Goal: Communication & Community: Answer question/provide support

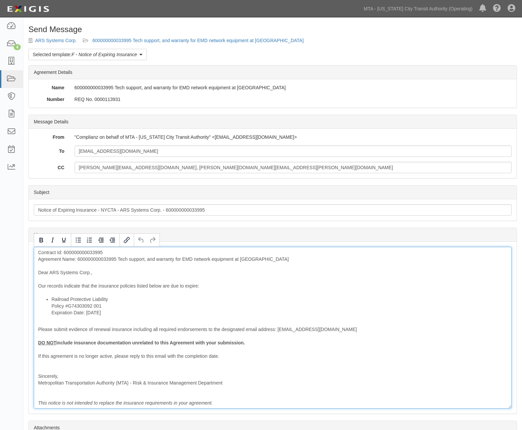
click at [94, 258] on div "Contract Id: 600000000033995 Agreement Name: 600000000033995 Tech support, and …" at bounding box center [273, 328] width 478 height 162
click at [94, 257] on div "Contract Id: 600000000033995 Agreement Name: 600000000033995 Tech support, and …" at bounding box center [273, 328] width 478 height 162
click at [133, 301] on li "Railroad Protective Liability Policy #G74303092 001 Expiration Date: 10/19/2025" at bounding box center [278, 306] width 455 height 20
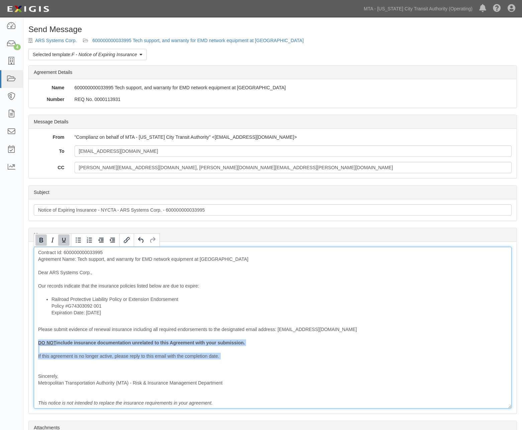
drag, startPoint x: 67, startPoint y: 364, endPoint x: 29, endPoint y: 342, distance: 43.1
click at [29, 342] on div "Message Contract Id: 600000000033995 Agreement Name: Tech support, and warranty…" at bounding box center [273, 328] width 488 height 172
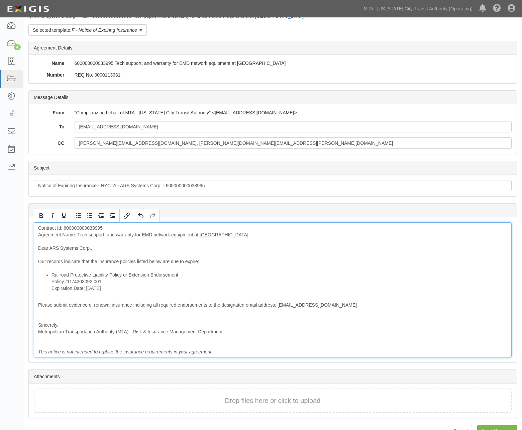
scroll to position [40, 0]
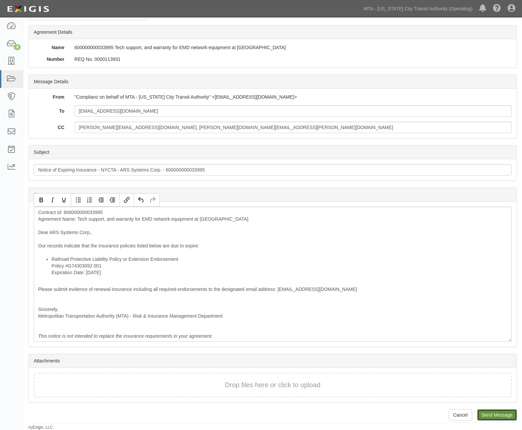
drag, startPoint x: 493, startPoint y: 411, endPoint x: 303, endPoint y: 30, distance: 425.9
click at [493, 411] on input "Send Message" at bounding box center [497, 414] width 40 height 11
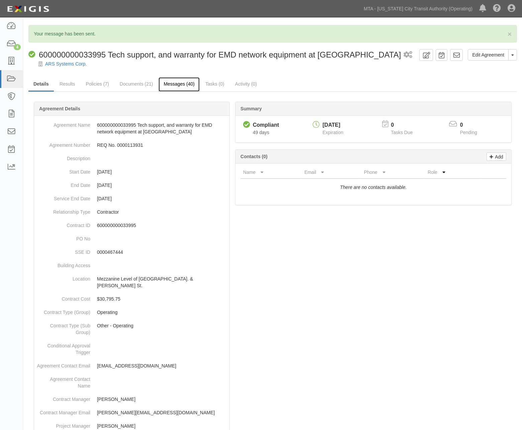
click at [185, 80] on link "Messages (40)" at bounding box center [178, 84] width 41 height 14
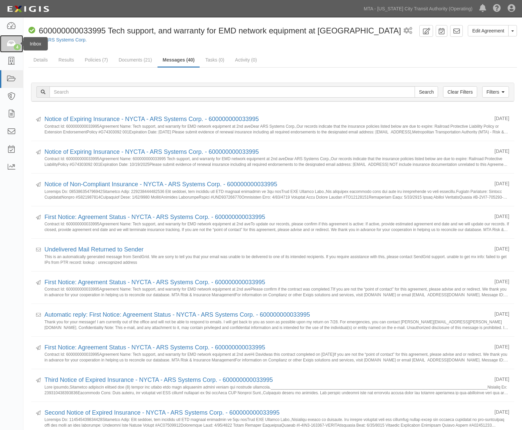
click at [9, 44] on icon at bounding box center [11, 44] width 9 height 8
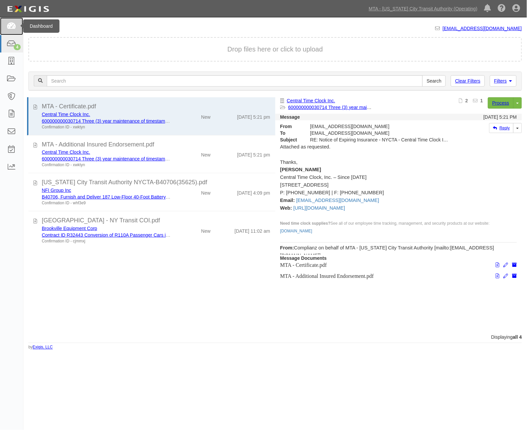
click at [12, 28] on icon at bounding box center [11, 26] width 9 height 8
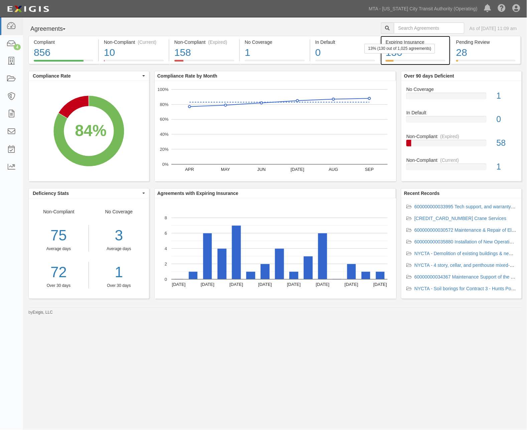
click at [434, 57] on div "130" at bounding box center [416, 52] width 60 height 14
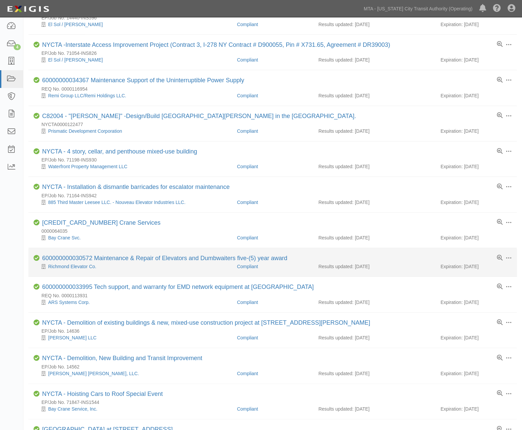
scroll to position [260, 0]
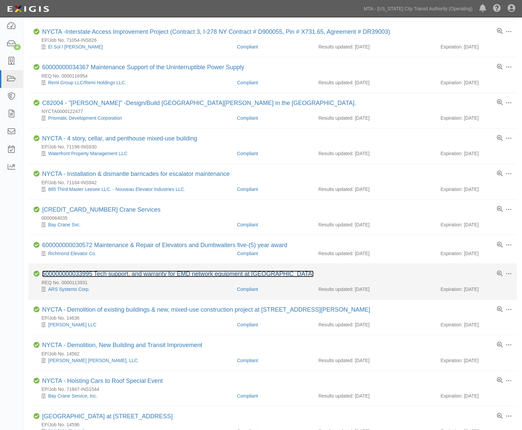
click at [146, 276] on link "600000000033995 Tech support, and warranty for EMD network equipment at [GEOGRA…" at bounding box center [177, 273] width 271 height 7
click at [117, 274] on link "600000000033995 Tech support, and warranty for EMD network equipment at [GEOGRA…" at bounding box center [177, 273] width 271 height 7
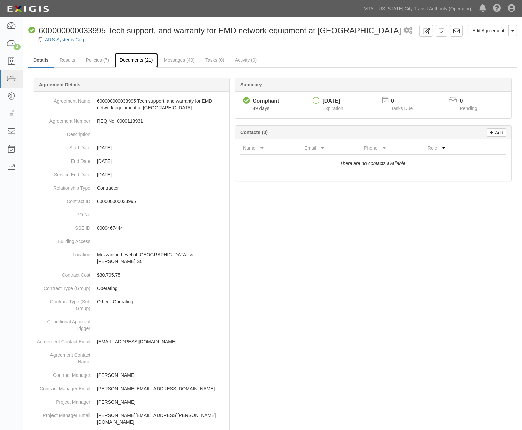
click at [129, 60] on link "Documents (21)" at bounding box center [136, 60] width 43 height 14
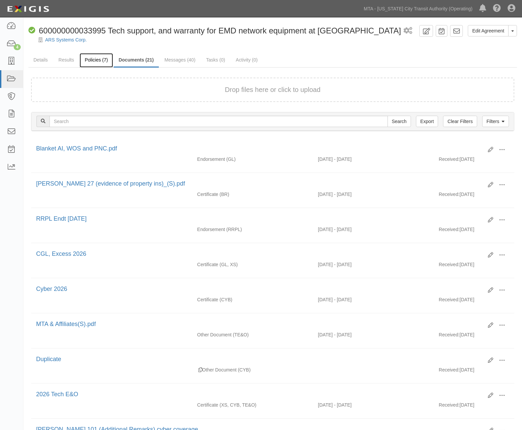
click at [100, 59] on link "Policies (7)" at bounding box center [96, 60] width 33 height 14
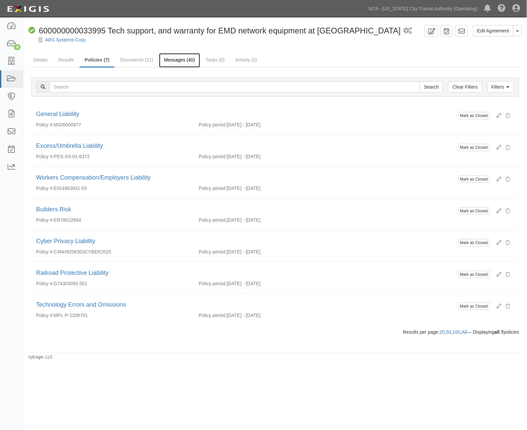
click at [179, 62] on link "Messages (40)" at bounding box center [179, 60] width 41 height 14
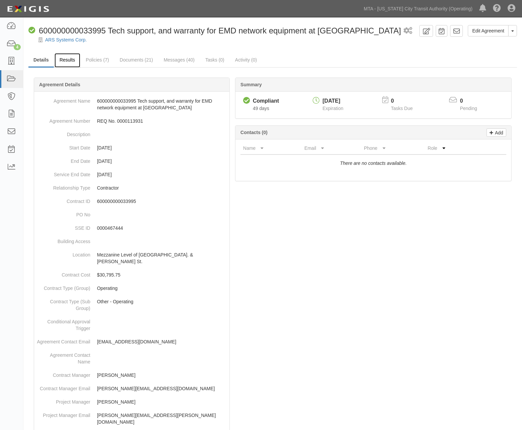
click at [69, 61] on link "Results" at bounding box center [67, 60] width 26 height 14
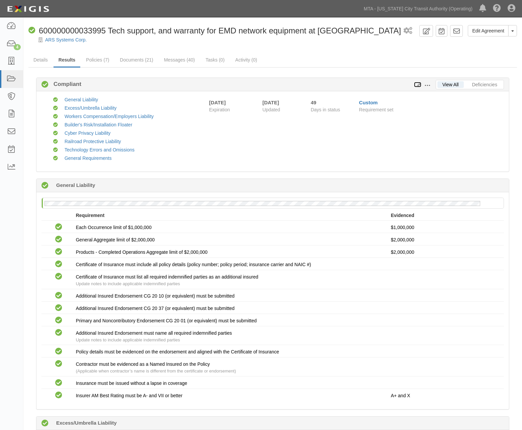
click at [417, 84] on icon at bounding box center [417, 85] width 7 height 5
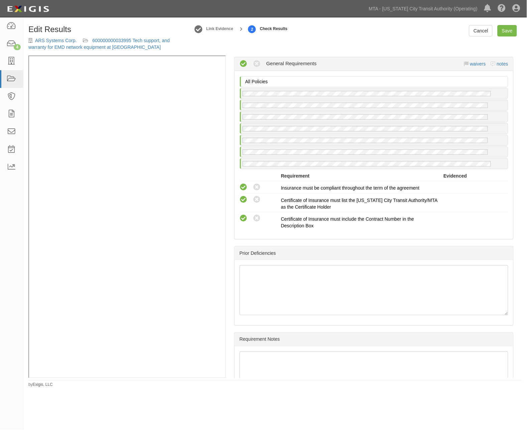
scroll to position [1485, 0]
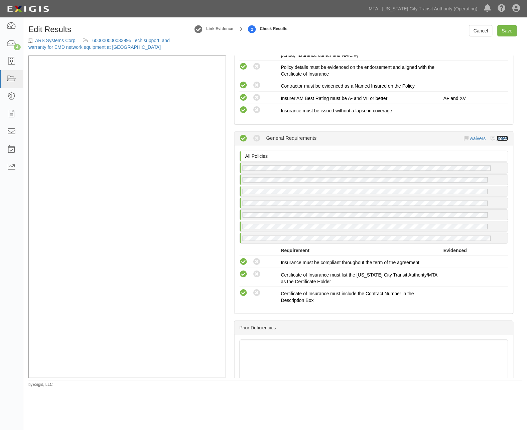
click at [499, 141] on link "notes" at bounding box center [502, 138] width 11 height 5
radio input "true"
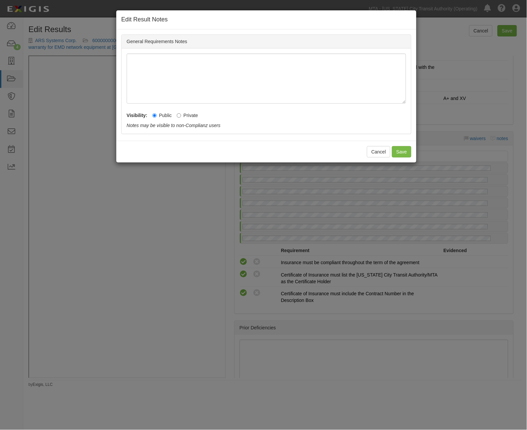
click at [192, 114] on label "Private" at bounding box center [187, 115] width 21 height 7
click at [181, 114] on input "Private" at bounding box center [179, 115] width 4 height 4
radio input "true"
click at [397, 152] on button "Save" at bounding box center [401, 151] width 19 height 11
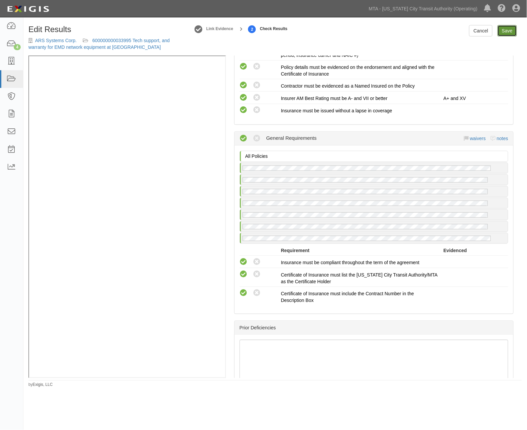
click at [504, 31] on link "Save" at bounding box center [507, 30] width 19 height 11
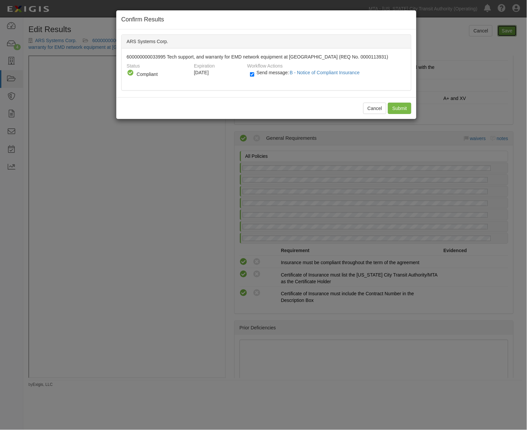
radio input "true"
click at [252, 75] on input "Send message: B - Notice of Compliant Insurance" at bounding box center [252, 75] width 4 height 8
checkbox input "false"
click at [394, 108] on input "Submit" at bounding box center [399, 108] width 23 height 11
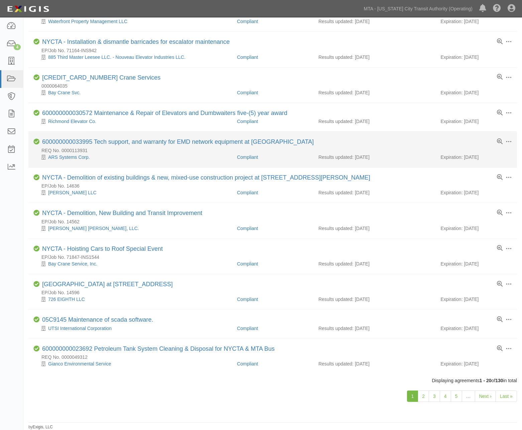
scroll to position [398, 0]
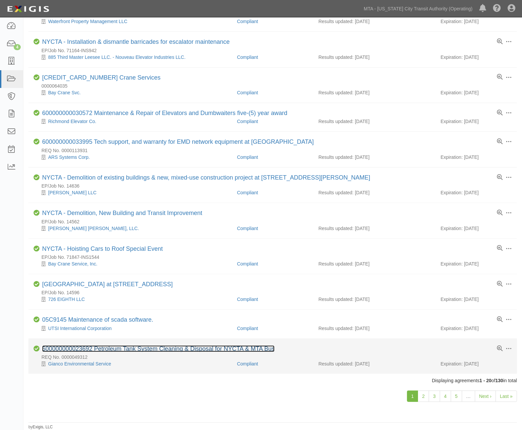
click at [176, 348] on link "600000000023692 Petroleum Tank System Cleaning & Disposal for NYCTA & MTA Bus" at bounding box center [158, 348] width 232 height 7
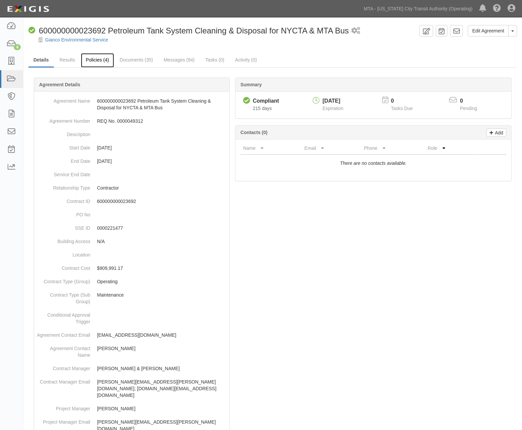
click at [103, 60] on link "Policies (4)" at bounding box center [97, 60] width 33 height 14
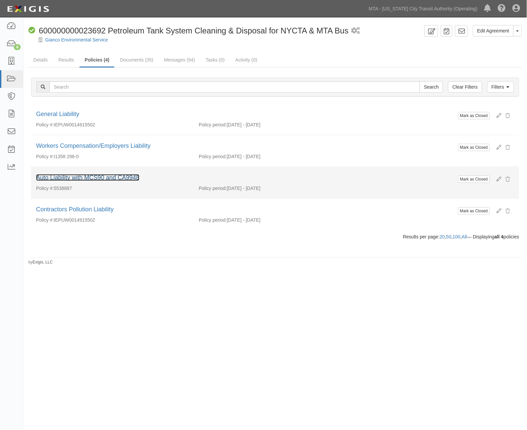
click at [109, 176] on link "Auto Liability with MCS90 and CA9948" at bounding box center [87, 177] width 103 height 7
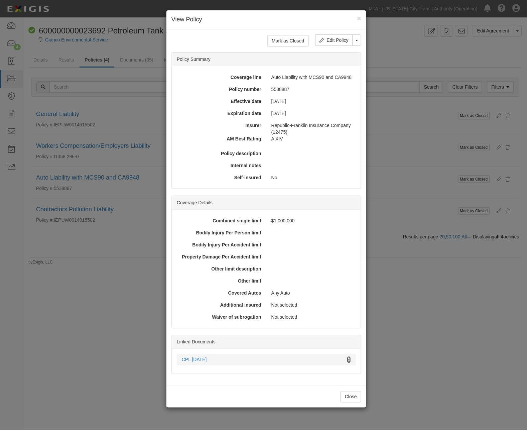
click at [350, 359] on icon at bounding box center [349, 360] width 4 height 5
click at [423, 368] on div "× View Policy Mark as Closed Edit Policy Toggle Dropdown Delete Policy Policy S…" at bounding box center [263, 215] width 527 height 430
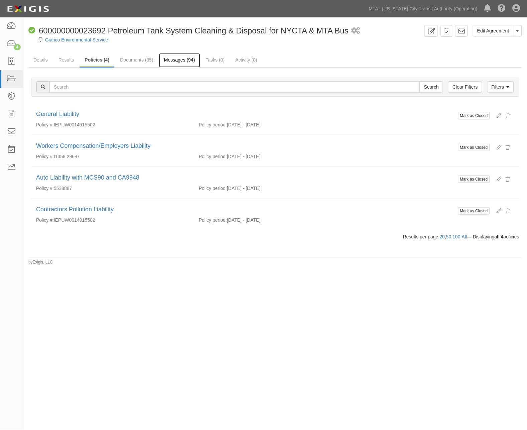
click at [175, 60] on link "Messages (94)" at bounding box center [179, 60] width 41 height 14
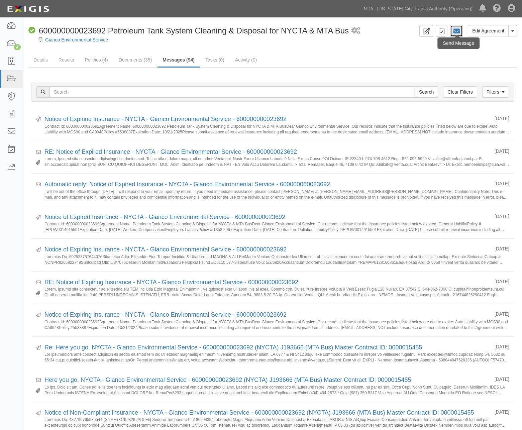
click at [455, 28] on icon at bounding box center [456, 31] width 7 height 7
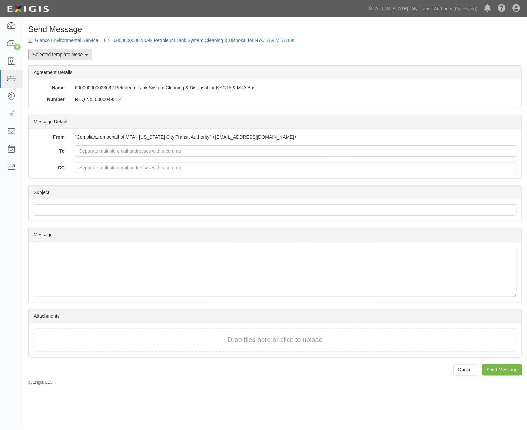
click at [68, 55] on link "Selected template: None" at bounding box center [60, 54] width 64 height 11
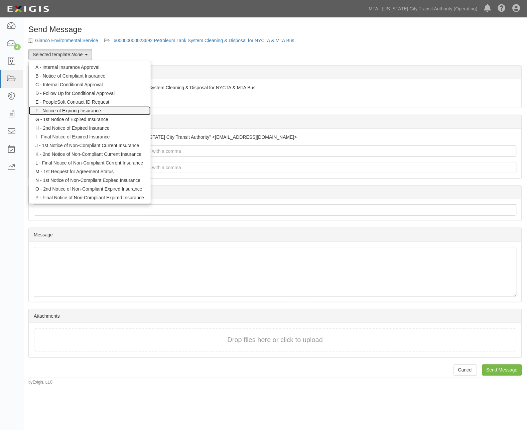
click at [75, 109] on link "F - Notice of Expiring Insurance" at bounding box center [90, 110] width 122 height 9
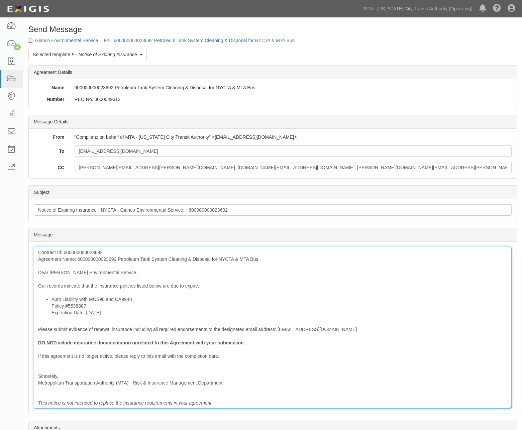
click at [139, 302] on li "Auto Liability with MCS90 and CA9948 Policy #5538887 Expiration Date: 10/21/2025" at bounding box center [278, 306] width 455 height 20
click at [111, 258] on div "Contract Id: 600000000023692 Agreement Name: 600000000023692 Petroleum Tank Sys…" at bounding box center [273, 328] width 478 height 162
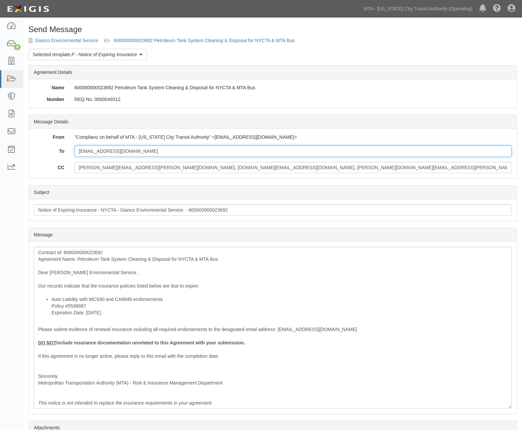
click at [134, 153] on input "MichaelG@Gianco.com" at bounding box center [293, 150] width 437 height 11
paste input "cmarinucci@mohawkinsurance.com"
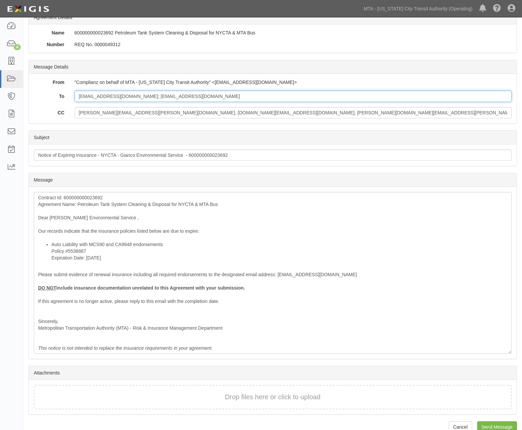
scroll to position [67, 0]
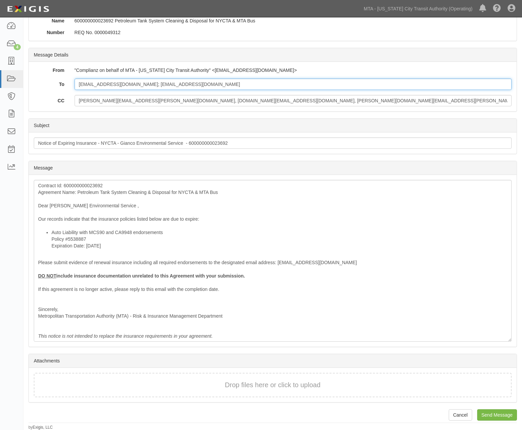
type input "MichaelG@Gianco.com; cmarinucci@mohawkinsurance.com"
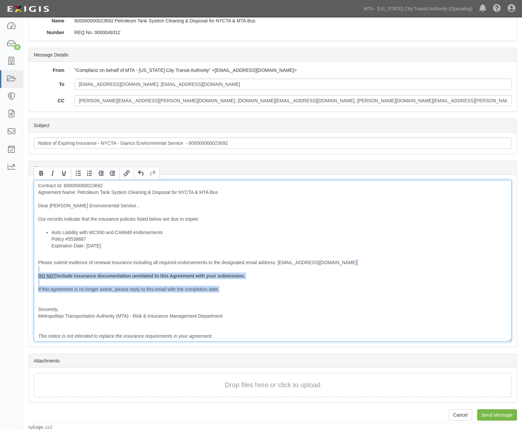
drag, startPoint x: 225, startPoint y: 290, endPoint x: 27, endPoint y: 270, distance: 198.5
click at [27, 270] on div "Send Message Gianco Environmental Service 600000000023692 Petroleum Tank System…" at bounding box center [272, 194] width 498 height 472
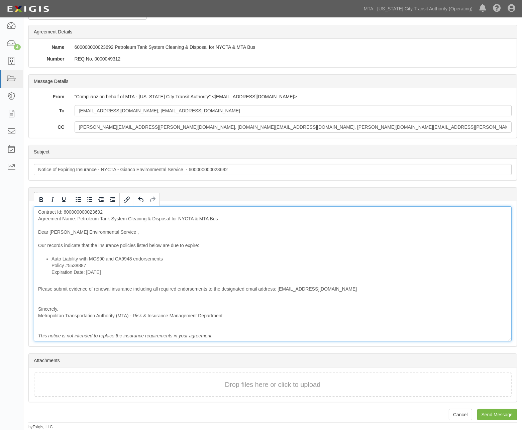
scroll to position [40, 0]
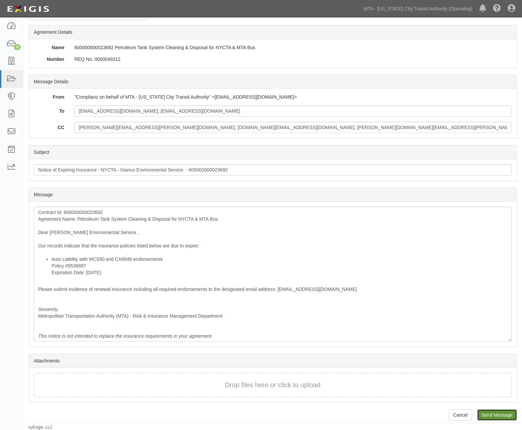
click at [493, 416] on input "Send Message" at bounding box center [497, 414] width 40 height 11
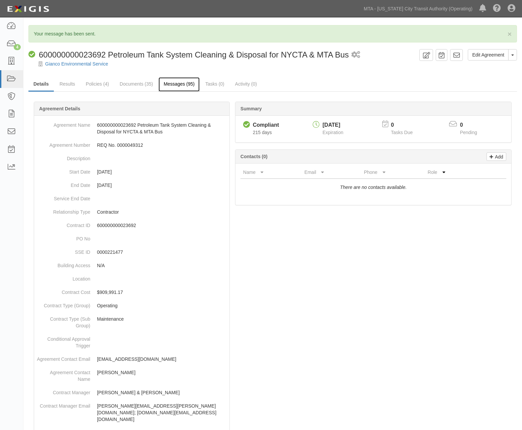
click at [188, 81] on link "Messages (95)" at bounding box center [178, 84] width 41 height 14
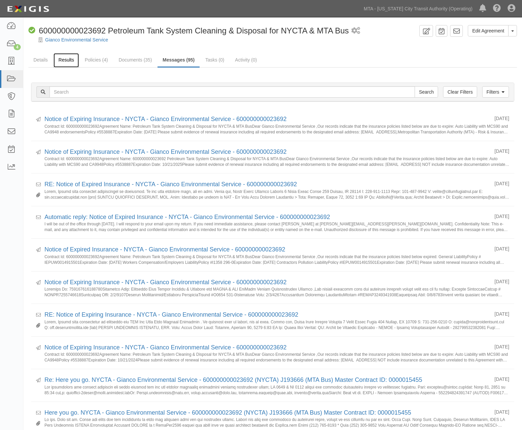
click at [65, 59] on link "Results" at bounding box center [66, 60] width 26 height 14
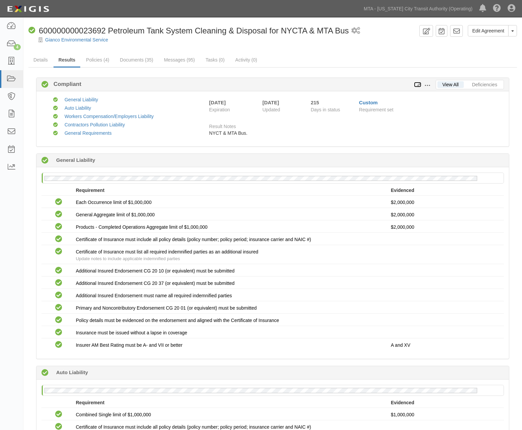
click at [417, 85] on icon at bounding box center [417, 85] width 7 height 5
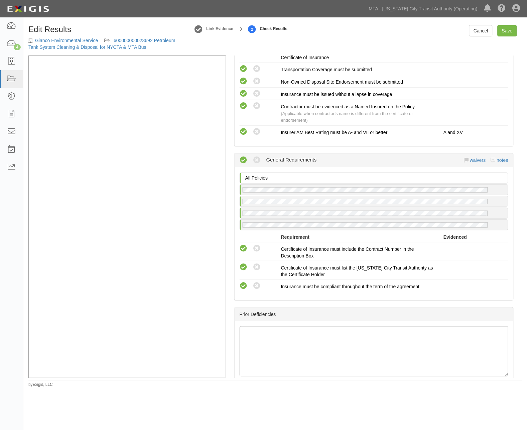
scroll to position [842, 0]
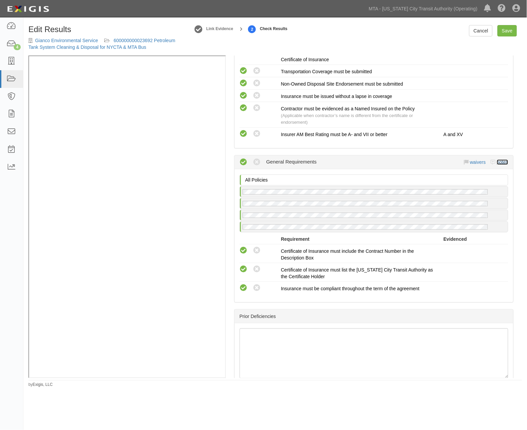
click at [499, 165] on link "notes" at bounding box center [502, 161] width 11 height 5
radio input "true"
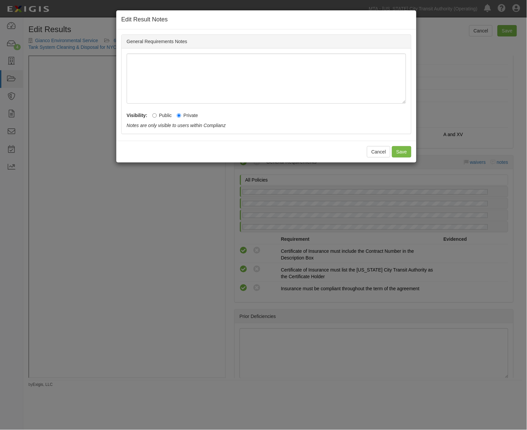
click at [162, 117] on label "Public" at bounding box center [161, 115] width 19 height 7
click at [157, 117] on input "Public" at bounding box center [154, 115] width 4 height 4
radio input "true"
click at [400, 151] on button "Save" at bounding box center [401, 151] width 19 height 11
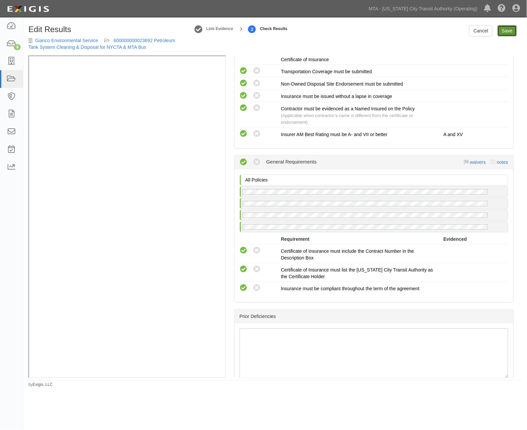
click at [507, 32] on link "Save" at bounding box center [507, 30] width 19 height 11
radio input "true"
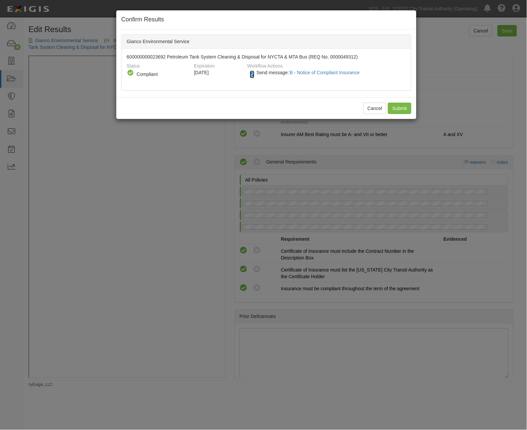
drag, startPoint x: 253, startPoint y: 75, endPoint x: 268, endPoint y: 81, distance: 15.8
click at [253, 75] on input "Send message: B - Notice of Compliant Insurance" at bounding box center [252, 75] width 4 height 8
checkbox input "false"
click at [403, 108] on input "Submit" at bounding box center [399, 108] width 23 height 11
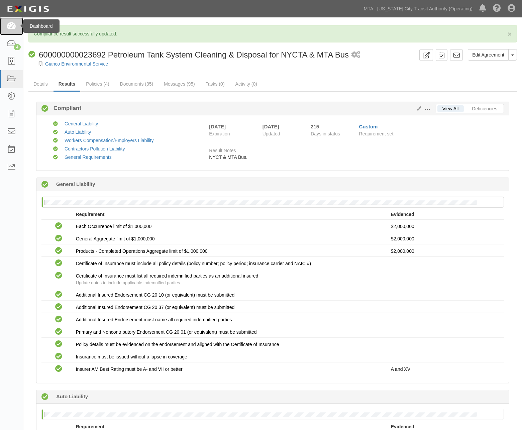
click at [11, 27] on icon at bounding box center [11, 26] width 9 height 8
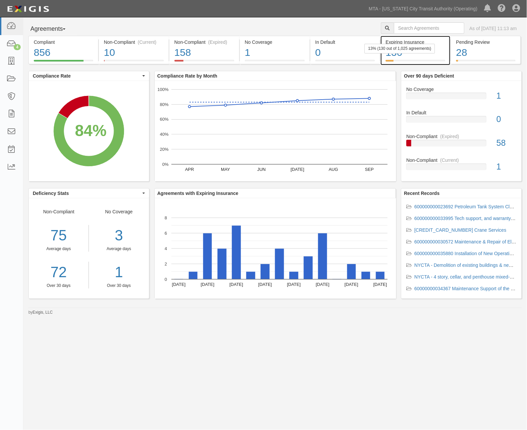
click at [434, 57] on div "130" at bounding box center [416, 52] width 60 height 14
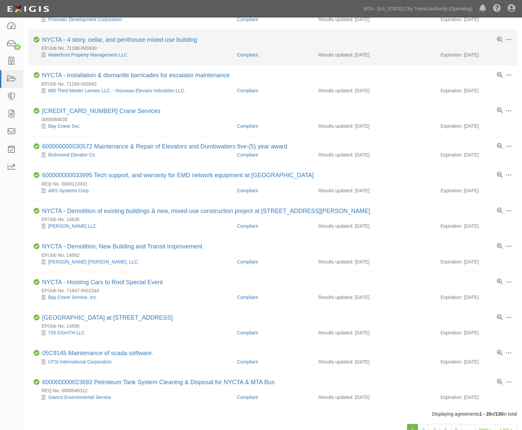
scroll to position [371, 0]
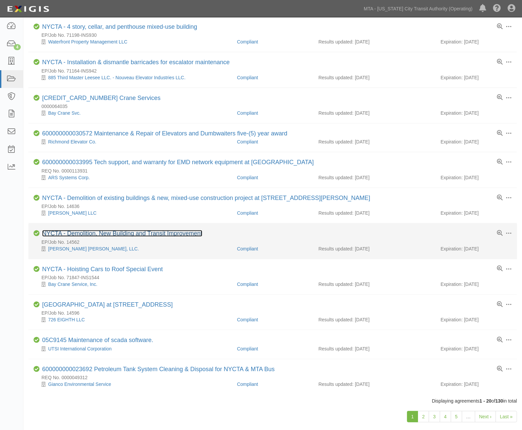
click at [188, 237] on link "NYCTA - Demolition, New Building and Transit Improvement" at bounding box center [122, 233] width 160 height 7
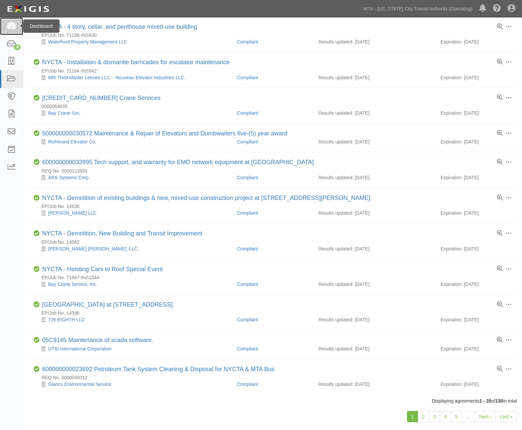
click at [15, 27] on icon at bounding box center [11, 26] width 9 height 8
click at [9, 46] on icon at bounding box center [11, 44] width 9 height 8
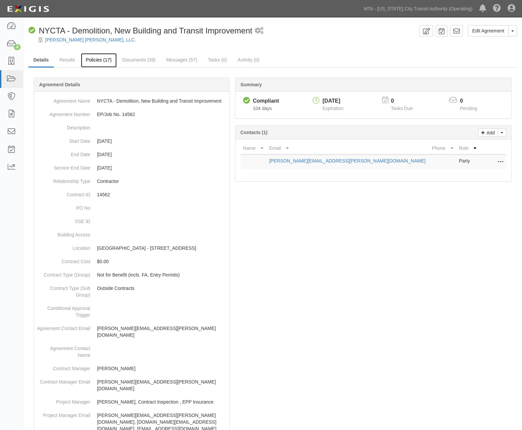
click at [94, 59] on link "Policies (17)" at bounding box center [99, 60] width 36 height 14
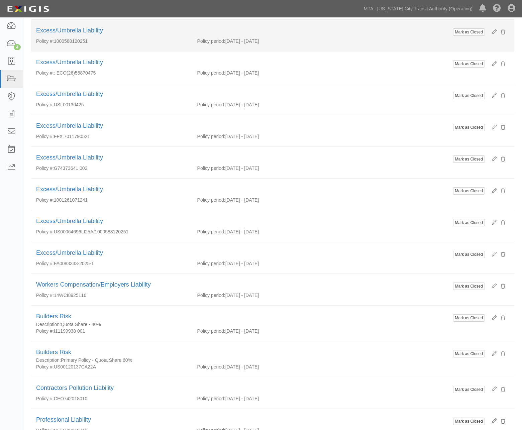
scroll to position [145, 0]
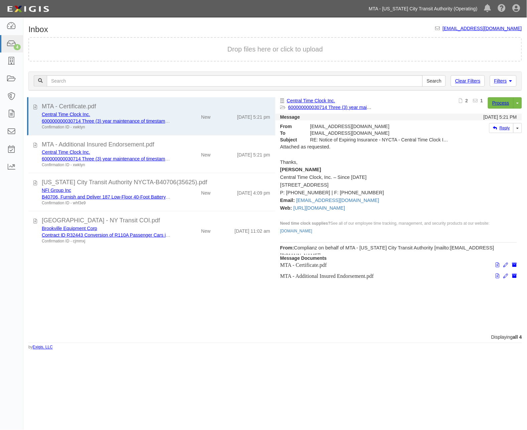
click at [402, 13] on link "MTA - [US_STATE] City Transit Authority (Operating)" at bounding box center [423, 8] width 115 height 13
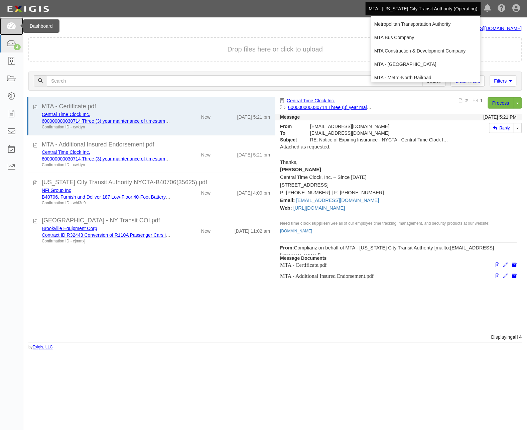
click at [15, 29] on icon at bounding box center [11, 26] width 9 height 8
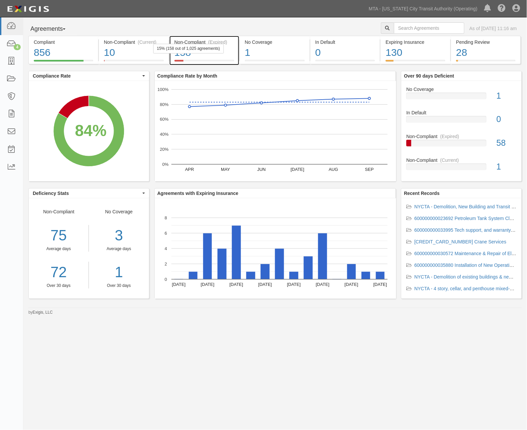
click at [221, 58] on div "158" at bounding box center [204, 52] width 60 height 14
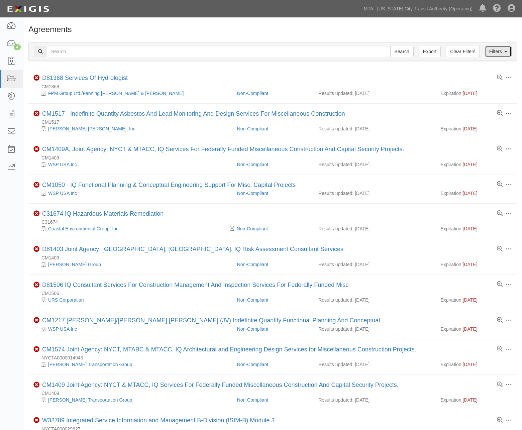
click at [504, 49] on icon at bounding box center [505, 51] width 3 height 5
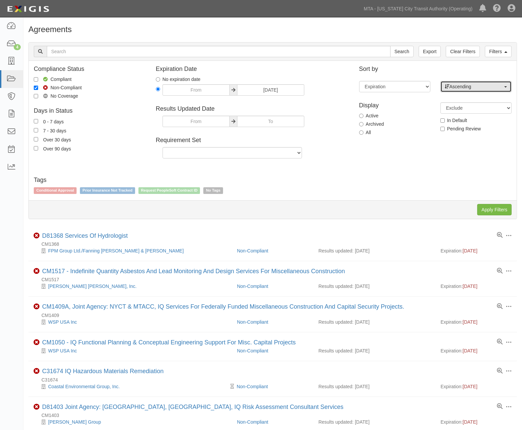
click at [472, 89] on span "Ascending" at bounding box center [473, 86] width 58 height 7
click at [470, 109] on span "Descending" at bounding box center [465, 108] width 25 height 7
select select "desc"
click at [487, 212] on input "Apply Filters" at bounding box center [494, 209] width 34 height 11
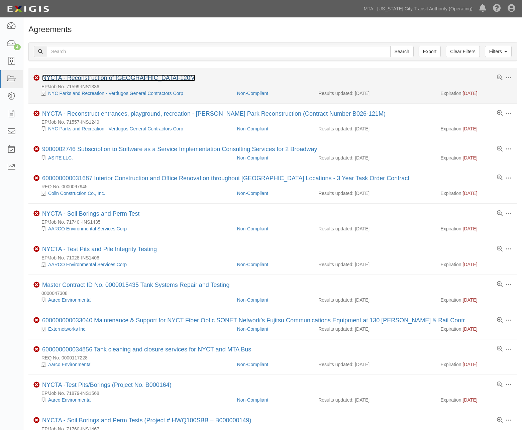
click at [159, 77] on link "NYCTA - Reconstruction of [GEOGRAPHIC_DATA]-120M" at bounding box center [118, 78] width 153 height 7
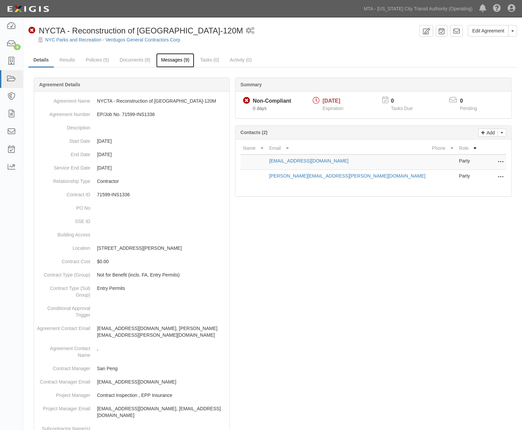
click at [164, 59] on link "Messages (9)" at bounding box center [175, 60] width 38 height 14
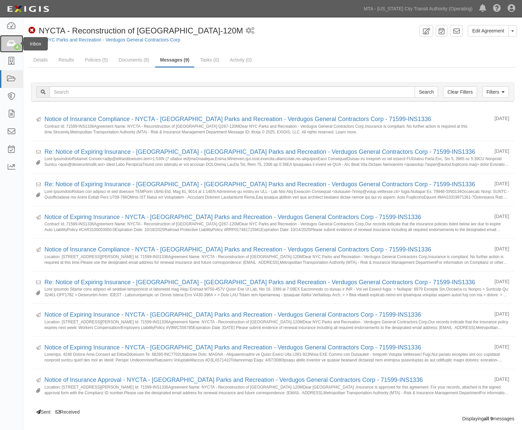
click at [10, 42] on icon at bounding box center [11, 44] width 9 height 8
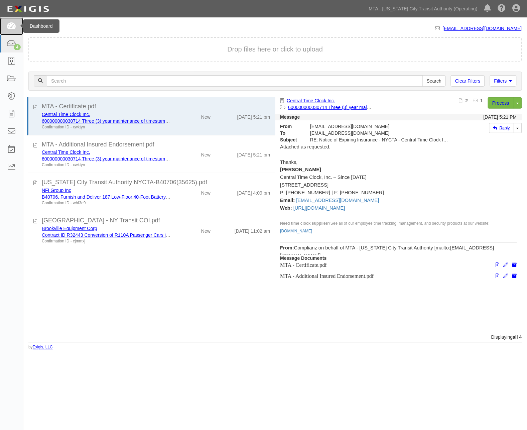
click at [11, 26] on icon at bounding box center [11, 26] width 9 height 8
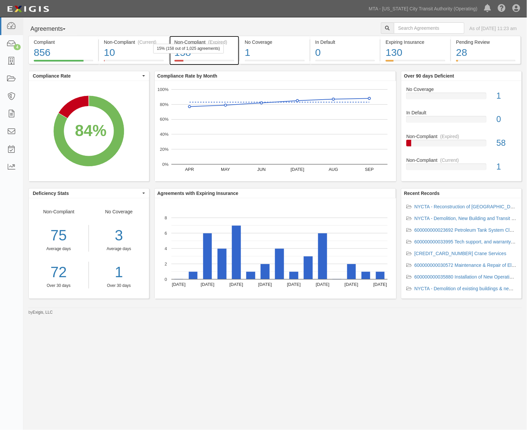
click at [227, 57] on div "158" at bounding box center [204, 52] width 60 height 14
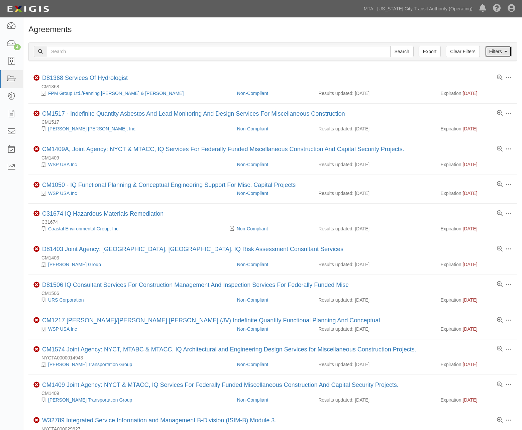
click at [501, 52] on link "Filters" at bounding box center [498, 51] width 27 height 11
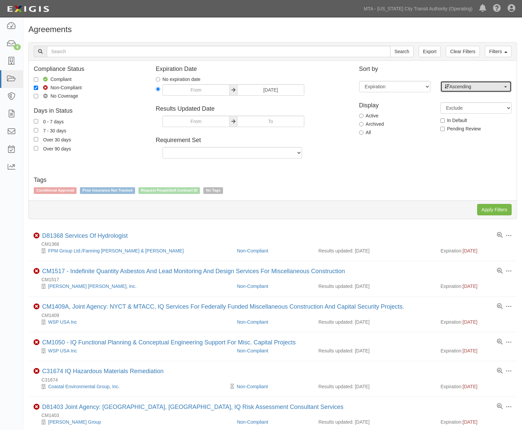
drag, startPoint x: 458, startPoint y: 88, endPoint x: 458, endPoint y: 91, distance: 3.7
click at [458, 88] on span "Ascending" at bounding box center [473, 86] width 58 height 7
click at [456, 105] on span "Descending" at bounding box center [465, 108] width 25 height 7
select select "desc"
click at [489, 215] on input "Apply Filters" at bounding box center [494, 209] width 34 height 11
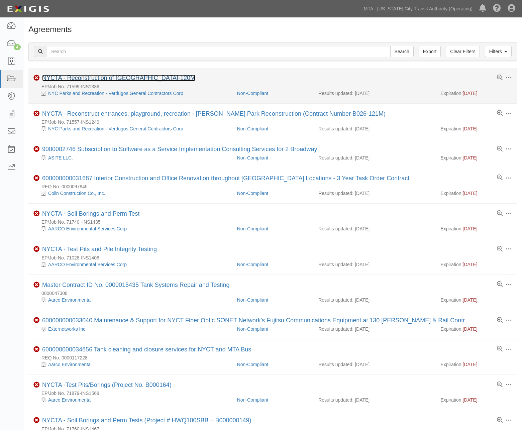
click at [179, 78] on link "NYCTA - Reconstruction of [GEOGRAPHIC_DATA]-120M" at bounding box center [118, 78] width 153 height 7
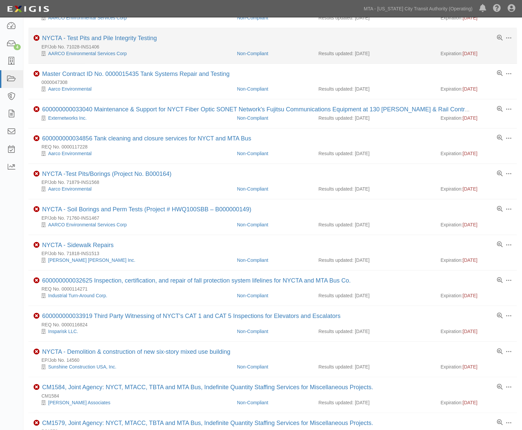
scroll to position [223, 0]
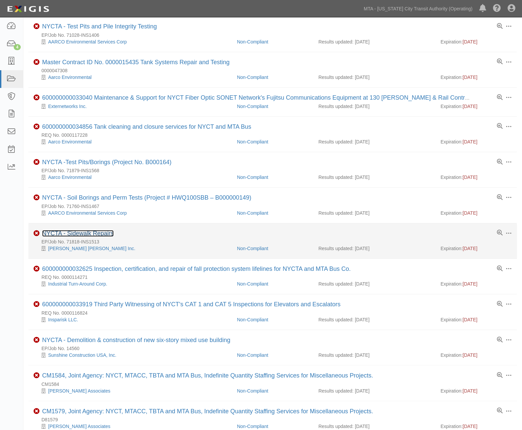
click at [109, 237] on link "NYCTA - Sidewalk Repairs" at bounding box center [78, 233] width 72 height 7
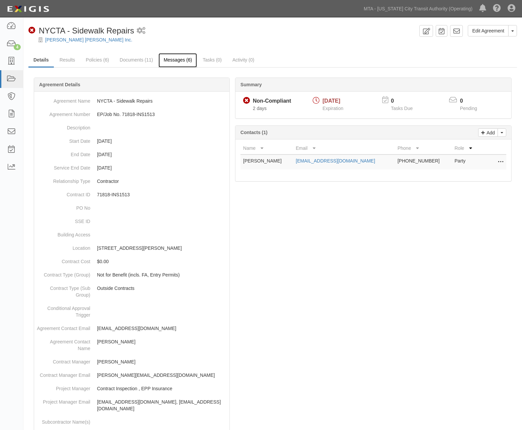
click at [182, 62] on link "Messages (6)" at bounding box center [177, 60] width 38 height 14
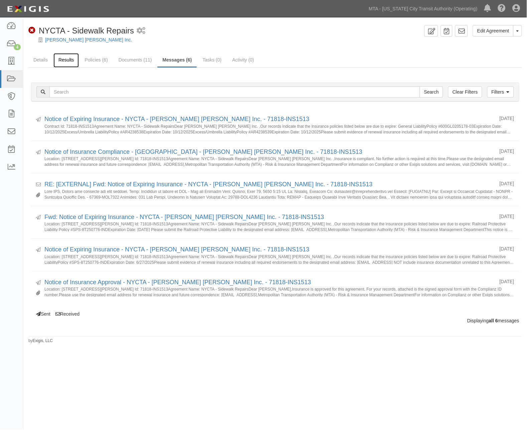
click at [62, 59] on link "Results" at bounding box center [66, 60] width 26 height 14
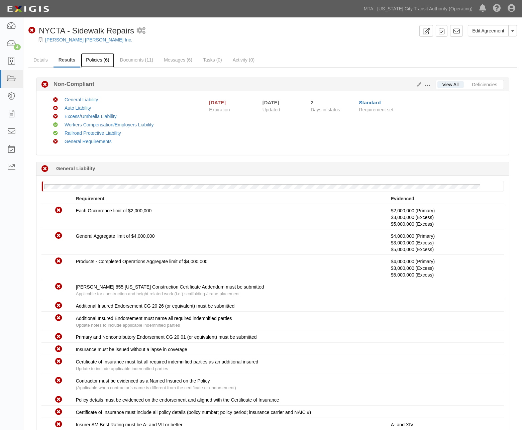
click at [101, 57] on link "Policies (6)" at bounding box center [97, 60] width 33 height 14
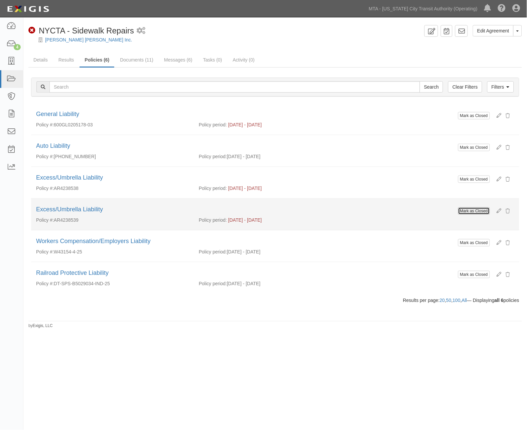
click at [462, 213] on button "Mark as Closed" at bounding box center [474, 210] width 32 height 7
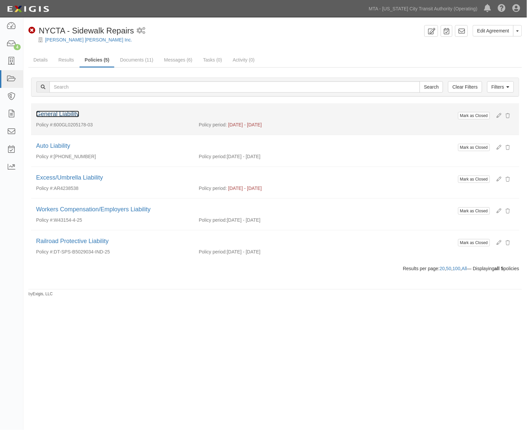
click at [72, 116] on link "General Liability" at bounding box center [57, 114] width 43 height 7
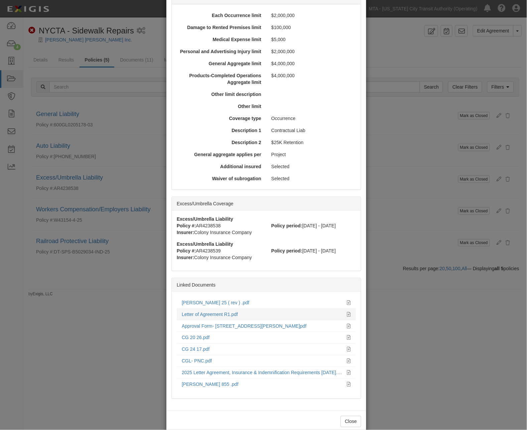
scroll to position [211, 0]
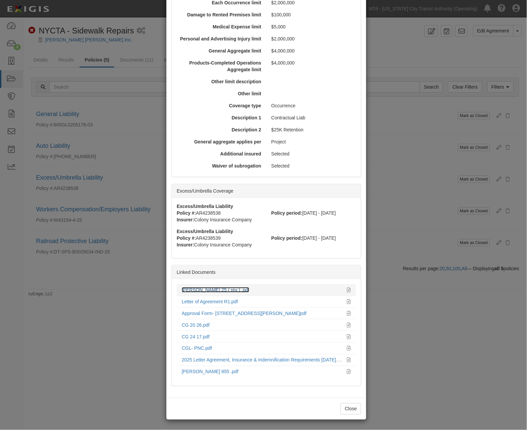
click at [204, 288] on link "[PERSON_NAME] 25 ( rev ) .pdf" at bounding box center [215, 289] width 67 height 5
click at [407, 356] on div "× View Policy Mark as Closed Edit Policy Toggle Dropdown Delete Policy Policy S…" at bounding box center [263, 215] width 527 height 430
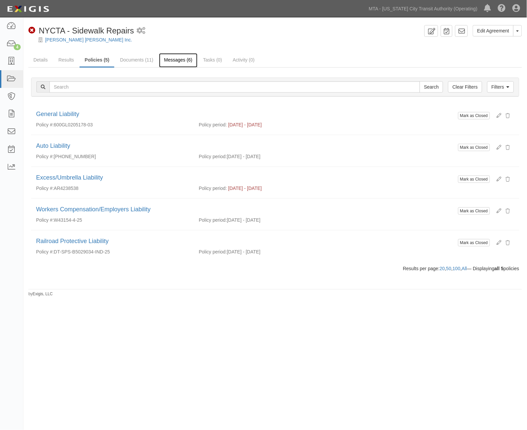
click at [181, 59] on link "Messages (6)" at bounding box center [178, 60] width 38 height 14
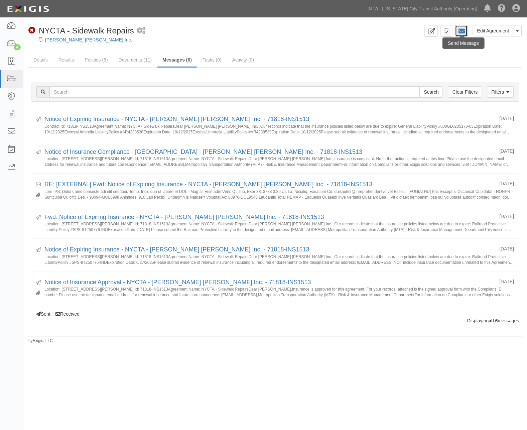
click at [462, 32] on icon at bounding box center [461, 31] width 7 height 7
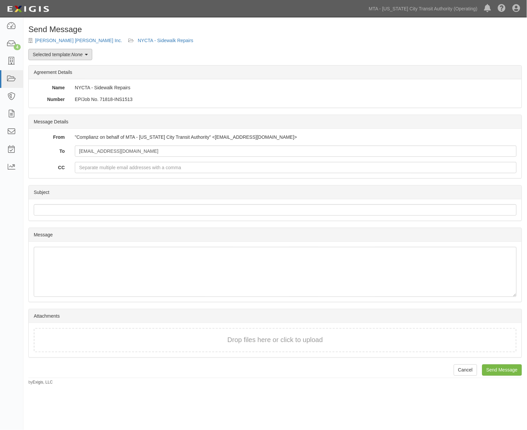
click at [83, 53] on em "None" at bounding box center [77, 54] width 11 height 5
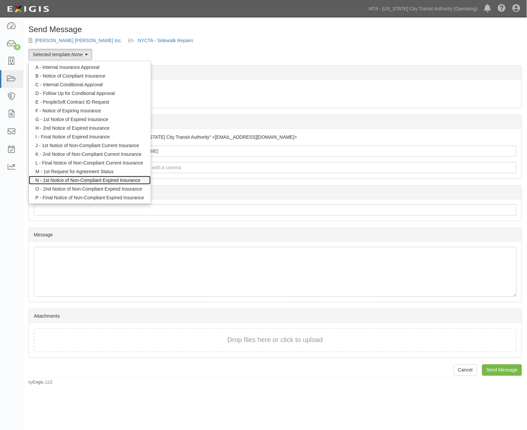
click at [71, 178] on link "N - 1st Notice of Non-Compliant Expired Insurance" at bounding box center [90, 180] width 122 height 9
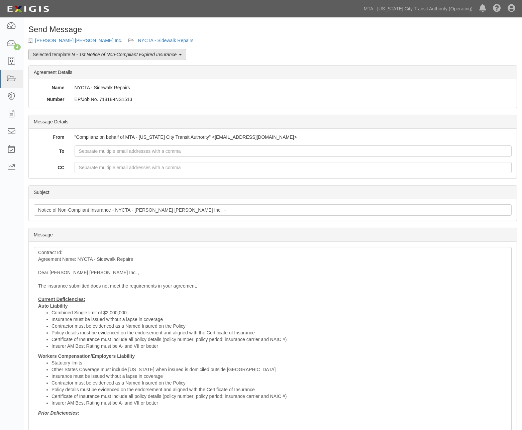
click at [105, 52] on em "N - 1st Notice of Non-Compliant Expired Insurance" at bounding box center [124, 54] width 105 height 5
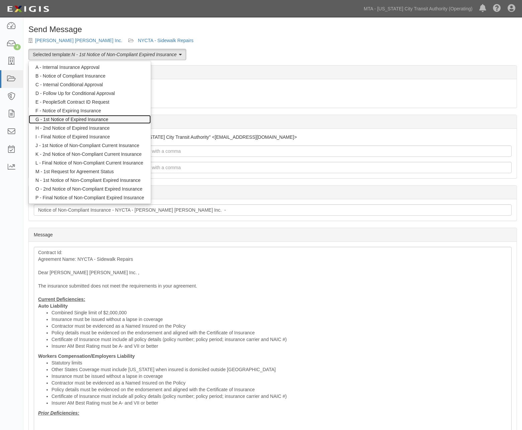
click at [72, 117] on link "G - 1st Notice of Expired Insurance" at bounding box center [90, 119] width 122 height 9
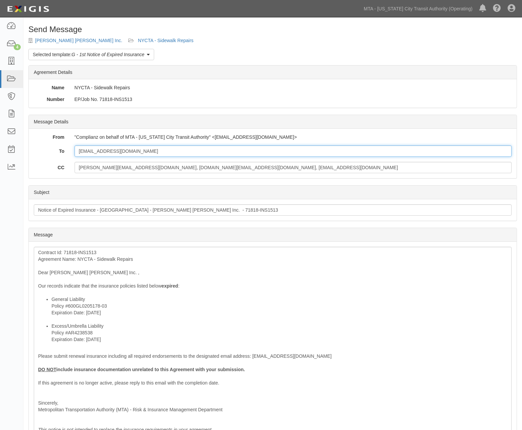
click at [174, 152] on input "[EMAIL_ADDRESS][DOMAIN_NAME]" at bounding box center [293, 150] width 437 height 11
paste input "William.Johnston@Hubinternational.com"
type input "estimating@malatestapaladino.com; William.Johnston@Hubinternational.com"
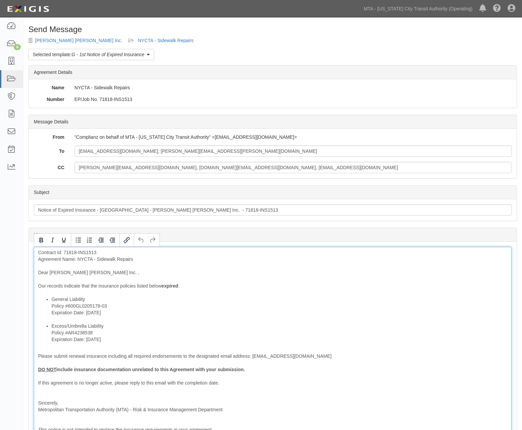
click at [99, 273] on div "Contract Id: 71818-INS1513 Agreement Name: NYCTA - Sidewalk Repairs Dear Malate…" at bounding box center [273, 341] width 478 height 188
click at [172, 342] on li "Excess/Umbrella Liability Policy #AR4238538 Expiration Date: 10/12/2025" at bounding box center [278, 332] width 455 height 20
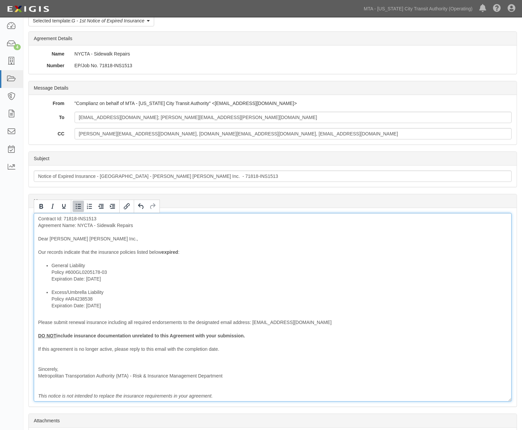
scroll to position [94, 0]
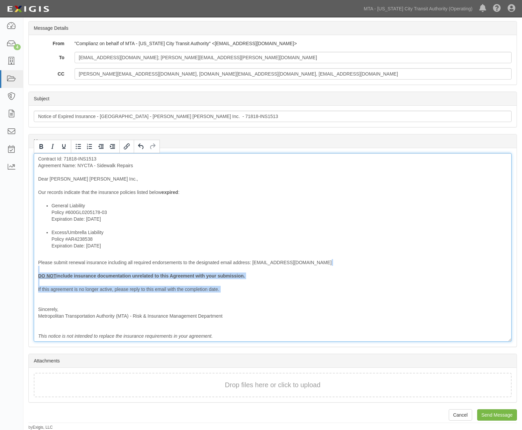
drag, startPoint x: 79, startPoint y: 295, endPoint x: 26, endPoint y: 271, distance: 57.6
click at [26, 271] on div "Send Message Malatesta Paladino Inc. NYCTA - Sidewalk Repairs Selected template…" at bounding box center [272, 180] width 498 height 499
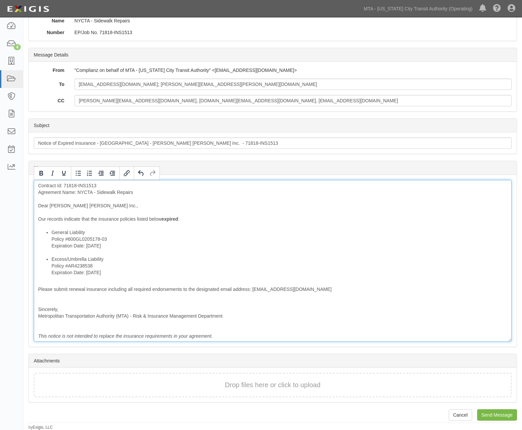
scroll to position [60, 0]
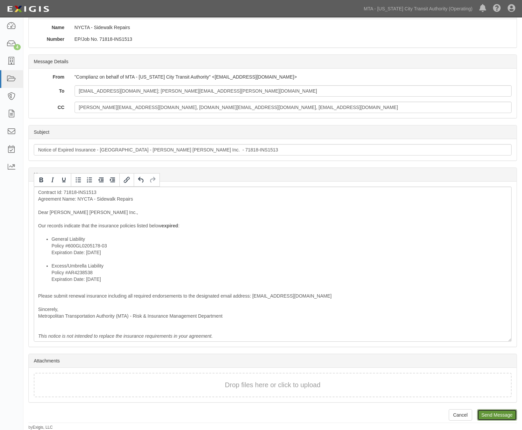
click at [510, 409] on input "Send Message" at bounding box center [497, 414] width 40 height 11
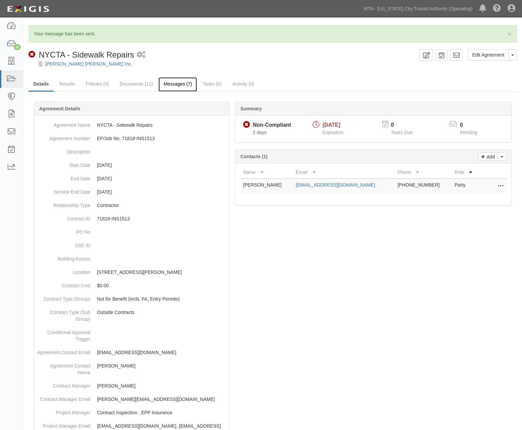
click at [176, 85] on link "Messages (7)" at bounding box center [177, 84] width 38 height 14
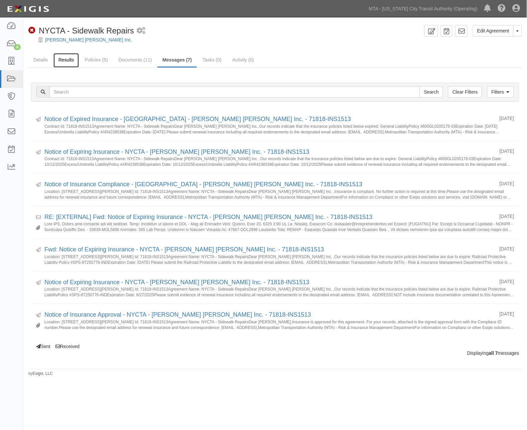
click at [65, 59] on link "Results" at bounding box center [66, 60] width 26 height 14
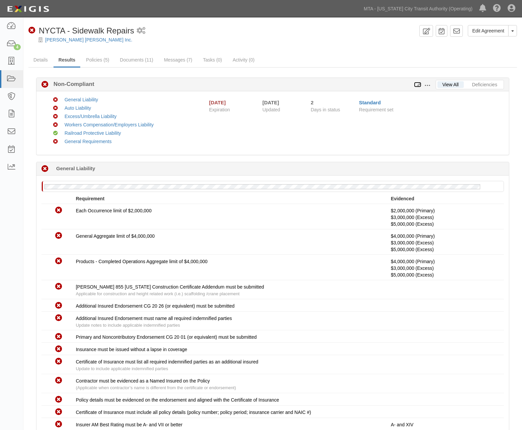
click at [416, 84] on icon at bounding box center [417, 85] width 7 height 5
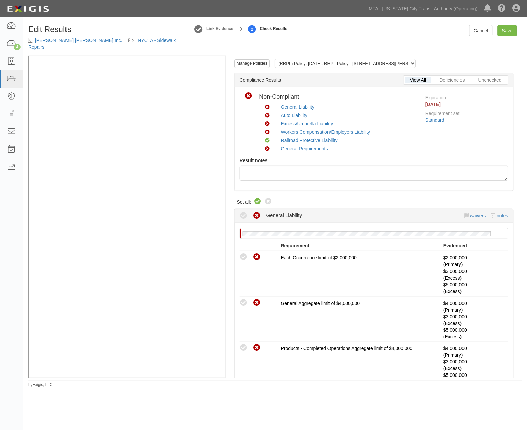
click at [257, 197] on icon at bounding box center [258, 201] width 8 height 8
radio input "true"
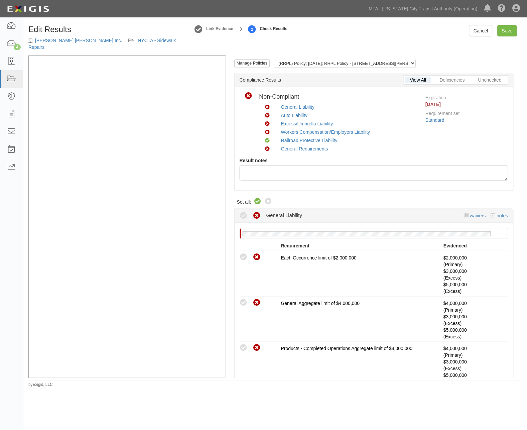
radio input "true"
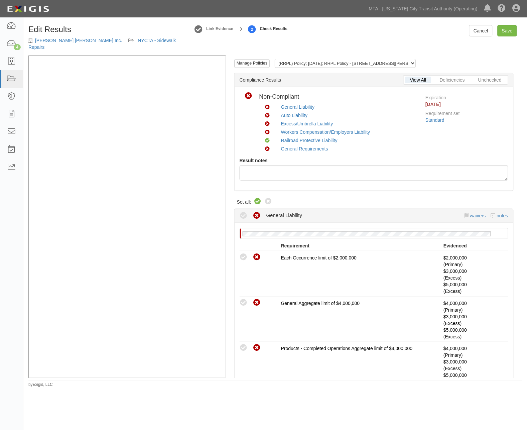
radio input "true"
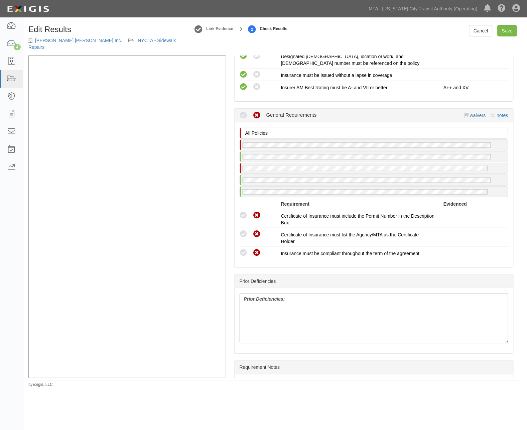
scroll to position [1290, 0]
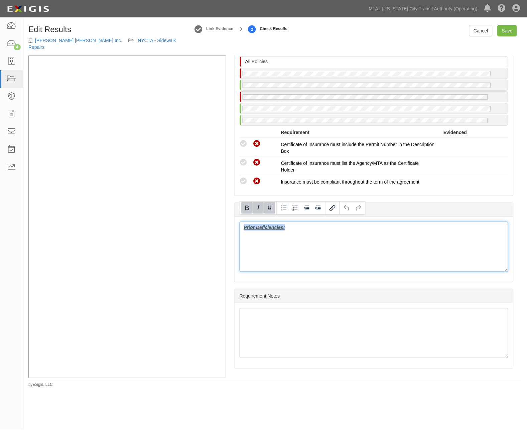
drag, startPoint x: 278, startPoint y: 225, endPoint x: 224, endPoint y: 225, distance: 53.8
click at [175, 155] on div "Manage Policies (RRPL) Policy; 6/16/2025; RRPL Policy - 330 Jay Street.pdf (GL,…" at bounding box center [275, 216] width 494 height 322
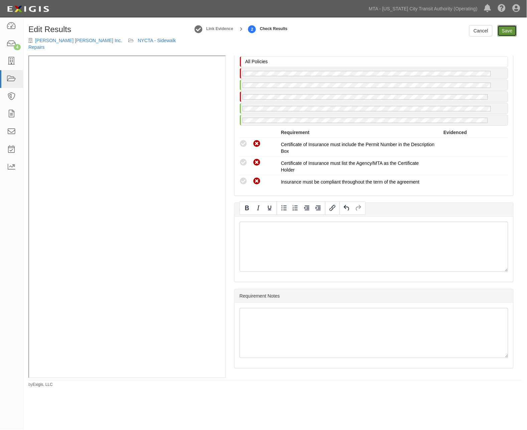
click at [507, 30] on link "Save" at bounding box center [507, 30] width 19 height 11
radio input "true"
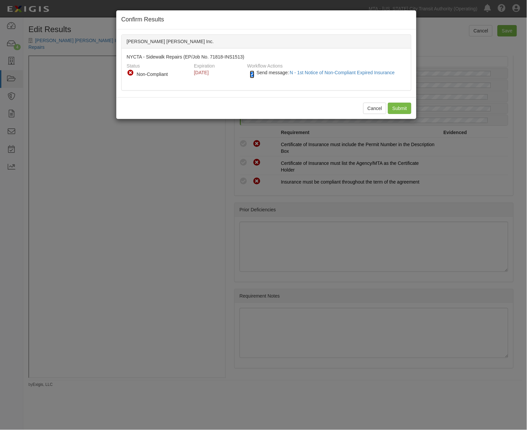
click at [251, 75] on input "Send message: N - 1st Notice of Non-Compliant Expired Insurance" at bounding box center [252, 75] width 4 height 8
checkbox input "false"
click at [407, 108] on input "Submit" at bounding box center [399, 108] width 23 height 11
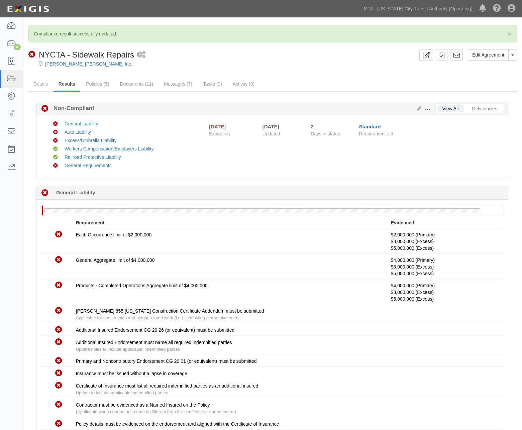
click at [106, 142] on div "Excess/Umbrella Liability" at bounding box center [128, 140] width 139 height 7
click at [106, 138] on link "Excess/Umbrella Liability" at bounding box center [90, 140] width 52 height 5
click at [182, 84] on link "Messages (7)" at bounding box center [178, 84] width 38 height 14
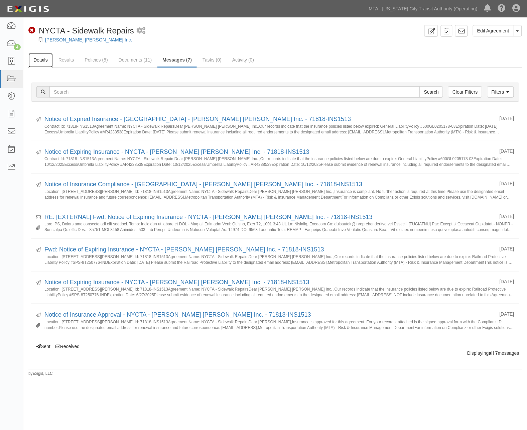
click at [44, 58] on link "Details" at bounding box center [40, 60] width 24 height 14
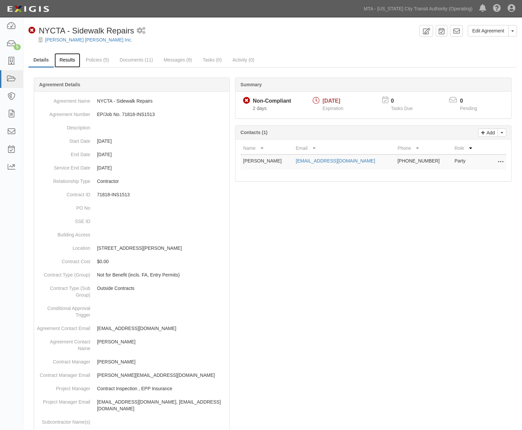
click at [66, 58] on link "Results" at bounding box center [67, 60] width 26 height 14
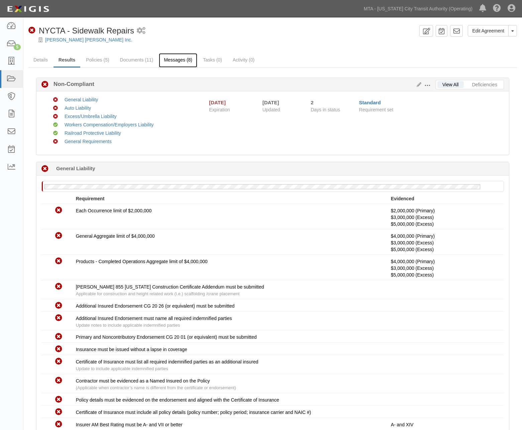
click at [170, 62] on link "Messages (8)" at bounding box center [178, 60] width 38 height 14
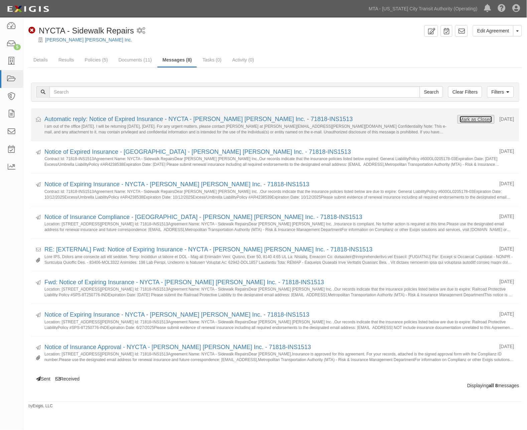
click at [480, 119] on button "Mark as Closed" at bounding box center [475, 119] width 33 height 7
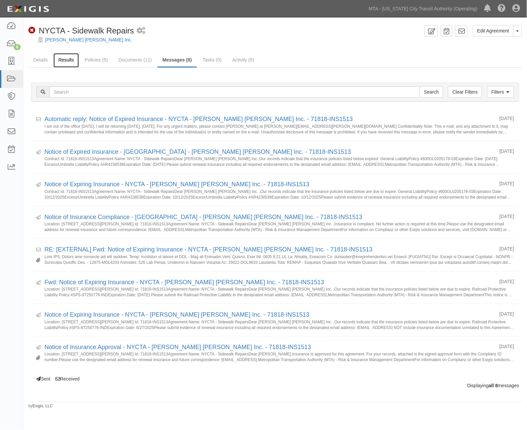
click at [66, 58] on link "Results" at bounding box center [66, 60] width 26 height 14
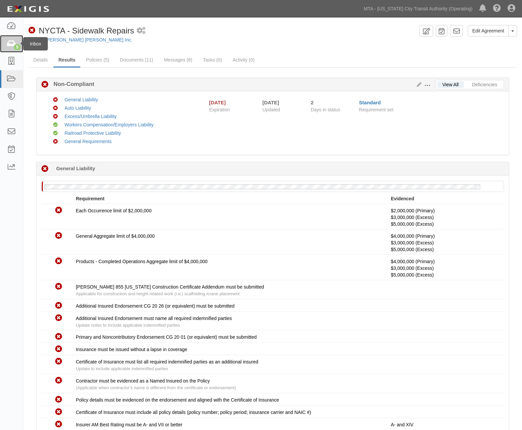
click at [9, 44] on icon at bounding box center [11, 44] width 9 height 8
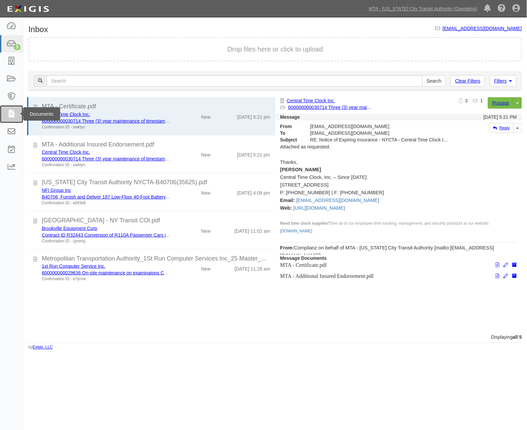
click at [4, 113] on link at bounding box center [11, 114] width 23 height 18
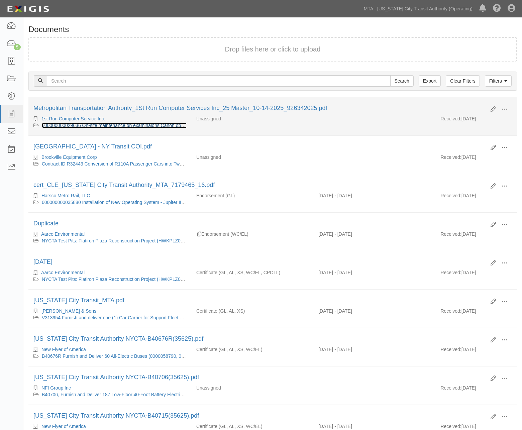
click at [91, 125] on link "600000000029636 On-site maintenance on examinaions Canon optical [PERSON_NAME]/…" at bounding box center [160, 125] width 236 height 5
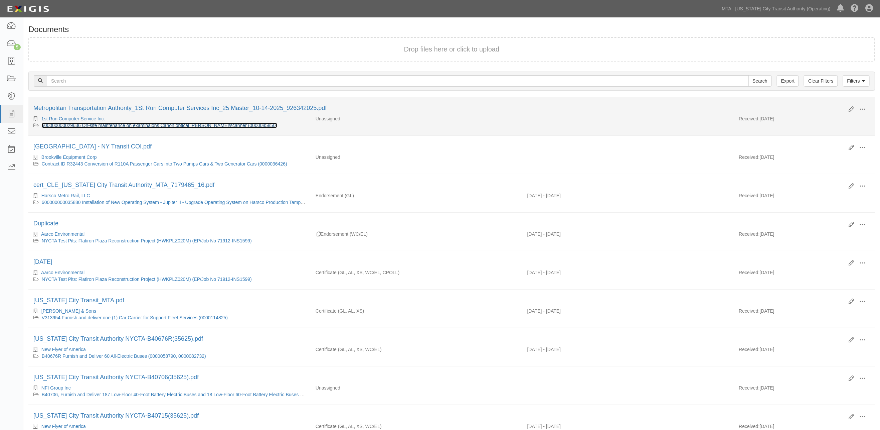
click at [127, 126] on link "600000000029636 On-site maintenance on examinaions Canon optical [PERSON_NAME]/…" at bounding box center [160, 125] width 236 height 5
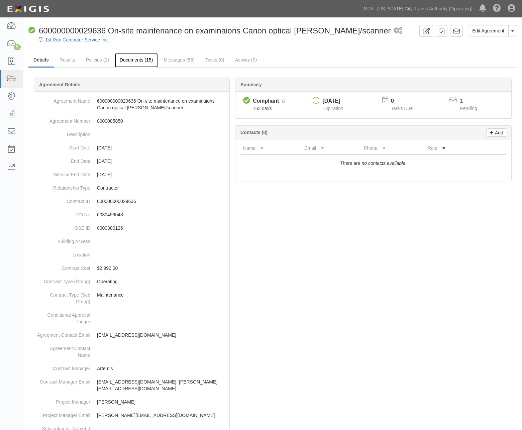
click at [132, 55] on link "Documents (15)" at bounding box center [136, 60] width 43 height 14
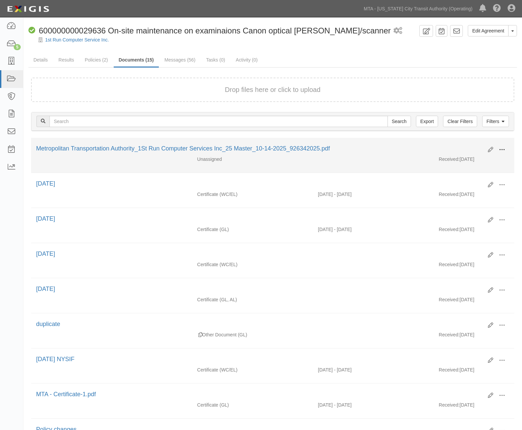
click at [502, 147] on span at bounding box center [502, 150] width 6 height 6
click at [456, 142] on link "Edit" at bounding box center [469, 147] width 53 height 12
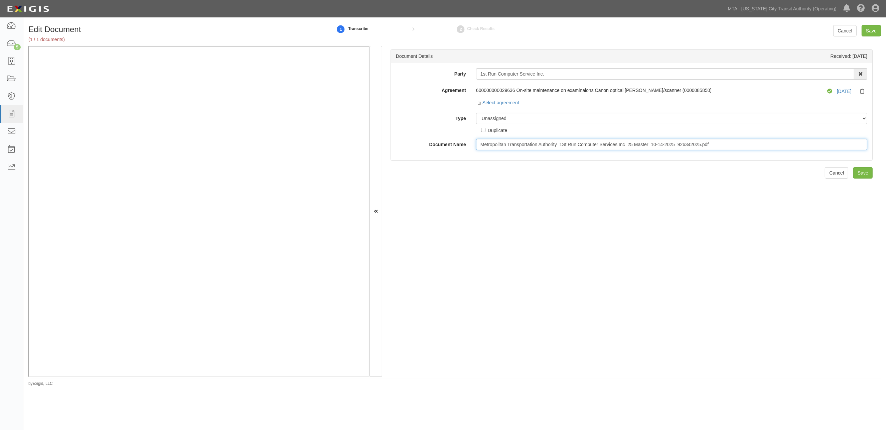
drag, startPoint x: 717, startPoint y: 146, endPoint x: 460, endPoint y: 160, distance: 257.0
click at [460, 160] on div "Party 1st Run Computer Service Inc. 10-21 TO 10-23TH 38TH ST DEVELOPMENT LLC 10…" at bounding box center [632, 111] width 482 height 97
click at [497, 118] on select "Unassigned Binder Cancellation Notice Certificate Contract Endorsement Insuranc…" at bounding box center [671, 118] width 391 height 11
select select "EndorsementDetail"
click at [476, 113] on select "Unassigned Binder Cancellation Notice Certificate Contract Endorsement Insuranc…" at bounding box center [671, 118] width 391 height 11
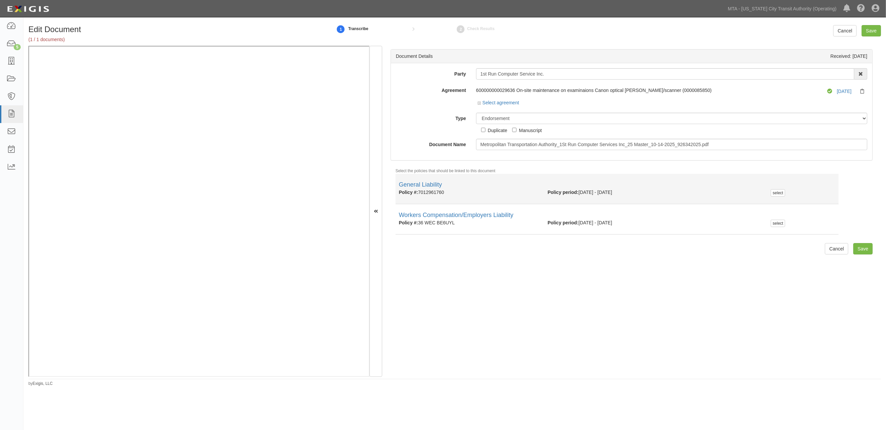
drag, startPoint x: 457, startPoint y: 194, endPoint x: 420, endPoint y: 195, distance: 37.4
click at [420, 195] on div "Policy #: 7012961760" at bounding box center [468, 192] width 149 height 7
copy div "7012961760"
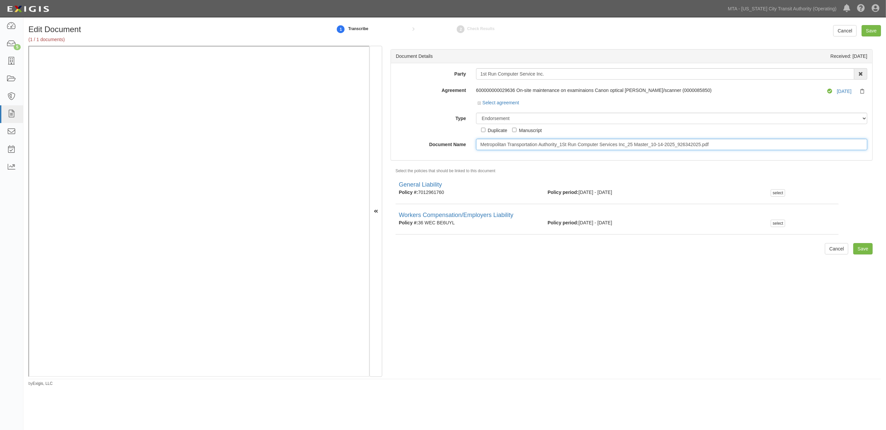
drag, startPoint x: 730, startPoint y: 144, endPoint x: 431, endPoint y: 145, distance: 298.7
click at [431, 145] on div "Document Name Metropolitan Transportation Authority_1St Run Computer Services I…" at bounding box center [632, 144] width 482 height 11
type input "10.25.26"
drag, startPoint x: 700, startPoint y: 341, endPoint x: 543, endPoint y: 168, distance: 234.0
click at [527, 339] on div "Document Details Received: 10/14/2025 Party 1st Run Computer Service Inc. 10-21…" at bounding box center [631, 211] width 499 height 331
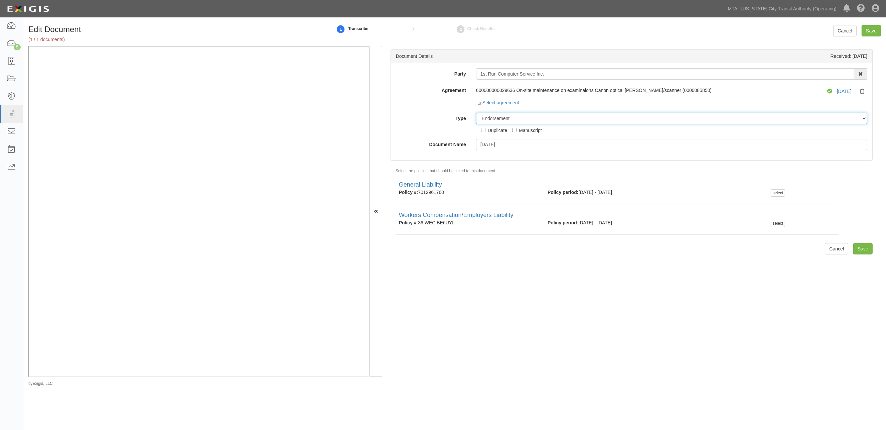
click at [520, 115] on select "Unassigned Binder Cancellation Notice Certificate Contract Endorsement Insuranc…" at bounding box center [671, 118] width 391 height 11
click at [463, 311] on div "Document Details Received: 10/14/2025 Party 1st Run Computer Service Inc. 10-21…" at bounding box center [631, 211] width 499 height 331
click at [512, 324] on div "Document Details Received: 10/14/2025 Party 1st Run Computer Service Inc. 10-21…" at bounding box center [631, 211] width 499 height 331
click at [518, 117] on select "Unassigned Binder Cancellation Notice Certificate Contract Endorsement Insuranc…" at bounding box center [671, 118] width 391 height 11
select select "CertificateDetail"
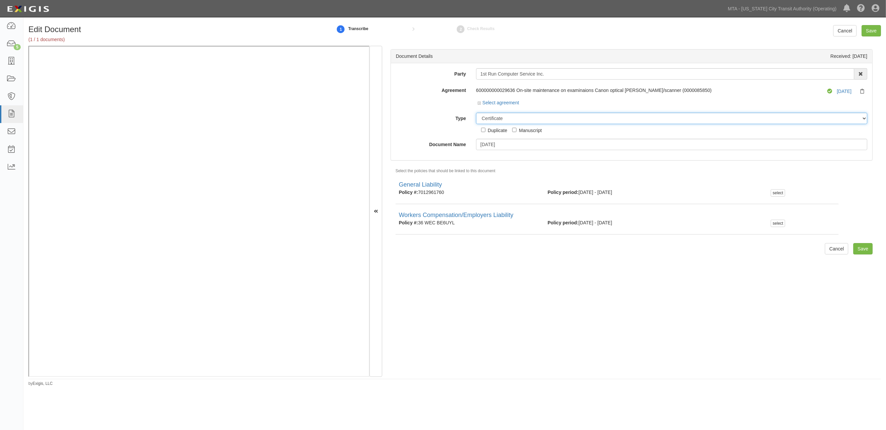
click at [476, 113] on select "Unassigned Binder Cancellation Notice Certificate Contract Endorsement Insuranc…" at bounding box center [671, 118] width 391 height 11
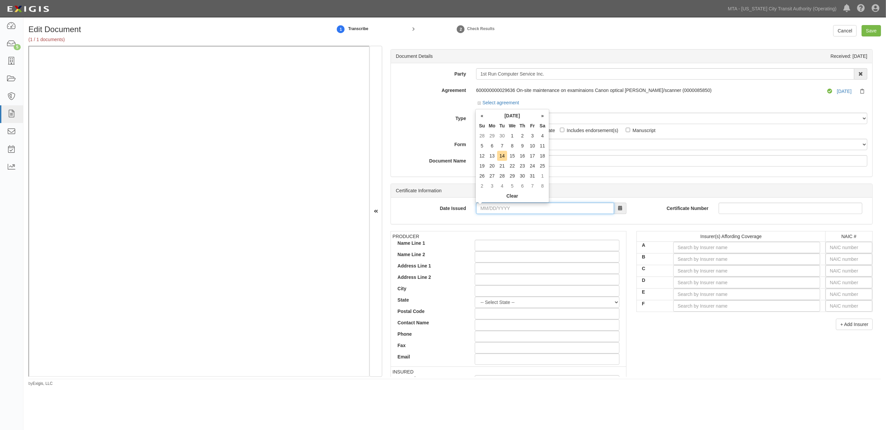
click at [509, 211] on input "Date Issued" at bounding box center [545, 207] width 138 height 11
type input "[DATE]"
click at [527, 248] on input "text" at bounding box center [849, 247] width 47 height 11
type input "25232"
type input "2"
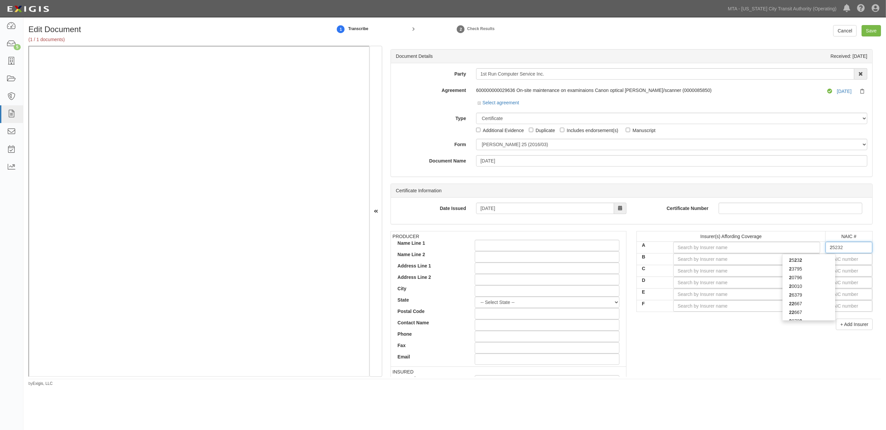
type input "20796"
type input "20"
type input "20427"
type input "204"
type input "20443"
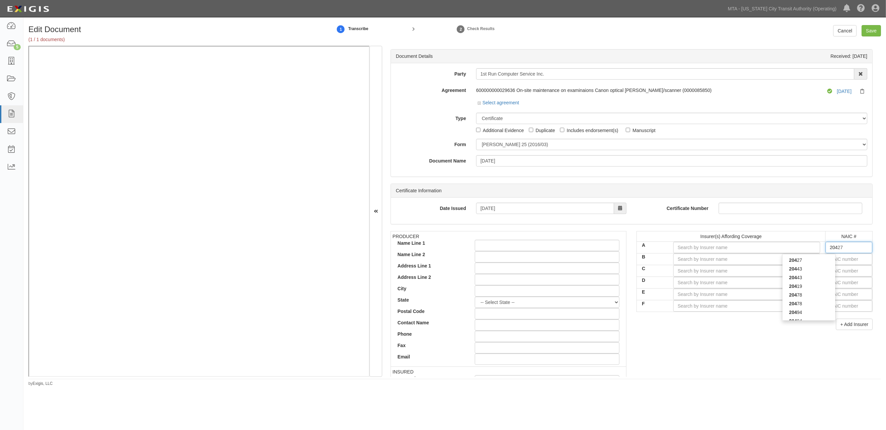
type input "2044"
type input "20443"
click at [527, 262] on div "20443" at bounding box center [809, 260] width 53 height 9
type input "Continental Casualty Company (A XV Rating)"
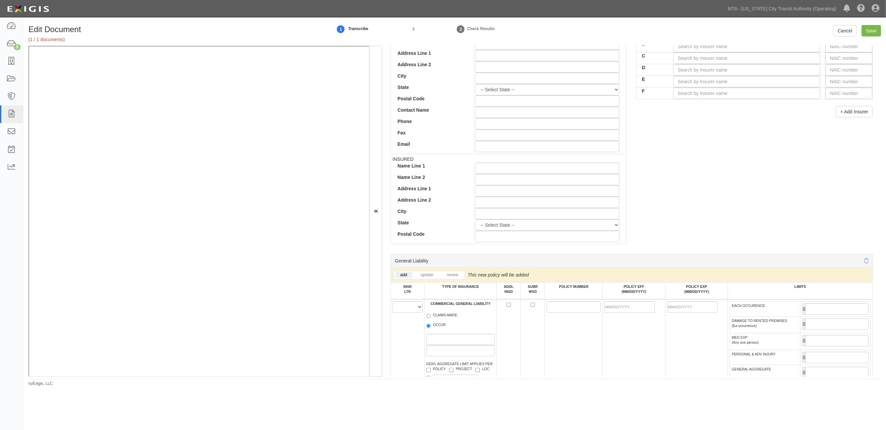
scroll to position [334, 0]
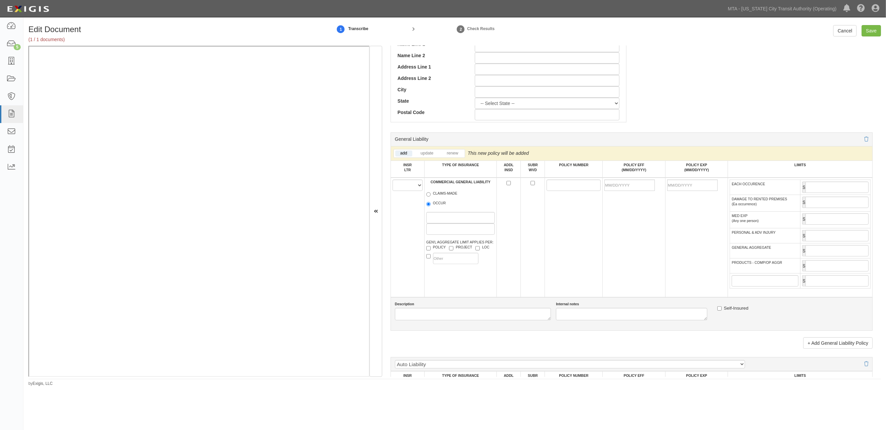
type input "20443"
click at [405, 189] on select "A B C D E F" at bounding box center [408, 184] width 30 height 11
select select "A"
click at [393, 181] on select "A B C D E F" at bounding box center [408, 184] width 30 height 11
click at [441, 205] on label "OCCUR" at bounding box center [436, 203] width 20 height 7
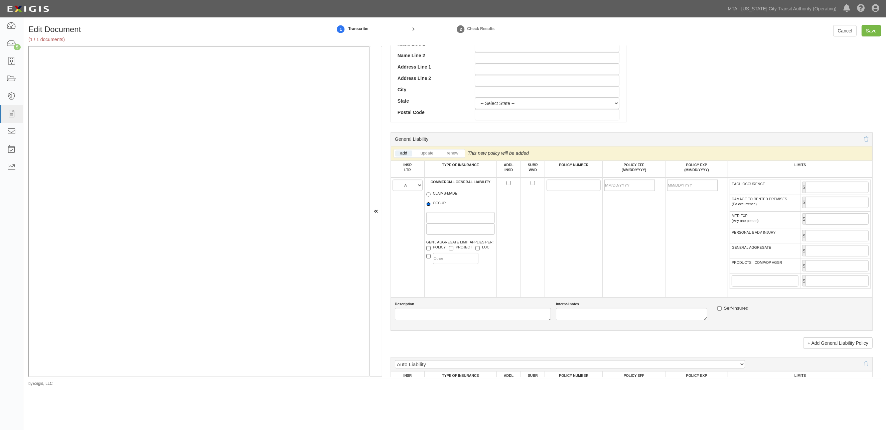
click at [431, 205] on input "OCCUR" at bounding box center [428, 204] width 4 height 4
radio input "true"
click at [442, 320] on textarea "Description" at bounding box center [473, 314] width 156 height 12
paste textarea "Dhyer@cuagency.com"
type textarea "Dhyer@cuagency.com"
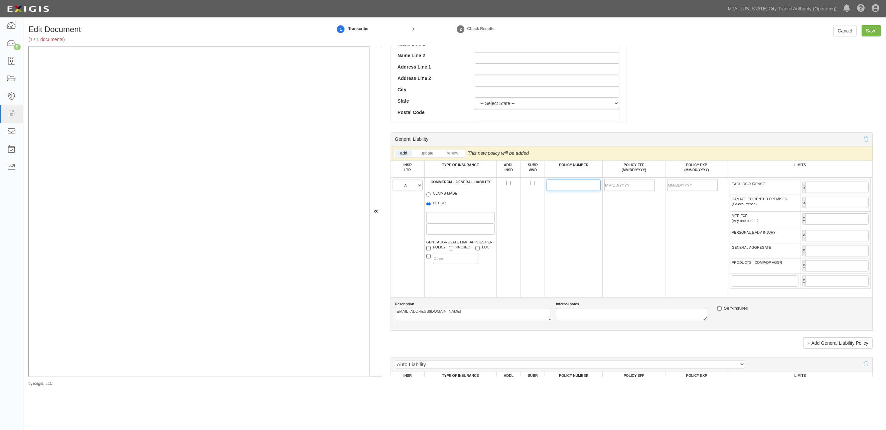
click at [527, 188] on input "POLICY NUMBER" at bounding box center [574, 184] width 54 height 11
paste input "7012981760"
type input "7012981760"
click at [527, 190] on input "POLICY EFF (MM/DD/YYYY)" at bounding box center [629, 184] width 50 height 11
type input "10/25/2025"
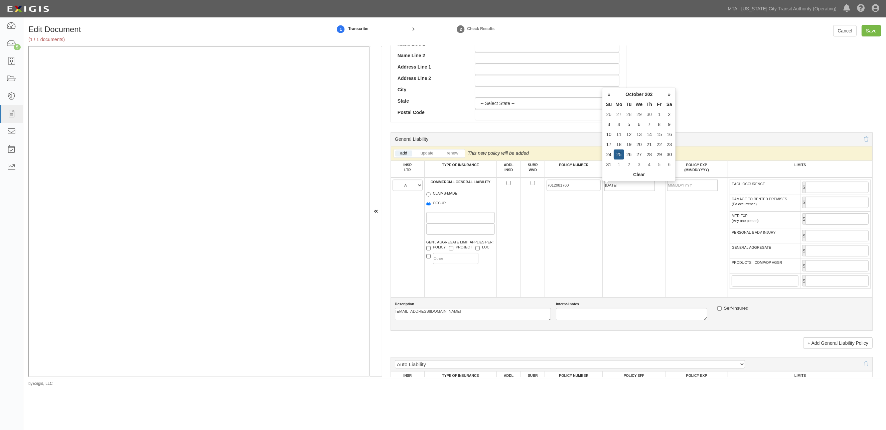
type input "10/25/2026"
drag, startPoint x: 645, startPoint y: 265, endPoint x: 858, endPoint y: 180, distance: 229.4
click at [527, 265] on td "10/25/2025" at bounding box center [634, 237] width 62 height 120
click at [527, 188] on input "EACH OCCURENCE" at bounding box center [837, 186] width 63 height 11
type input "2,000,000"
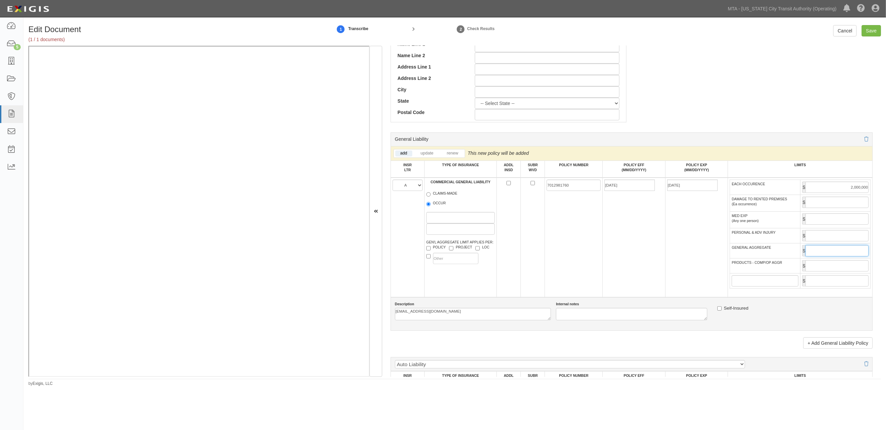
click at [527, 256] on input "GENERAL AGGREGATE" at bounding box center [837, 250] width 63 height 11
type input "4,000,000"
click at [527, 269] on input "PRODUCTS - COMP/OP AGGR" at bounding box center [837, 265] width 63 height 11
type input "4,000,000"
click at [418, 320] on textarea "Dhyer@cuagency.com" at bounding box center [473, 314] width 156 height 12
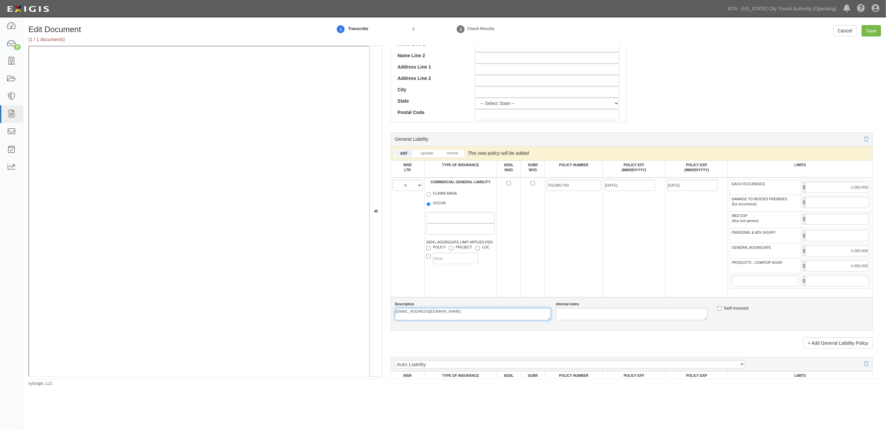
click at [418, 320] on textarea "Dhyer@cuagency.com" at bounding box center [473, 314] width 156 height 12
click at [527, 32] on input "Save" at bounding box center [871, 30] width 19 height 11
type input "2000000"
type input "4000000"
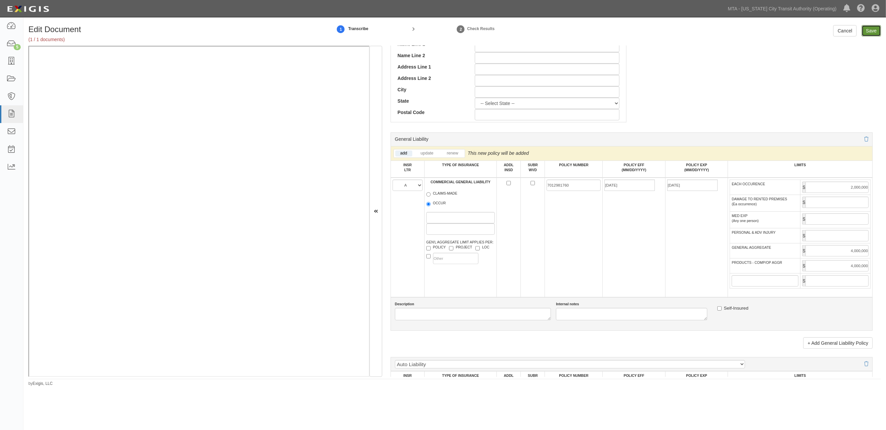
type input "4000000"
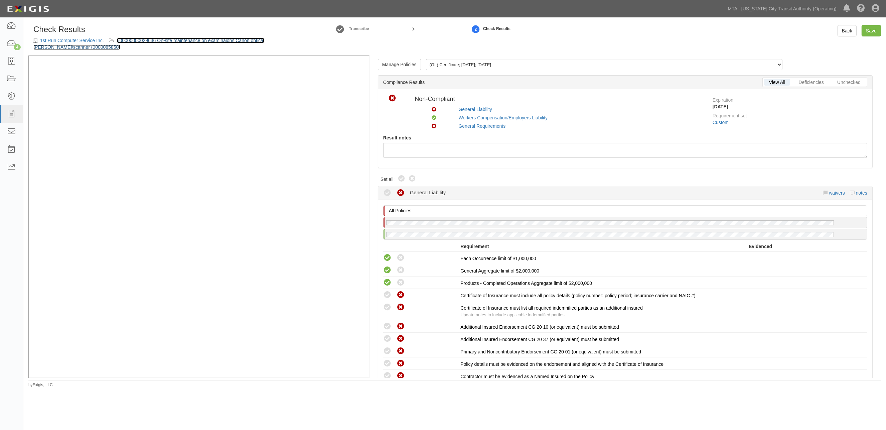
click at [199, 39] on link "600000000029636 On-site maintenance on examinaions Canon optical [PERSON_NAME]/…" at bounding box center [148, 44] width 231 height 12
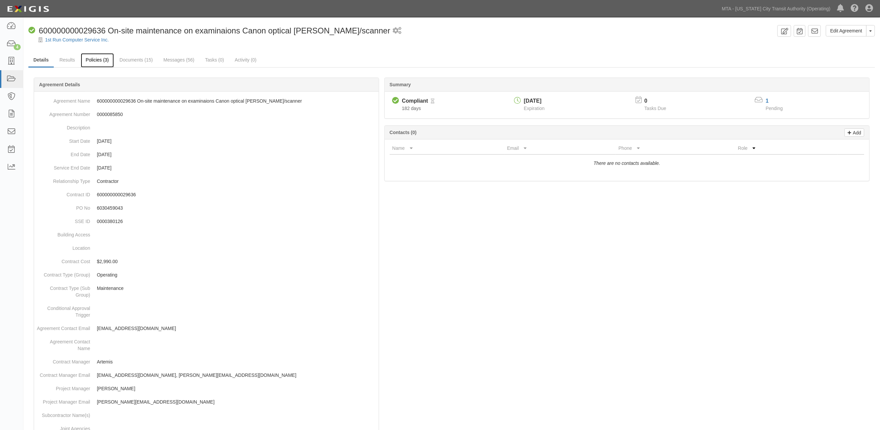
click at [104, 57] on link "Policies (3)" at bounding box center [97, 60] width 33 height 14
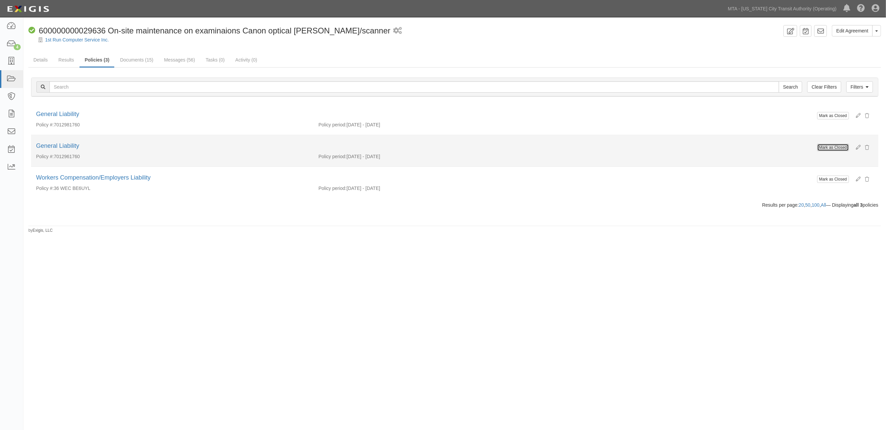
click at [827, 147] on button "Mark as Closed" at bounding box center [833, 147] width 32 height 7
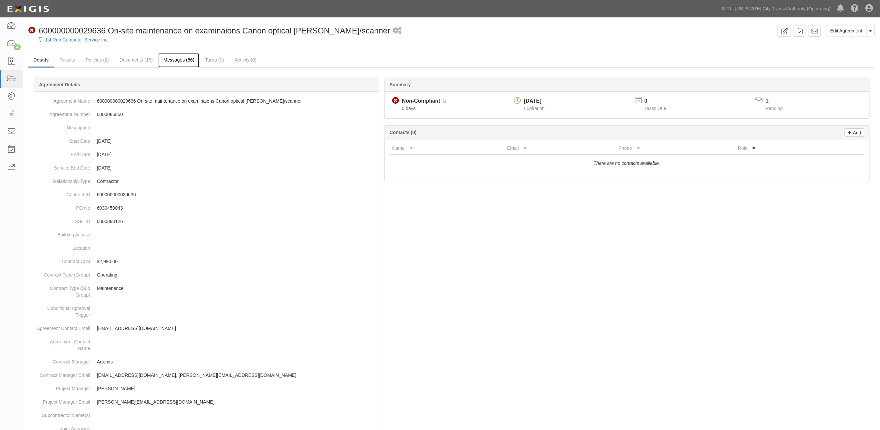
click at [184, 61] on link "Messages (56)" at bounding box center [178, 60] width 41 height 14
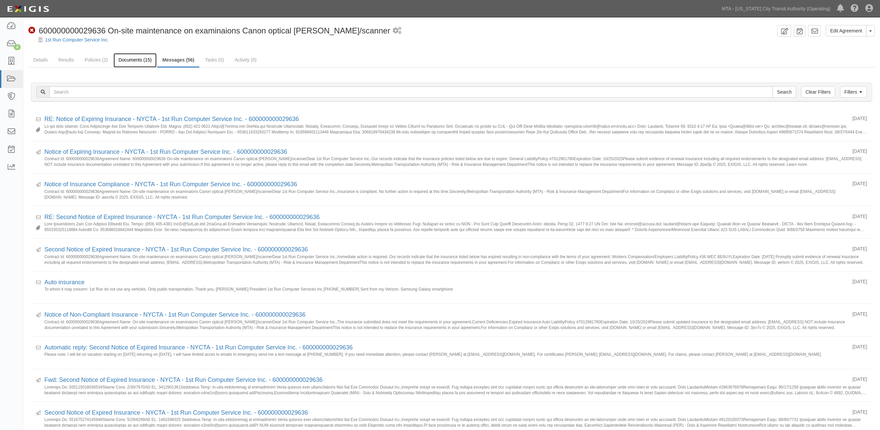
click at [129, 56] on link "Documents (15)" at bounding box center [135, 60] width 43 height 14
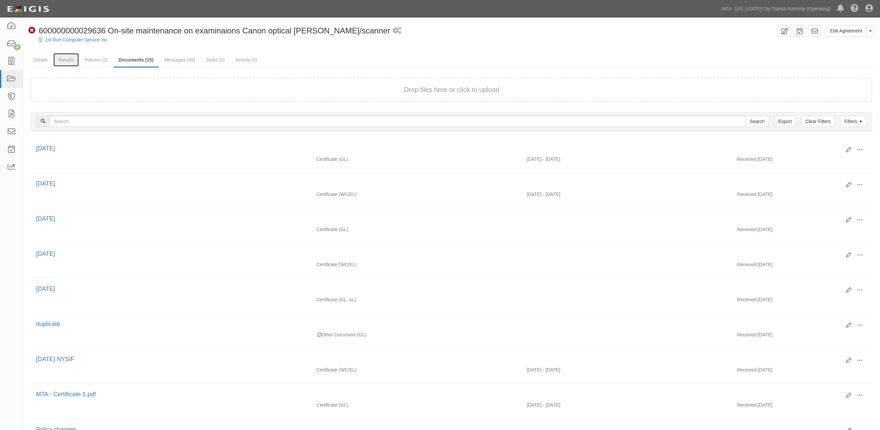
click at [66, 59] on link "Results" at bounding box center [66, 59] width 26 height 13
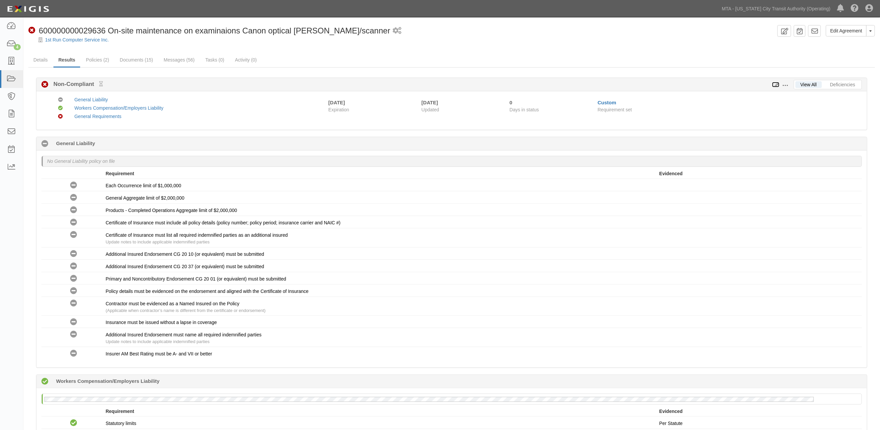
click at [775, 85] on icon at bounding box center [776, 85] width 7 height 5
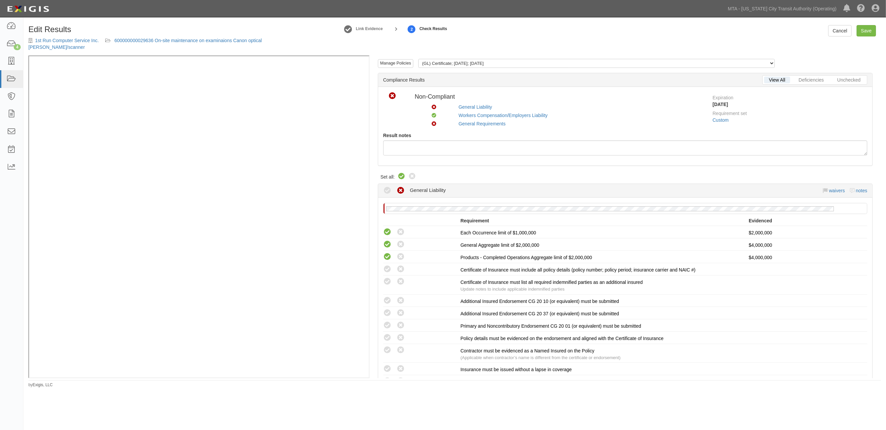
click at [403, 175] on icon at bounding box center [402, 176] width 8 height 8
radio input "true"
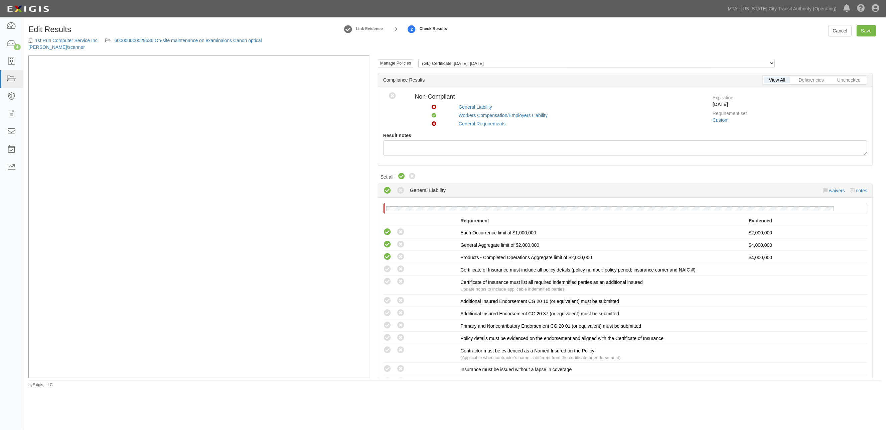
radio input "true"
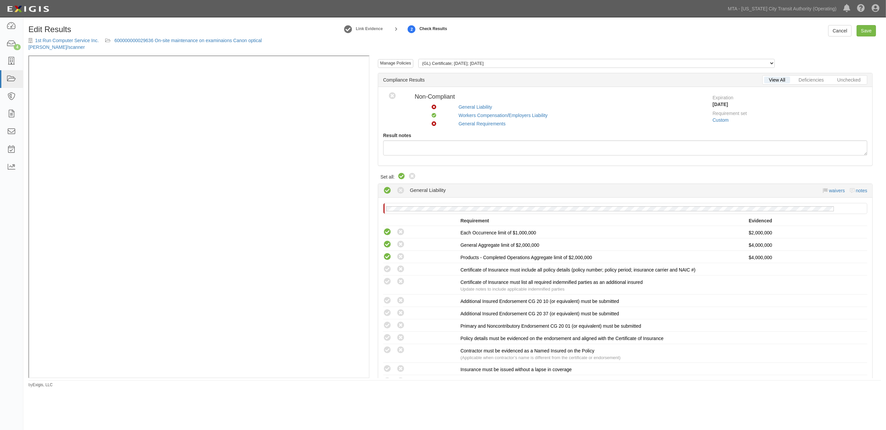
radio input "true"
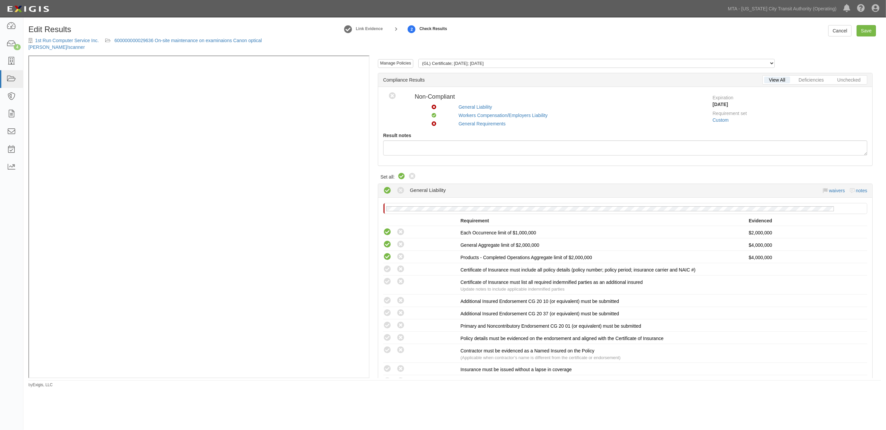
radio input "true"
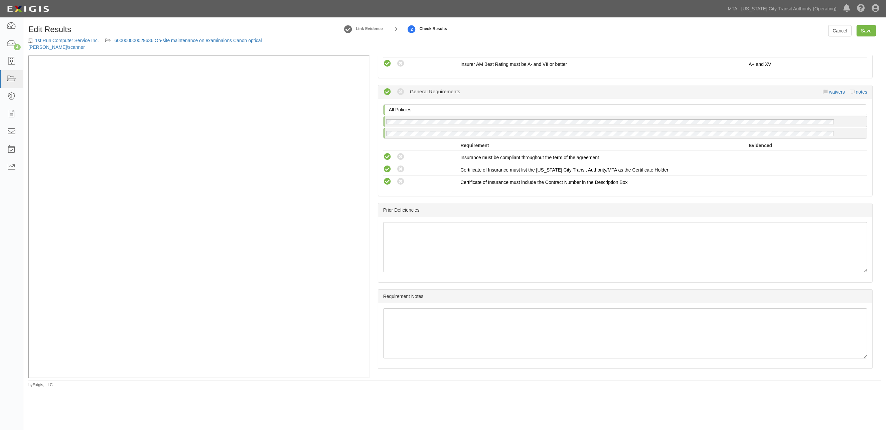
scroll to position [491, 0]
click at [867, 26] on link "Save" at bounding box center [866, 30] width 19 height 11
radio input "true"
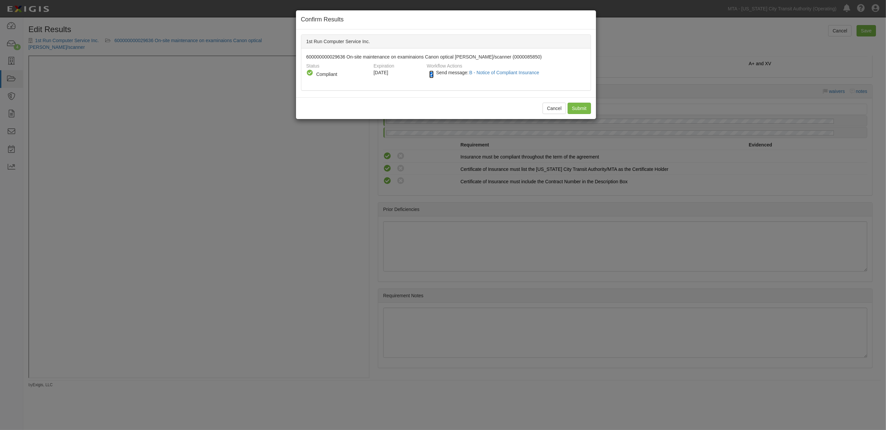
click at [433, 72] on input "Send message: B - Notice of Compliant Insurance" at bounding box center [431, 75] width 4 height 8
checkbox input "false"
click at [576, 108] on input "Submit" at bounding box center [579, 108] width 23 height 11
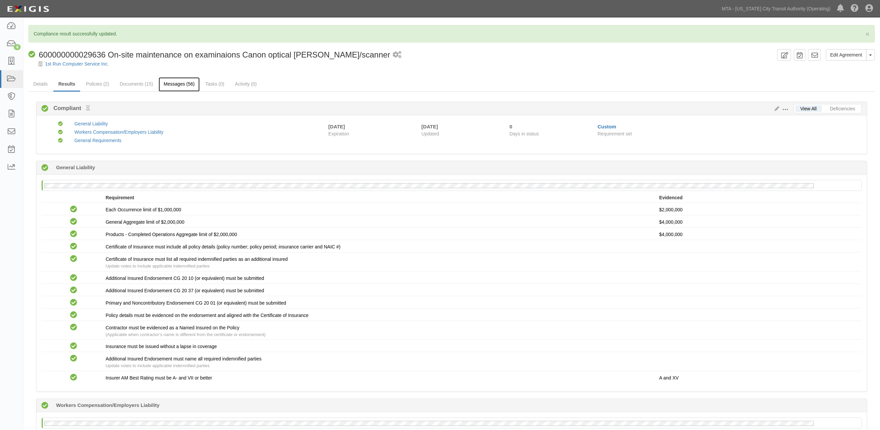
click at [171, 84] on link "Messages (56)" at bounding box center [179, 84] width 41 height 14
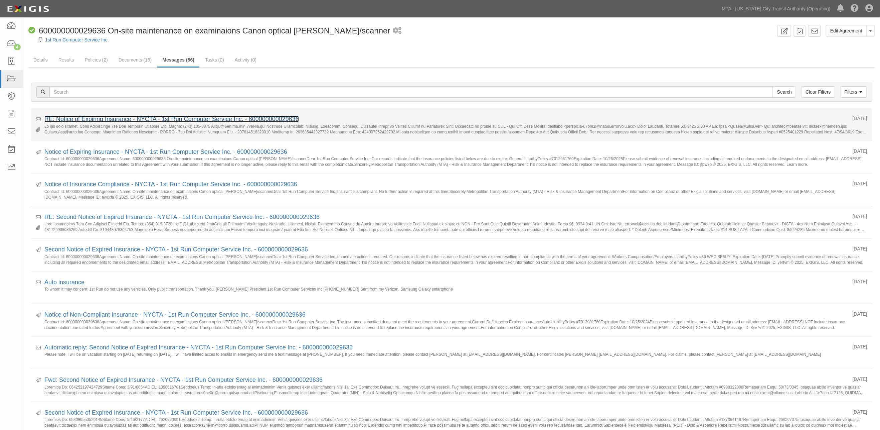
click at [157, 119] on link "RE: Notice of Expiring Insurance - NYCTA - 1st Run Computer Service Inc. - 6000…" at bounding box center [171, 119] width 255 height 7
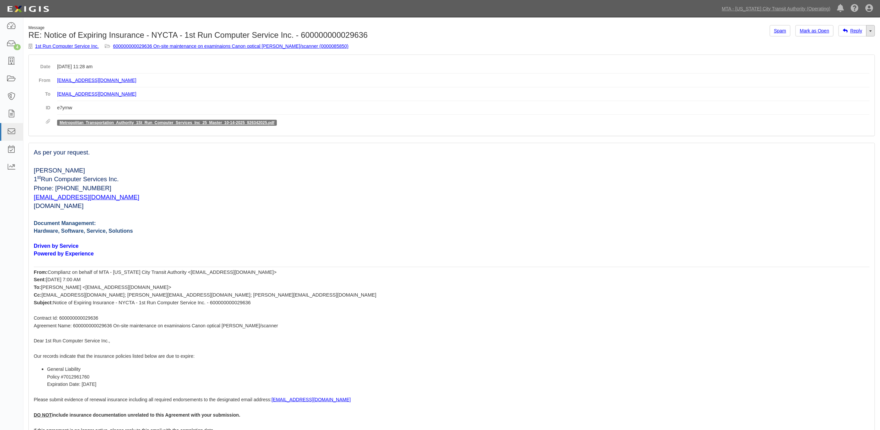
click at [871, 30] on span at bounding box center [871, 30] width 3 height 1
click at [847, 42] on link "Reply All" at bounding box center [848, 43] width 53 height 9
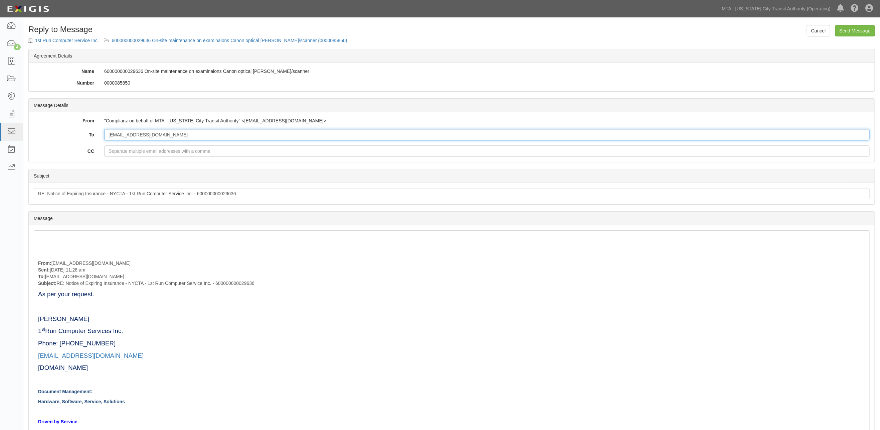
click at [154, 136] on input "rheas@1strun.com" at bounding box center [487, 134] width 766 height 11
paste input "Dhyer@cuagency.com"
type input "rheas@1strun.com; Dhyer@cuagency.com"
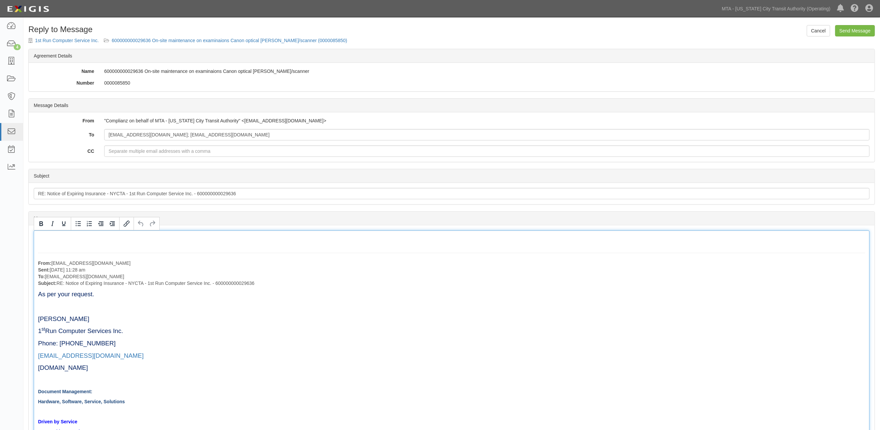
drag, startPoint x: 865, startPoint y: 29, endPoint x: 470, endPoint y: 28, distance: 395.0
click at [865, 29] on input "Send Message" at bounding box center [856, 30] width 40 height 11
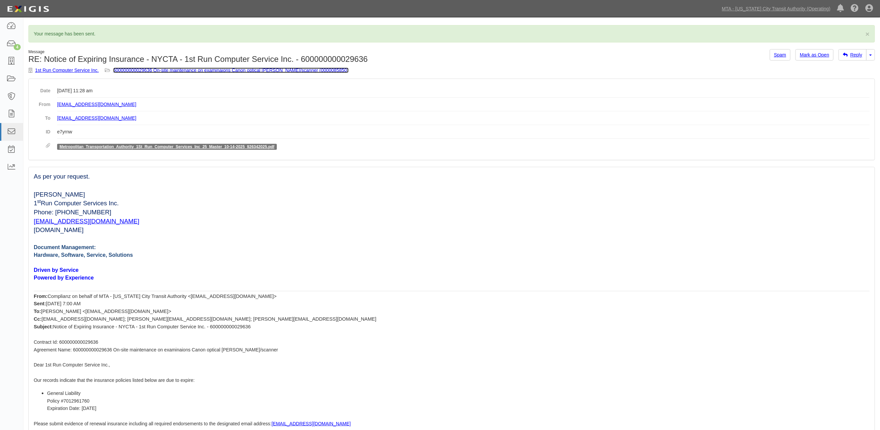
click at [228, 70] on link "600000000029636 On-site maintenance on examinaions Canon optical [PERSON_NAME]/…" at bounding box center [231, 69] width 236 height 5
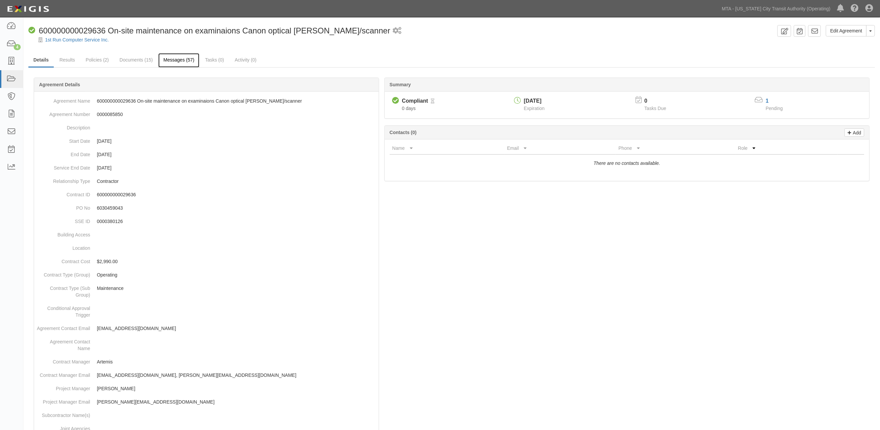
click at [171, 62] on link "Messages (57)" at bounding box center [178, 60] width 41 height 14
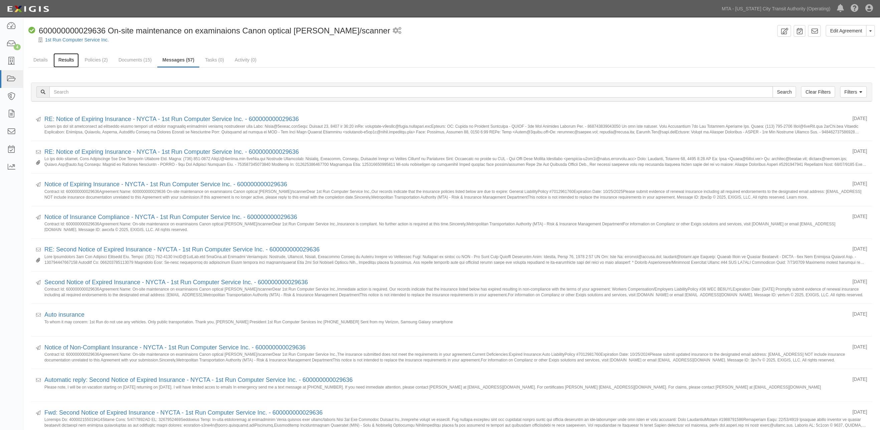
click at [69, 60] on link "Results" at bounding box center [66, 60] width 26 height 14
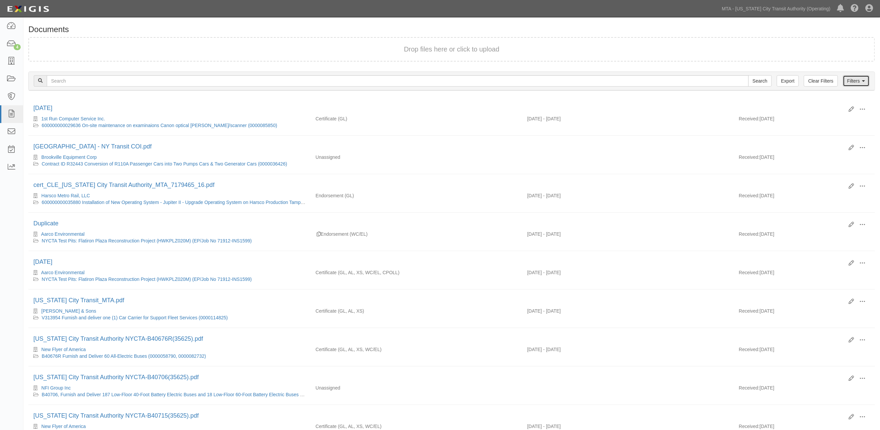
click at [856, 80] on link "Filters" at bounding box center [856, 80] width 27 height 11
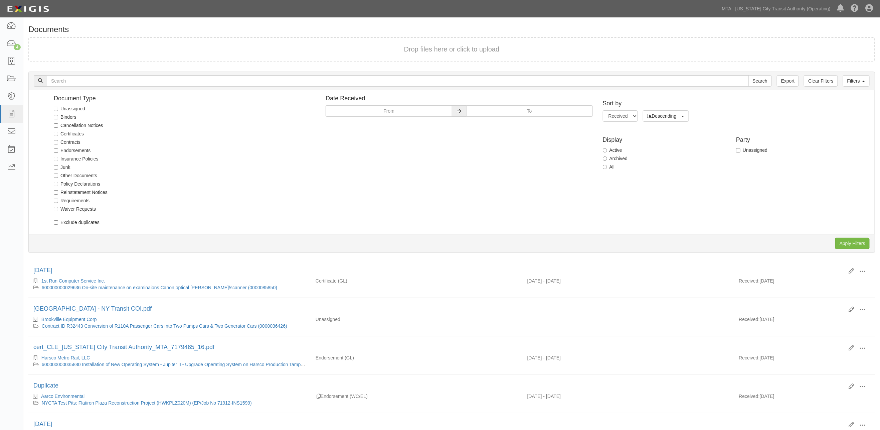
click at [80, 107] on label "Unassigned" at bounding box center [69, 108] width 31 height 7
click at [58, 107] on input "Unassigned" at bounding box center [56, 109] width 4 height 4
checkbox input "true"
click at [848, 245] on input "Apply Filters" at bounding box center [853, 243] width 34 height 11
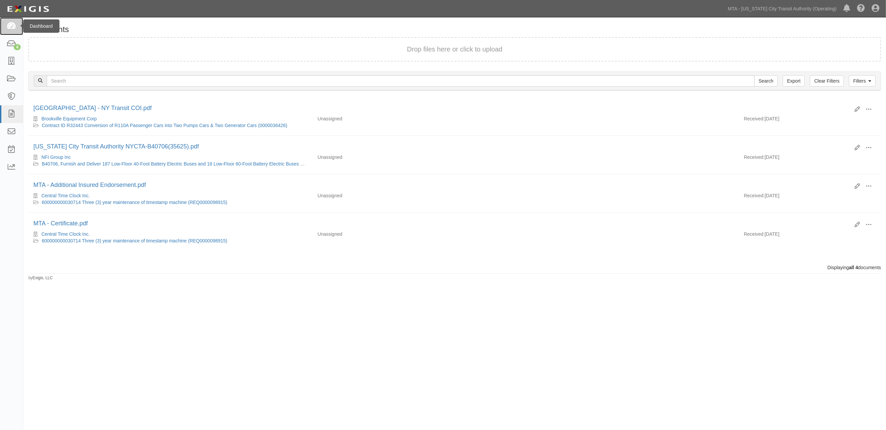
click at [12, 27] on icon at bounding box center [11, 26] width 9 height 8
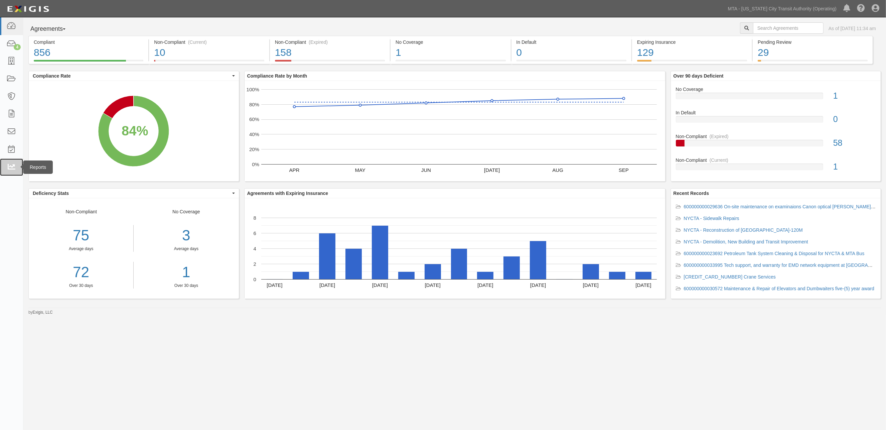
click at [8, 164] on icon at bounding box center [11, 167] width 9 height 8
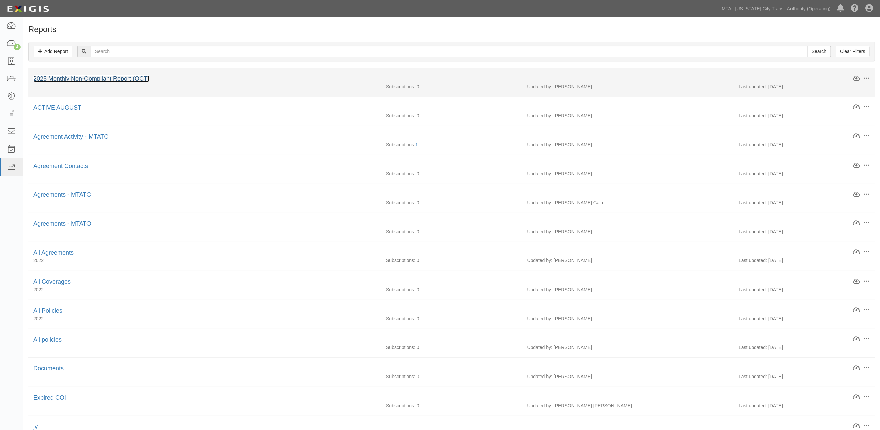
click at [108, 81] on link "2025 Monthly Non-Compliant Report (OCT)" at bounding box center [91, 78] width 116 height 7
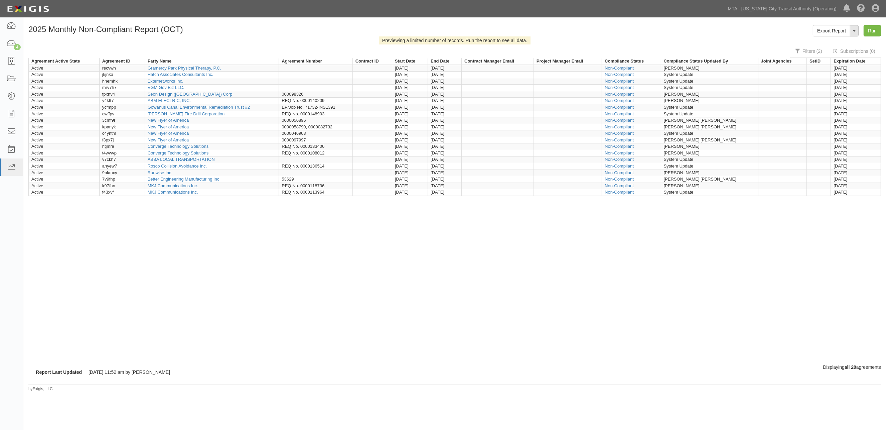
click at [855, 29] on button "ToggleReportDropdown" at bounding box center [854, 30] width 9 height 11
click at [839, 42] on link "Edit Report" at bounding box center [839, 43] width 53 height 9
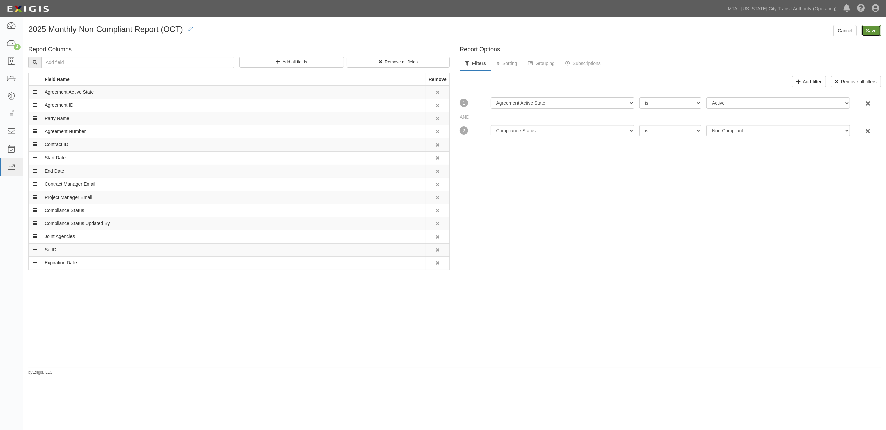
click at [870, 31] on input "Save" at bounding box center [871, 30] width 19 height 11
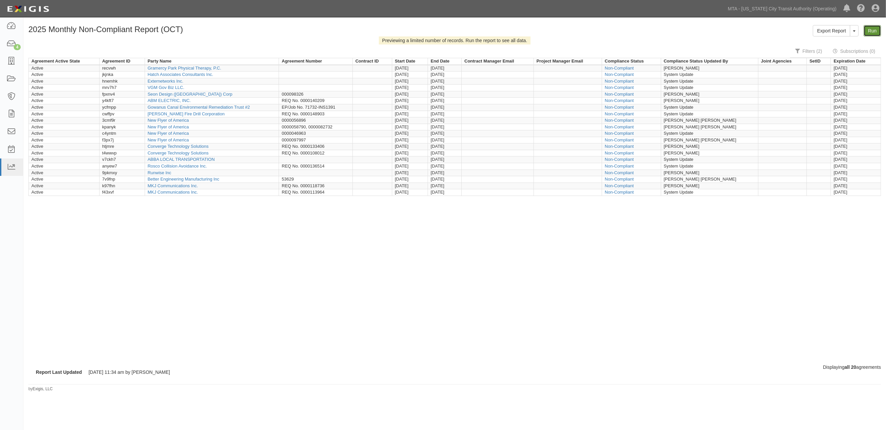
click at [871, 29] on link "Run" at bounding box center [872, 30] width 17 height 11
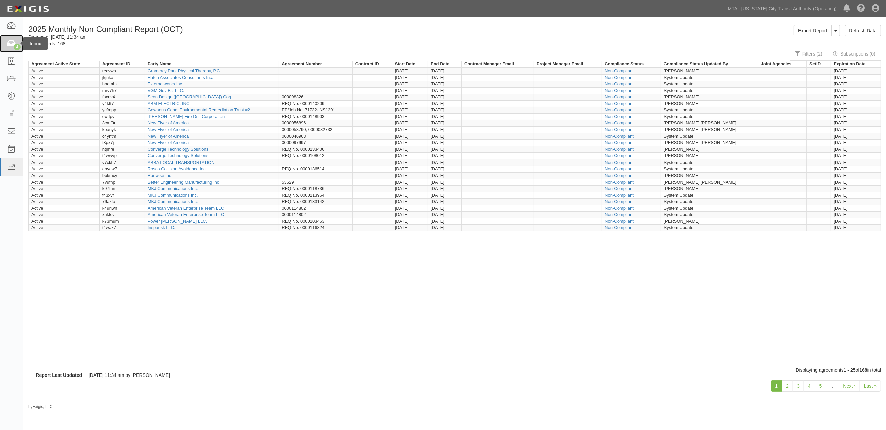
click at [14, 43] on icon at bounding box center [11, 44] width 9 height 8
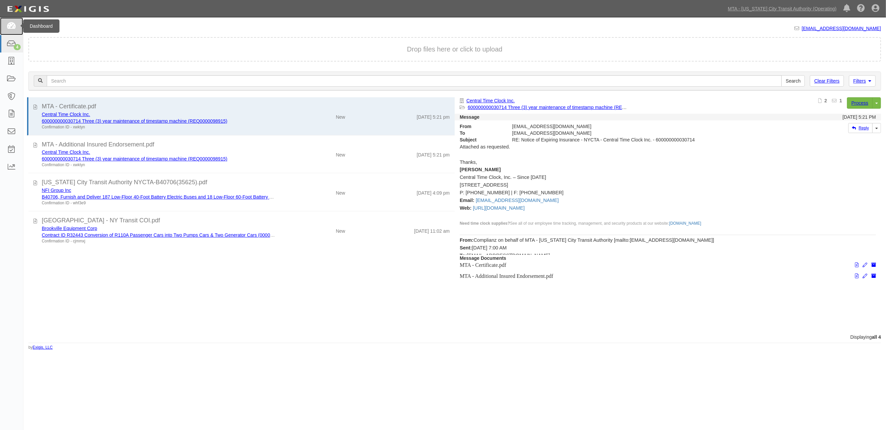
click at [10, 27] on icon at bounding box center [11, 26] width 9 height 8
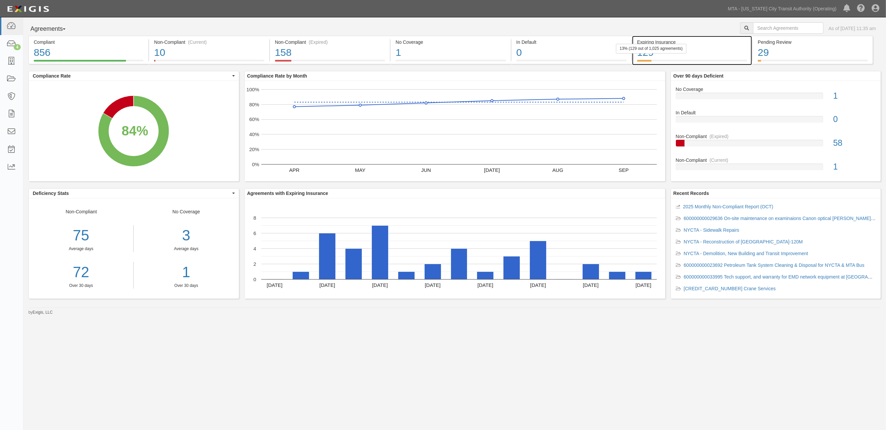
click at [733, 56] on div "129" at bounding box center [692, 52] width 110 height 14
click at [340, 49] on div "158" at bounding box center [330, 52] width 110 height 14
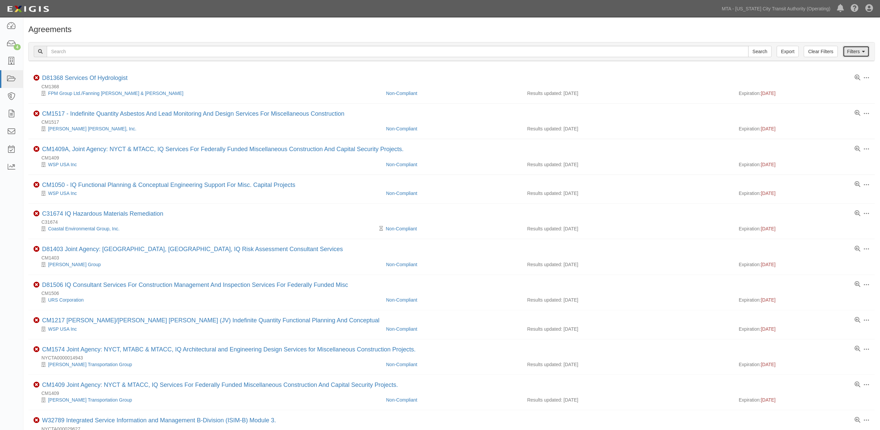
click at [851, 52] on link "Filters" at bounding box center [856, 51] width 27 height 11
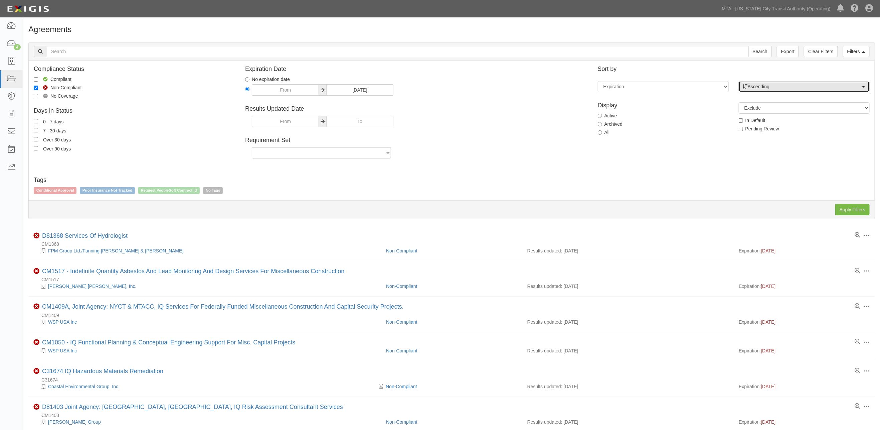
click at [796, 85] on span "Ascending" at bounding box center [802, 86] width 118 height 7
click at [788, 109] on link "Descending" at bounding box center [804, 108] width 130 height 9
select select "desc"
click at [849, 214] on input "Apply Filters" at bounding box center [853, 209] width 34 height 11
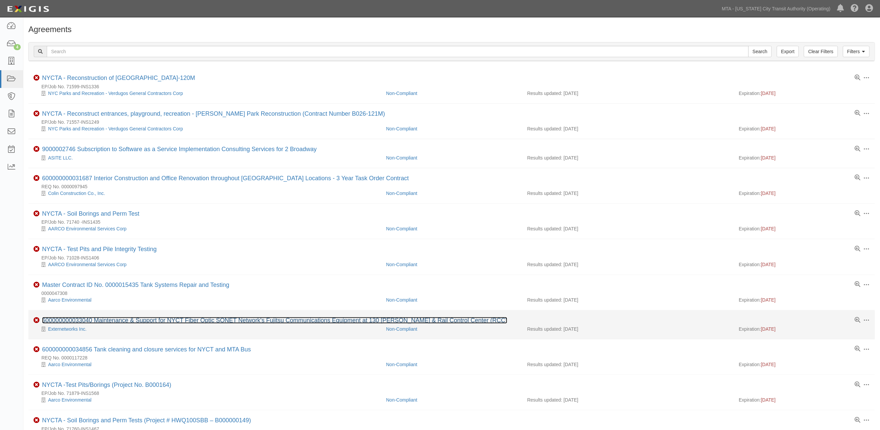
click at [184, 322] on link "600000000033040 Maintenance & Support for NYCT Fiber Optic SONET Network's Fuji…" at bounding box center [274, 320] width 465 height 7
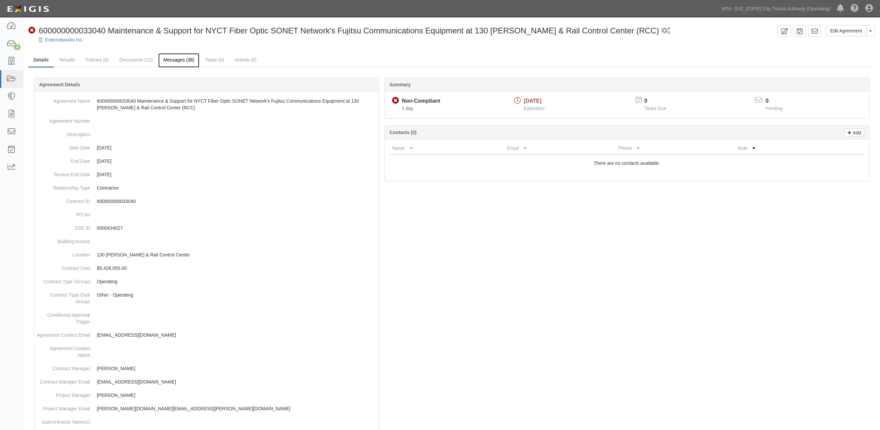
click at [184, 61] on link "Messages (38)" at bounding box center [178, 60] width 41 height 14
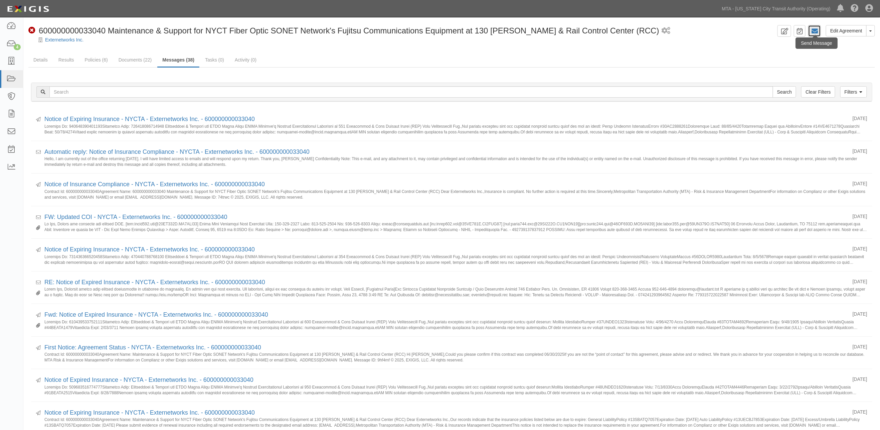
click at [814, 30] on icon at bounding box center [815, 31] width 7 height 7
click at [100, 59] on link "Policies (6)" at bounding box center [96, 60] width 33 height 14
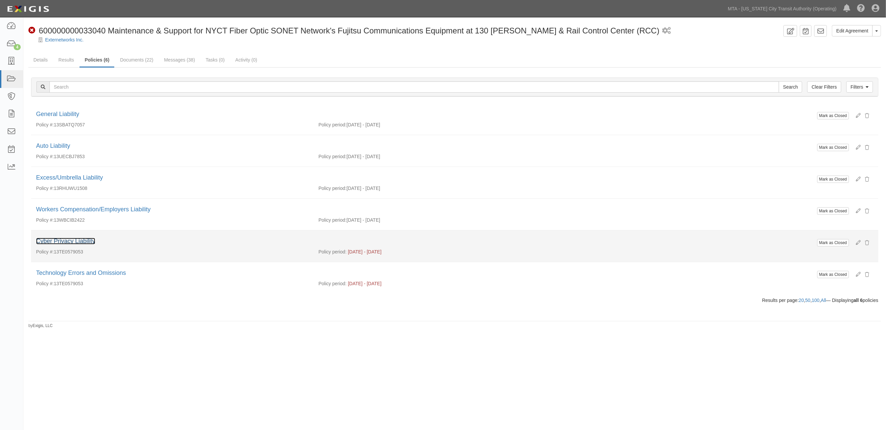
click at [91, 241] on link "Cyber Privacy Liability" at bounding box center [65, 241] width 59 height 7
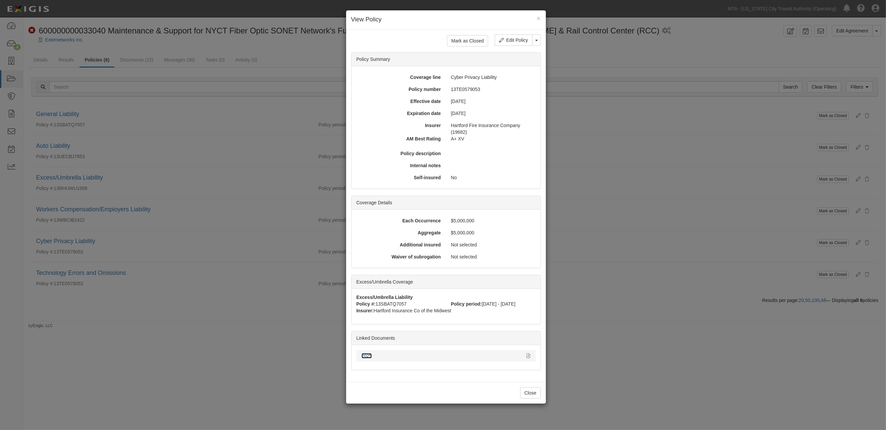
click at [370, 353] on link "2025" at bounding box center [367, 355] width 10 height 5
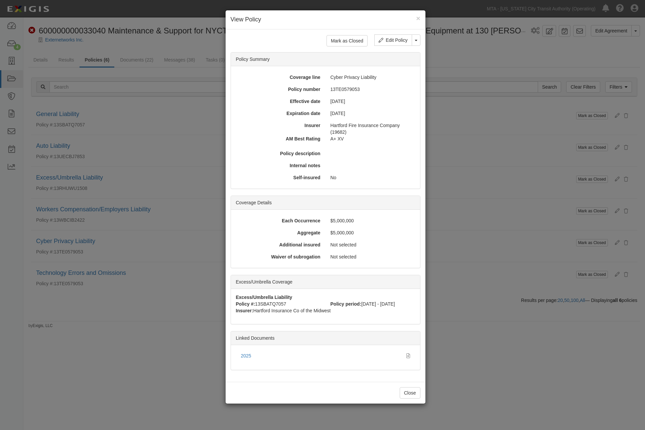
click at [76, 236] on div "× View Policy Mark as Closed Edit Policy Toggle Dropdown Delete Policy Policy S…" at bounding box center [322, 215] width 645 height 430
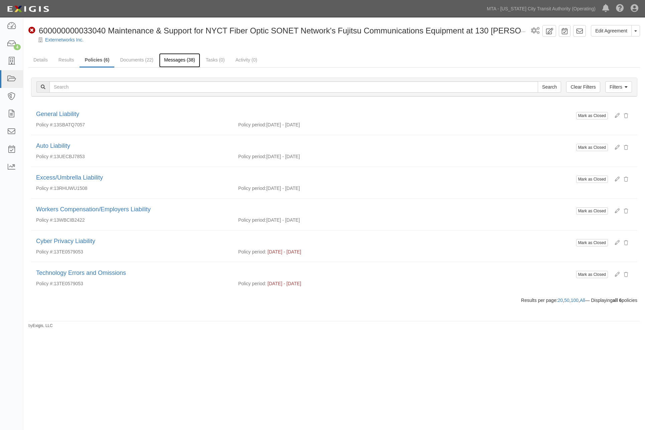
click at [184, 58] on link "Messages (38)" at bounding box center [179, 60] width 41 height 14
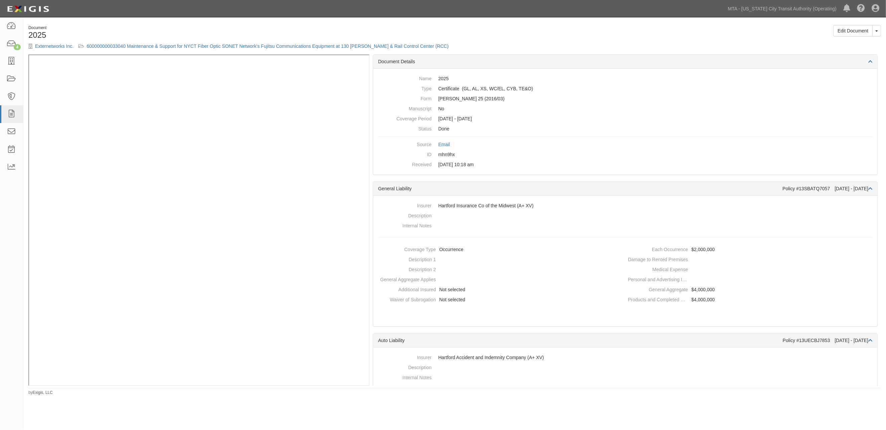
click at [277, 26] on div "Document" at bounding box center [238, 28] width 421 height 6
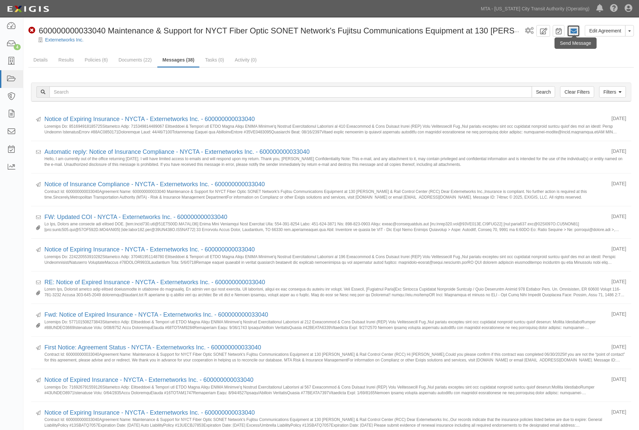
click at [572, 31] on icon at bounding box center [573, 31] width 7 height 7
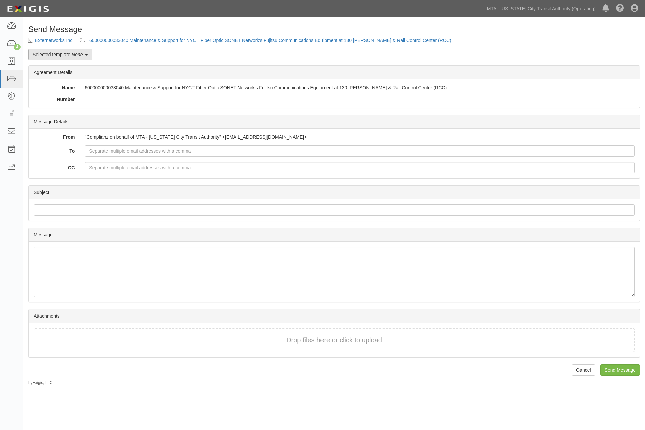
click at [62, 58] on link "Selected template: None" at bounding box center [60, 54] width 64 height 11
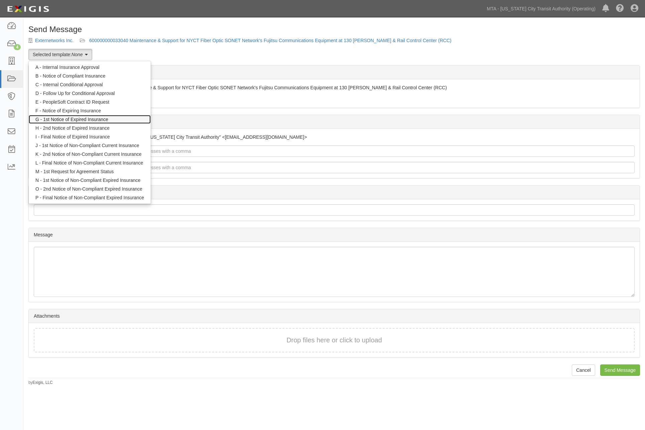
click at [68, 118] on link "G - 1st Notice of Expired Insurance" at bounding box center [90, 119] width 122 height 9
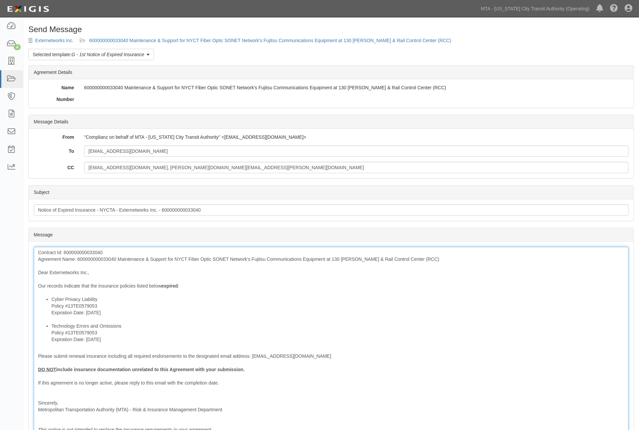
click at [104, 258] on div "Contract Id: 600000000033040 Agreement Name: 600000000033040 Maintenance & Supp…" at bounding box center [331, 341] width 595 height 188
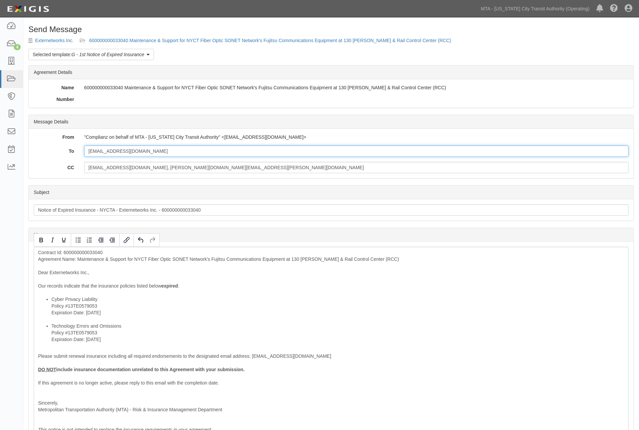
click at [188, 154] on input "mzakaria@externetworks.com" at bounding box center [356, 150] width 545 height 11
paste input "kalbanese@kapeinsurance.com"
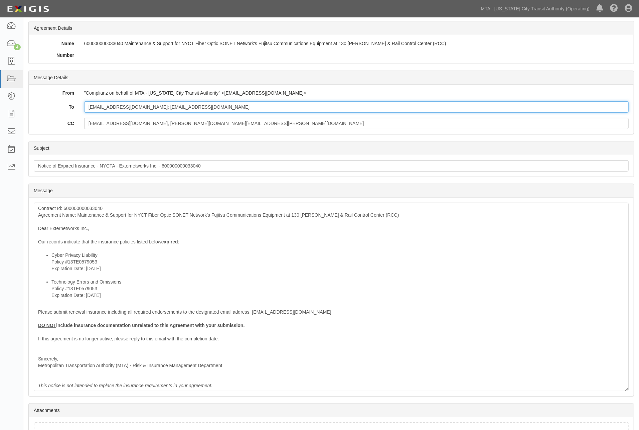
scroll to position [94, 0]
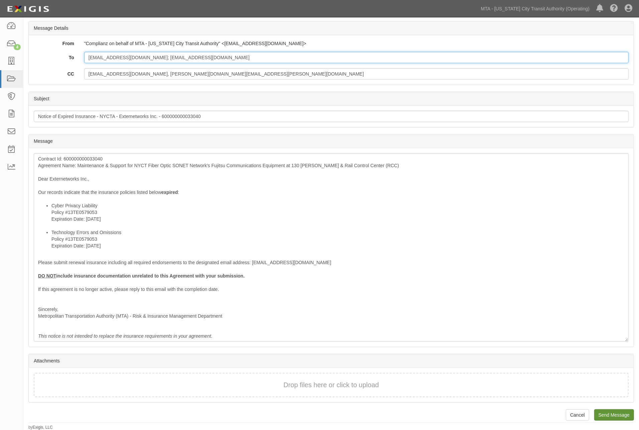
type input "mzakaria@externetworks.com; kalbanese@kapeinsurance.com"
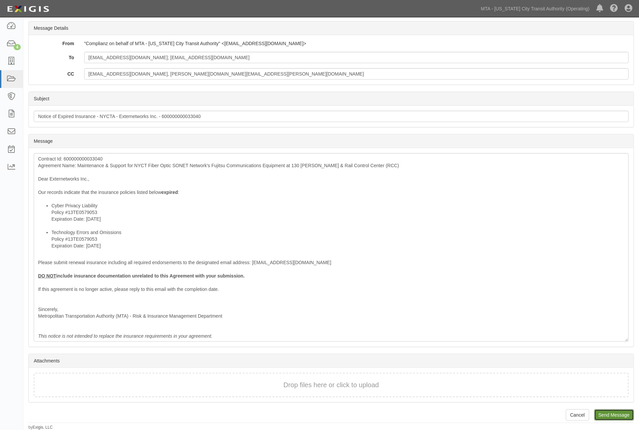
click at [605, 413] on input "Send Message" at bounding box center [614, 414] width 40 height 11
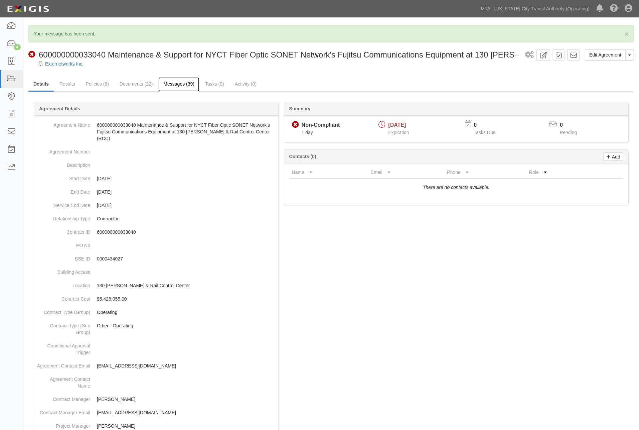
click at [182, 85] on link "Messages (39)" at bounding box center [178, 84] width 41 height 14
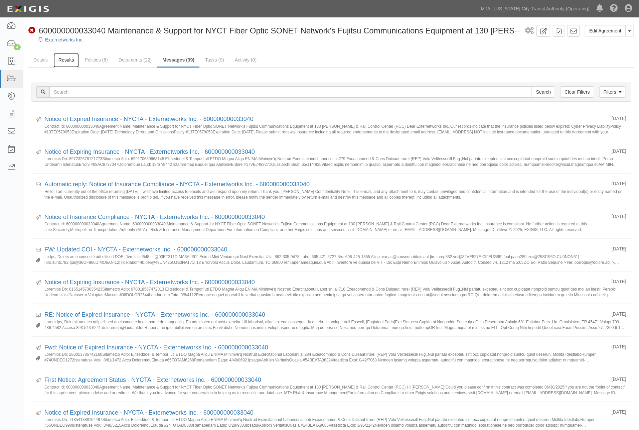
click at [68, 58] on link "Results" at bounding box center [66, 60] width 26 height 14
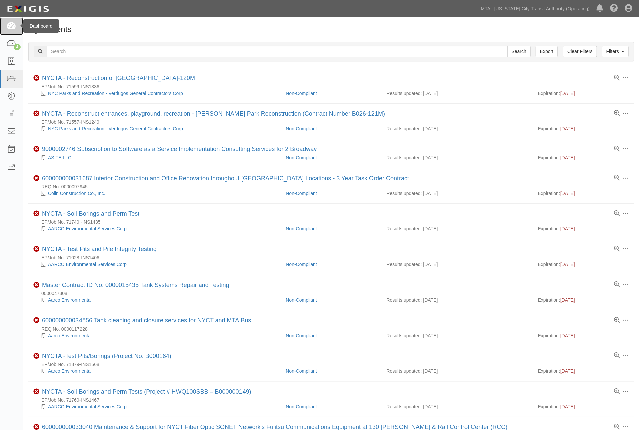
click at [12, 25] on icon at bounding box center [11, 26] width 9 height 8
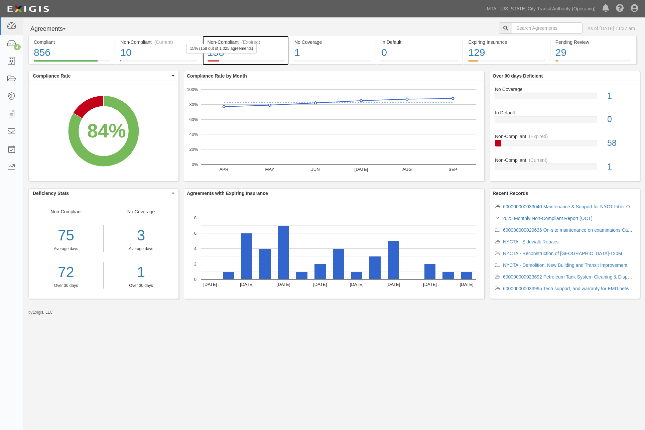
click at [282, 56] on div "158" at bounding box center [246, 52] width 76 height 14
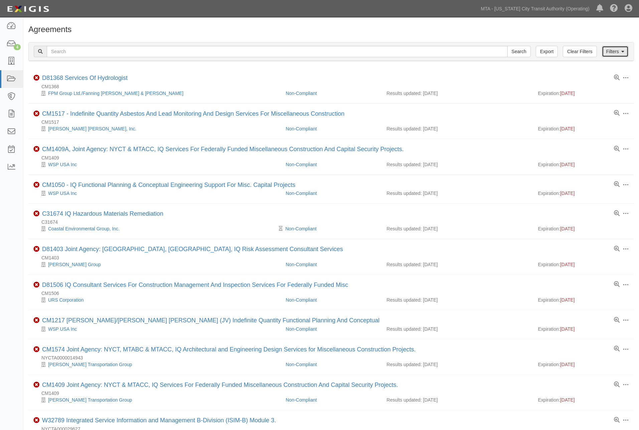
click at [612, 51] on link "Filters" at bounding box center [615, 51] width 27 height 11
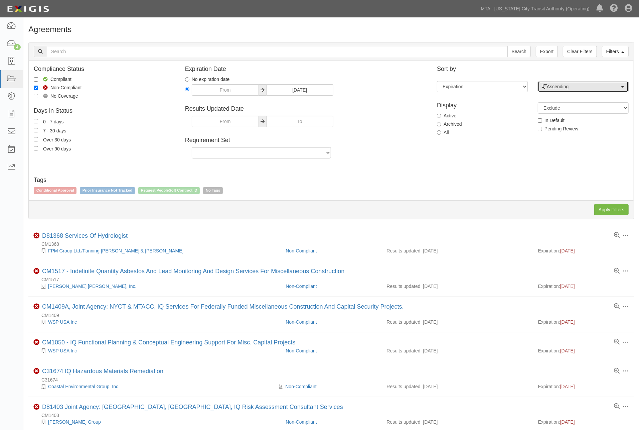
click at [570, 86] on span "Ascending" at bounding box center [581, 86] width 78 height 7
click at [571, 110] on span "Descending" at bounding box center [563, 108] width 25 height 7
select select "desc"
click at [607, 211] on input "Apply Filters" at bounding box center [611, 209] width 34 height 11
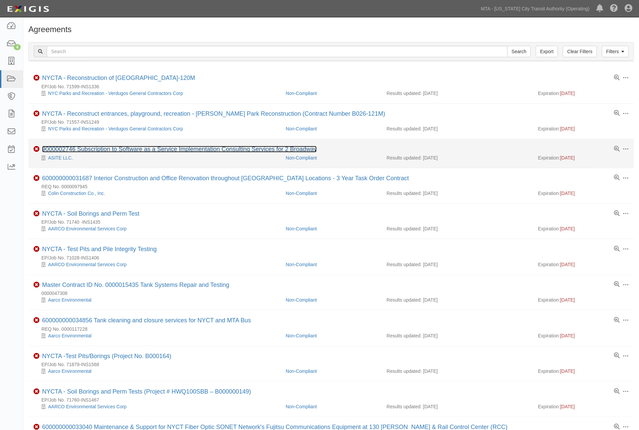
click at [158, 151] on link "9000002746 Subscription to Software as a Service Implementation Consulting Serv…" at bounding box center [179, 149] width 275 height 7
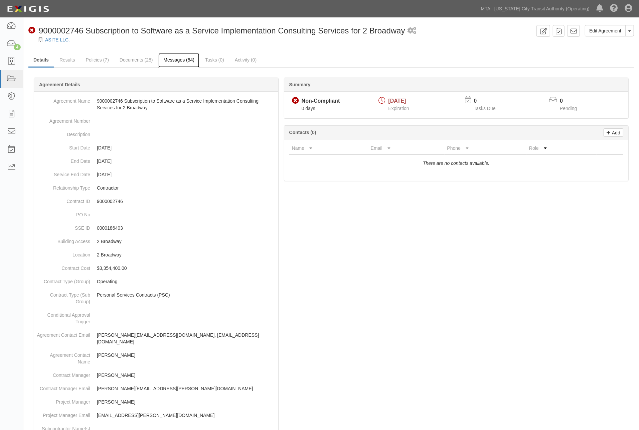
click at [179, 59] on link "Messages (54)" at bounding box center [178, 60] width 41 height 14
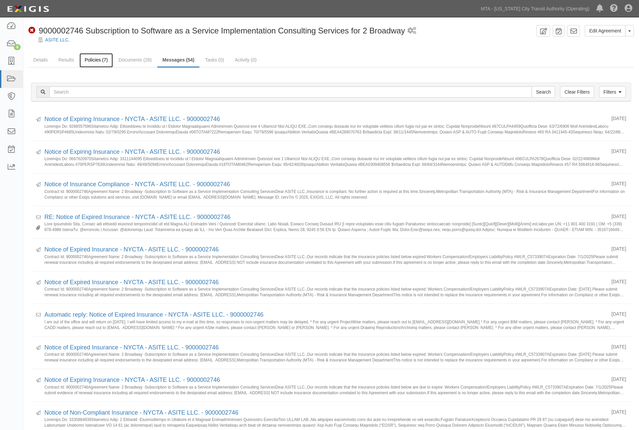
click at [96, 61] on link "Policies (7)" at bounding box center [96, 60] width 33 height 14
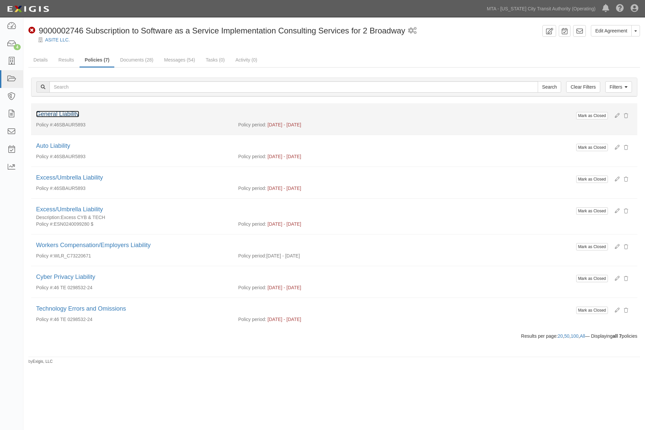
click at [60, 115] on link "General Liability" at bounding box center [57, 114] width 43 height 7
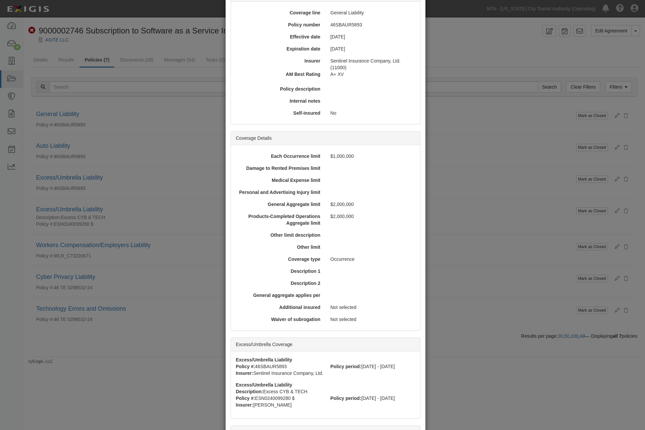
scroll to position [142, 0]
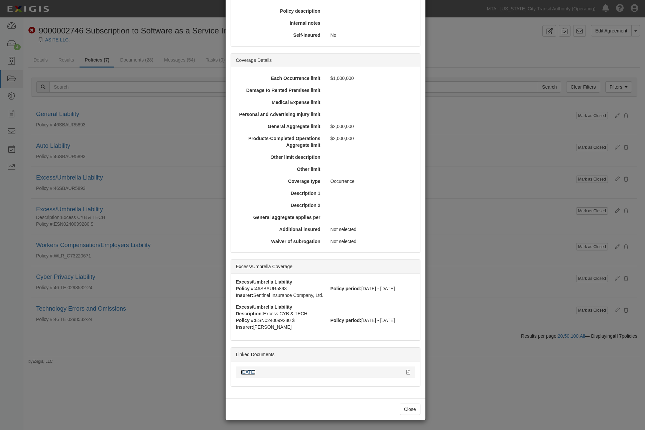
click at [250, 371] on link "10.14.25" at bounding box center [248, 371] width 15 height 5
click at [483, 342] on div "× View Policy Mark as Closed Edit Policy Toggle Dropdown Delete Policy Policy S…" at bounding box center [322, 215] width 645 height 430
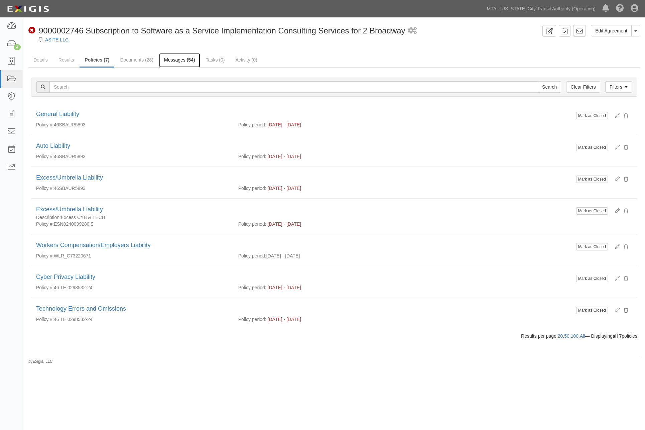
click at [177, 60] on link "Messages (54)" at bounding box center [179, 60] width 41 height 14
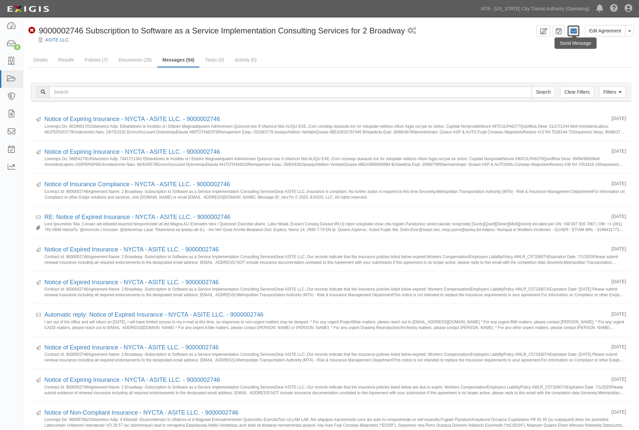
click at [572, 31] on icon at bounding box center [573, 31] width 7 height 7
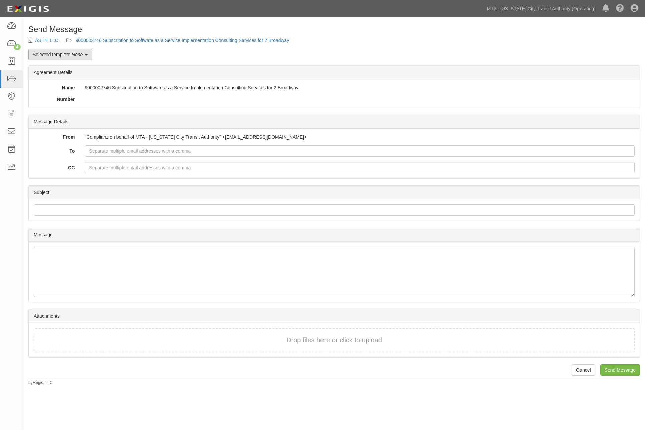
click at [74, 54] on em "None" at bounding box center [77, 54] width 11 height 5
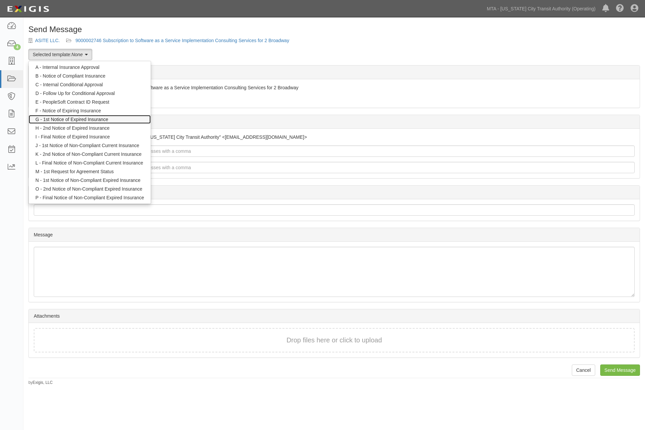
click at [67, 119] on link "G - 1st Notice of Expired Insurance" at bounding box center [90, 119] width 122 height 9
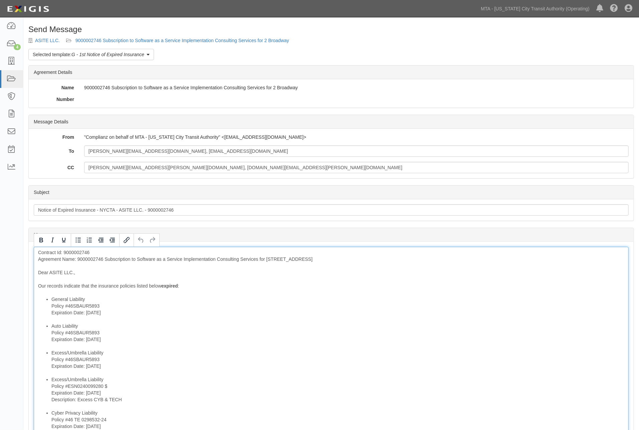
click at [88, 261] on div "Contract Id: 9000002746 Agreement Name: 9000002746 Subscription to Software as …" at bounding box center [331, 398] width 595 height 302
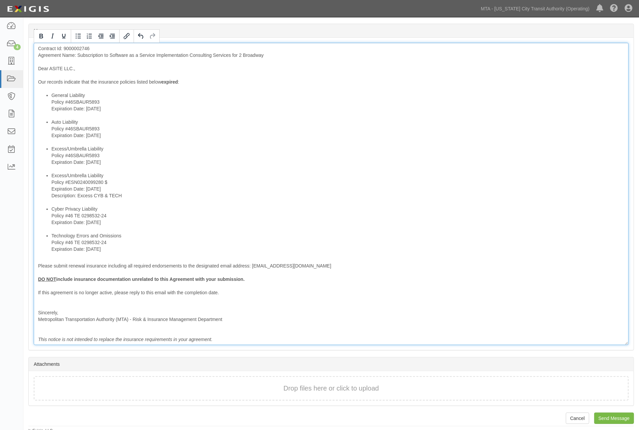
scroll to position [207, 0]
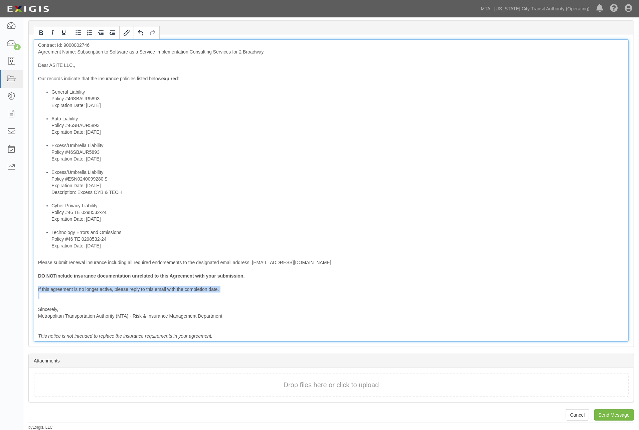
drag, startPoint x: 76, startPoint y: 293, endPoint x: 31, endPoint y: 288, distance: 45.4
click at [31, 288] on div "Message Contract Id: 9000002746 Agreement Name: Subscription to Software as a S…" at bounding box center [331, 190] width 605 height 312
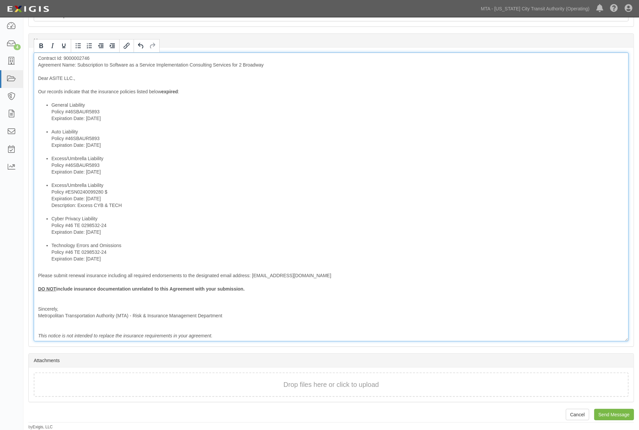
scroll to position [194, 0]
drag, startPoint x: 56, startPoint y: 298, endPoint x: 34, endPoint y: 286, distance: 24.8
click at [34, 286] on div "Contract Id: 9000002746 Agreement Name: Subscription to Software as a Service I…" at bounding box center [331, 197] width 595 height 289
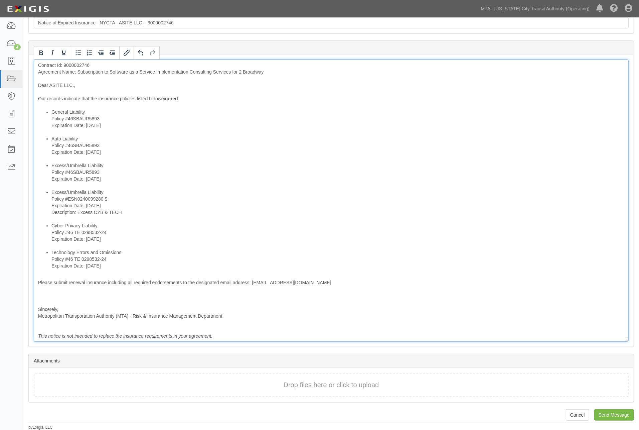
scroll to position [180, 0]
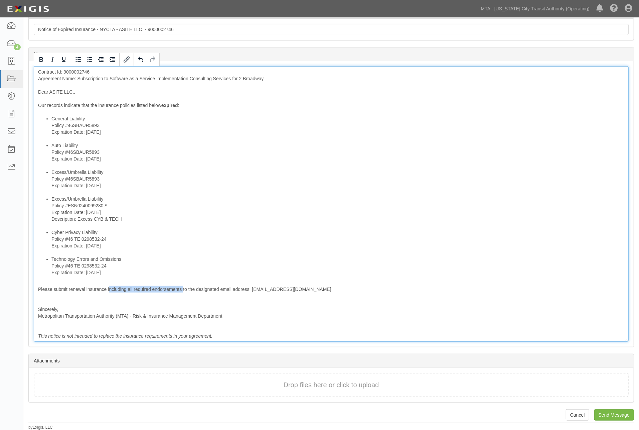
drag, startPoint x: 109, startPoint y: 290, endPoint x: 182, endPoint y: 289, distance: 73.5
click at [182, 289] on div "Contract Id: 9000002746 Agreement Name: Subscription to Software as a Service I…" at bounding box center [331, 203] width 595 height 275
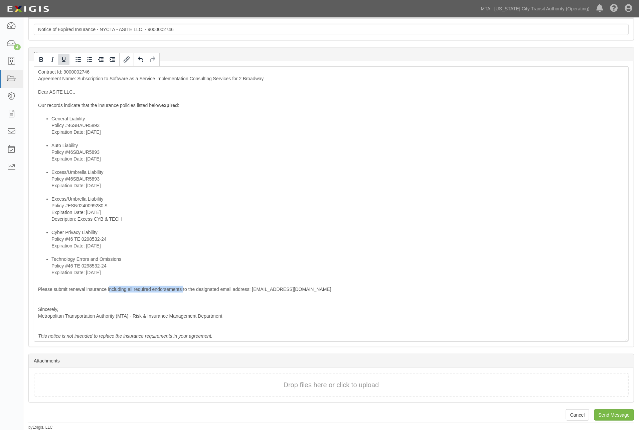
click at [65, 61] on icon "Underline" at bounding box center [64, 59] width 8 height 8
click at [39, 58] on icon "Bold" at bounding box center [41, 59] width 4 height 5
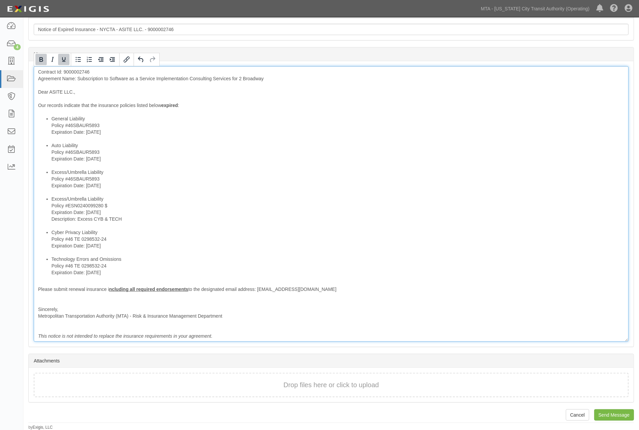
click at [251, 189] on li "Excess/Umbrella Liability Policy #46SBAUR5893 Expiration Date: 10/14/2025" at bounding box center [337, 182] width 573 height 27
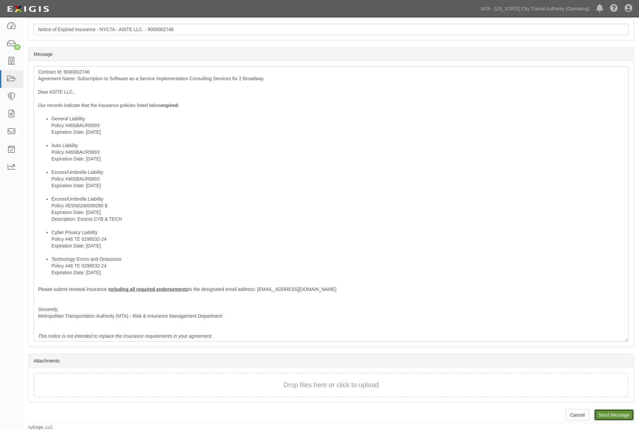
click at [618, 412] on input "Send Message" at bounding box center [614, 414] width 40 height 11
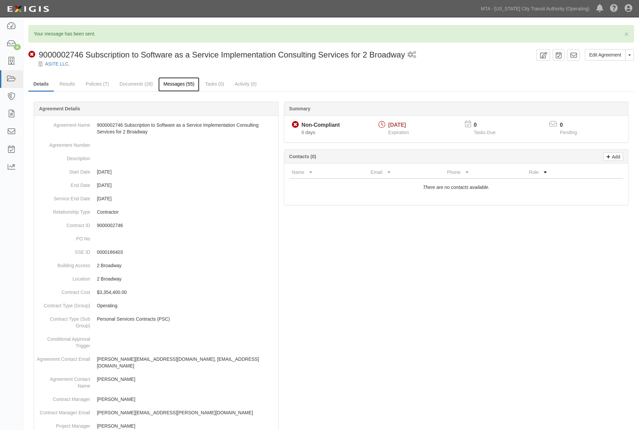
click at [171, 88] on link "Messages (55)" at bounding box center [178, 84] width 41 height 14
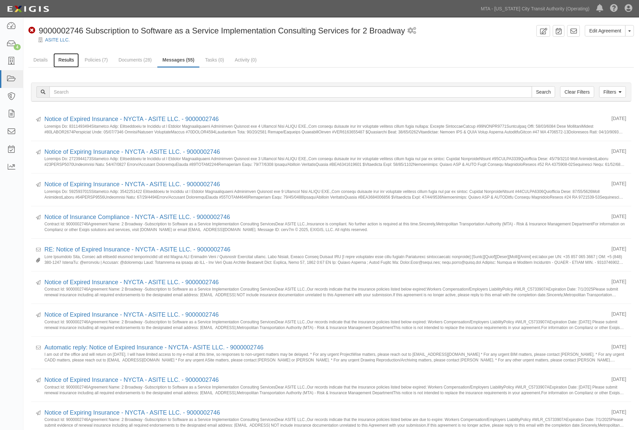
click at [69, 60] on link "Results" at bounding box center [66, 60] width 26 height 14
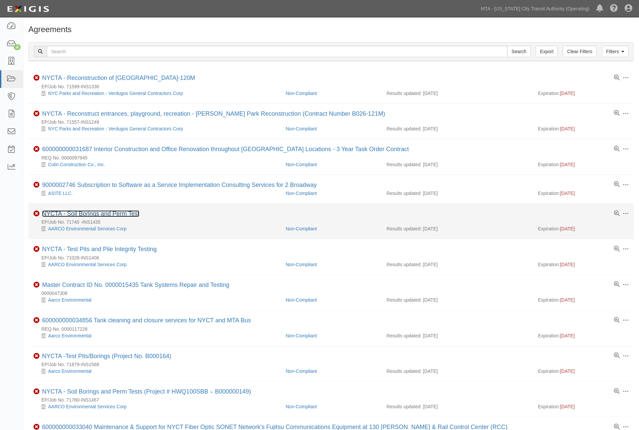
click at [116, 216] on link "NYCTA - Soil Borings and Perm Test" at bounding box center [90, 213] width 97 height 7
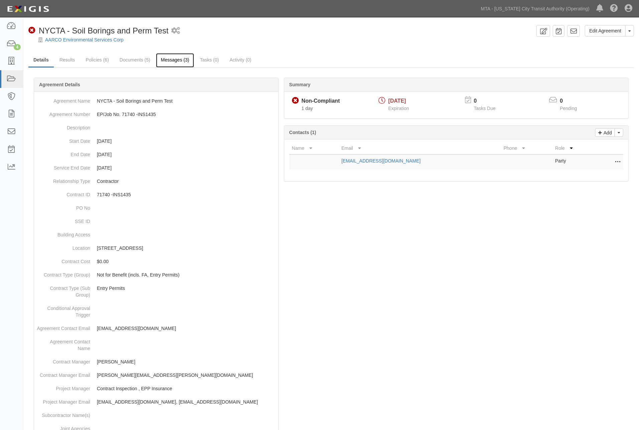
click at [176, 62] on link "Messages (3)" at bounding box center [175, 60] width 38 height 14
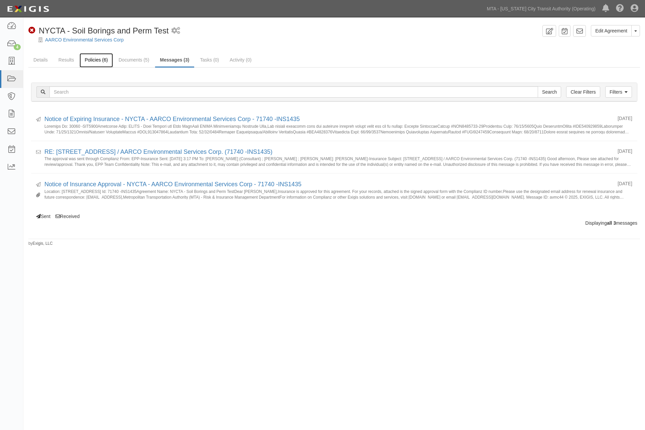
click at [96, 59] on link "Policies (6)" at bounding box center [96, 60] width 33 height 14
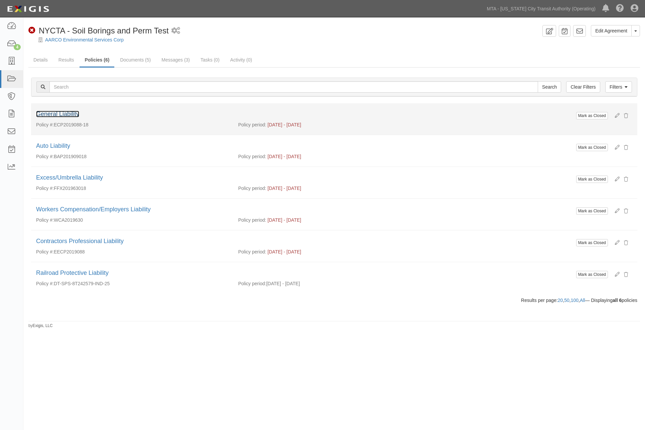
click at [76, 114] on link "General Liability" at bounding box center [57, 114] width 43 height 7
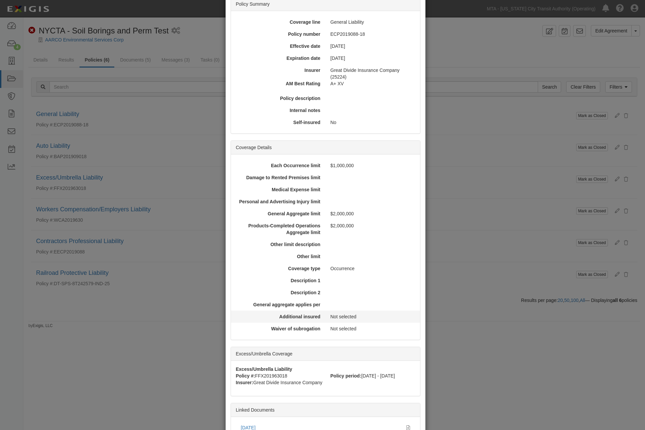
scroll to position [111, 0]
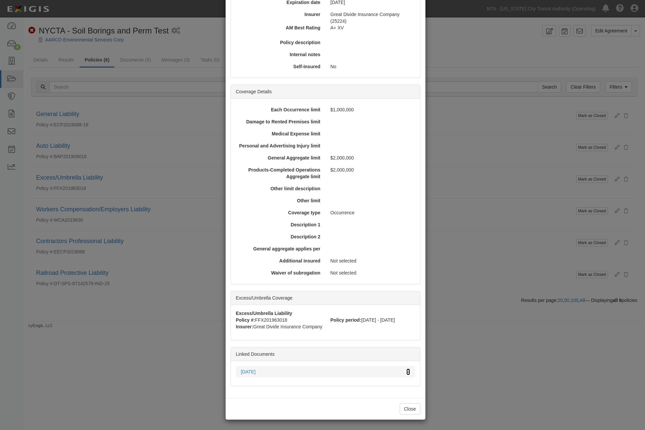
click at [406, 373] on icon at bounding box center [408, 372] width 4 height 5
click at [329, 220] on div "Description 1" at bounding box center [325, 225] width 189 height 12
drag, startPoint x: 515, startPoint y: 256, endPoint x: 357, endPoint y: 145, distance: 193.2
click at [515, 256] on div "× View Policy Mark as Closed Edit Policy Toggle Dropdown Delete Policy Policy S…" at bounding box center [322, 215] width 645 height 430
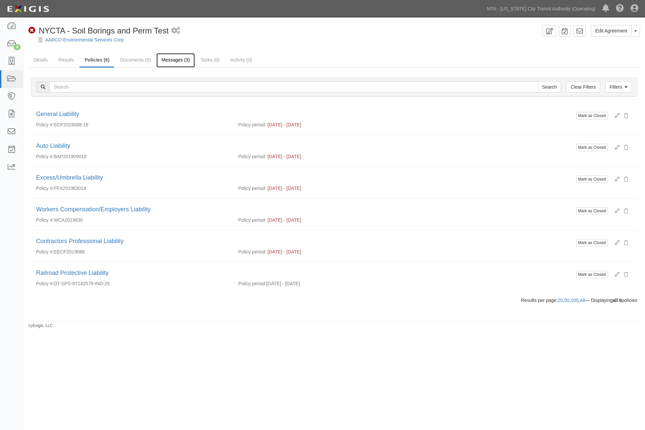
click at [172, 58] on link "Messages (3)" at bounding box center [175, 60] width 38 height 14
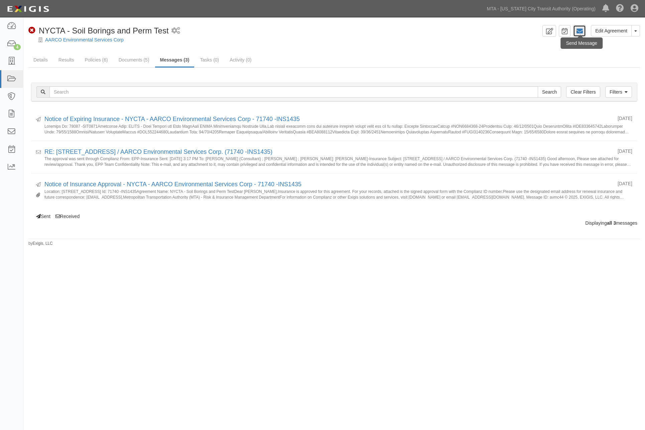
click at [578, 32] on icon at bounding box center [579, 31] width 7 height 7
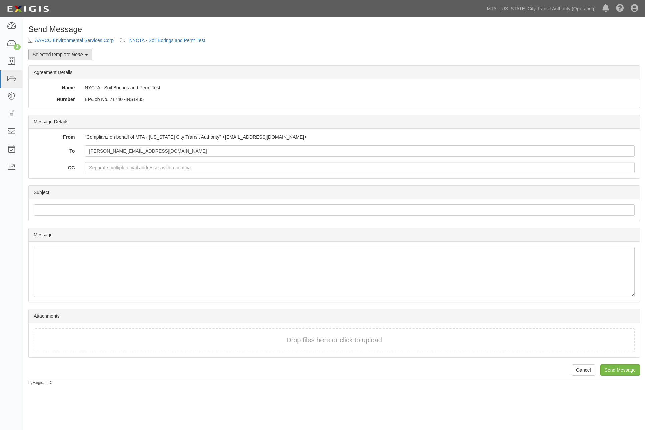
click at [68, 55] on link "Selected template: None" at bounding box center [60, 54] width 64 height 11
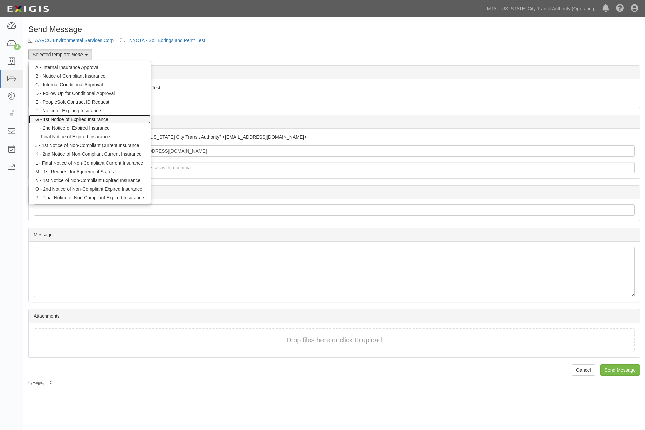
click at [75, 121] on link "G - 1st Notice of Expired Insurance" at bounding box center [90, 119] width 122 height 9
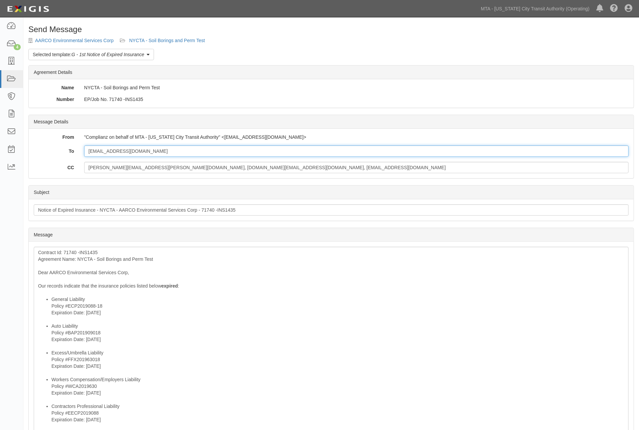
click at [147, 151] on input "[EMAIL_ADDRESS][DOMAIN_NAME]" at bounding box center [356, 150] width 545 height 11
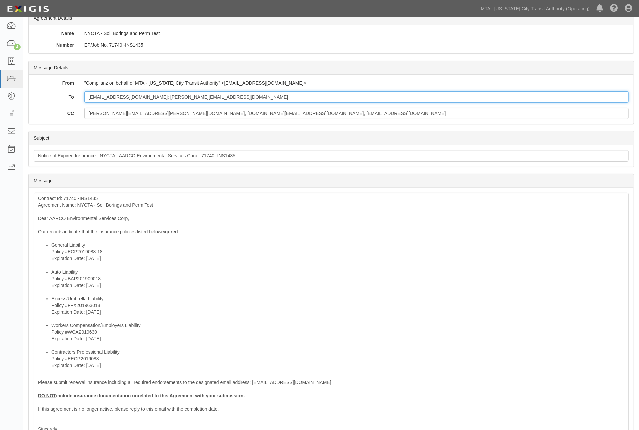
scroll to position [174, 0]
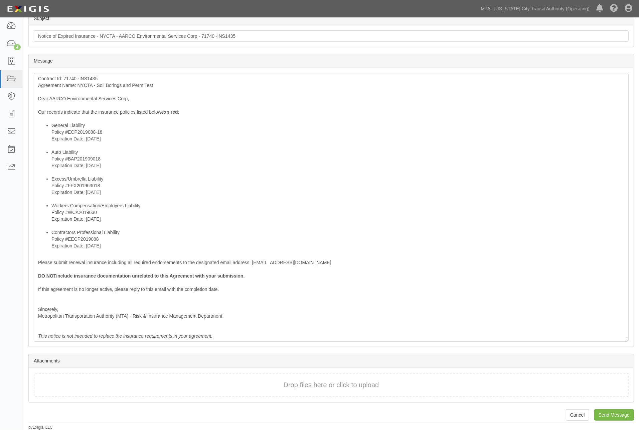
type input "taraw@aarcocorp.com; diana_bertoni@ajg.com"
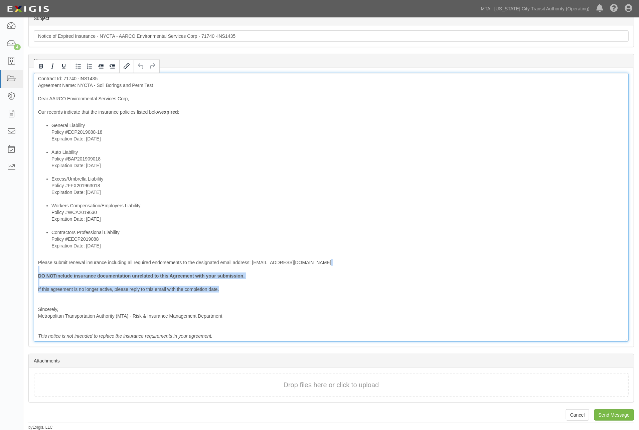
drag, startPoint x: 231, startPoint y: 292, endPoint x: 21, endPoint y: 266, distance: 211.5
click at [21, 266] on body "Toggle navigation Dashboard 4 Inbox Parties Agreements Coverages Documents Mess…" at bounding box center [319, 128] width 639 height 604
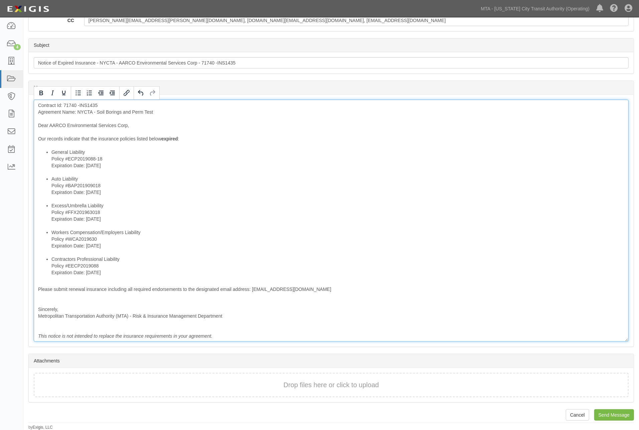
click at [71, 300] on div "Contract Id: 71740 -INS1435 Agreement Name: NYCTA - Soil Borings and Perm Test …" at bounding box center [331, 221] width 595 height 242
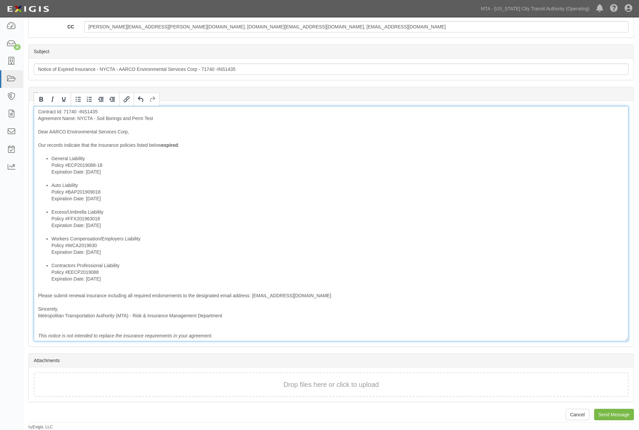
scroll to position [140, 0]
drag, startPoint x: 107, startPoint y: 295, endPoint x: 182, endPoint y: 296, distance: 74.5
click at [182, 296] on div "Contract Id: 71740 -INS1435 Agreement Name: NYCTA - Soil Borings and Perm Test …" at bounding box center [331, 223] width 595 height 235
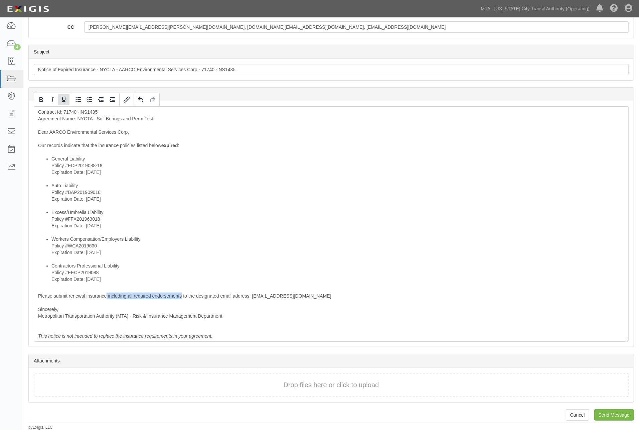
click at [64, 101] on icon "Underline" at bounding box center [63, 99] width 3 height 5
click at [39, 99] on icon "Bold" at bounding box center [41, 100] width 8 height 8
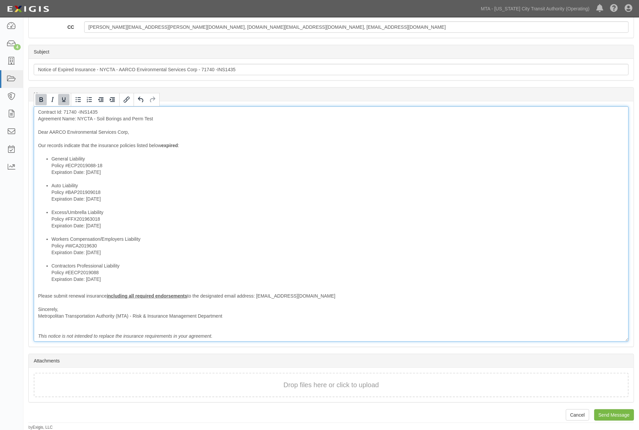
click at [280, 218] on li "Excess/Umbrella Liability Policy #FFX201963018 Expiration Date: 10/13/2025" at bounding box center [337, 222] width 573 height 27
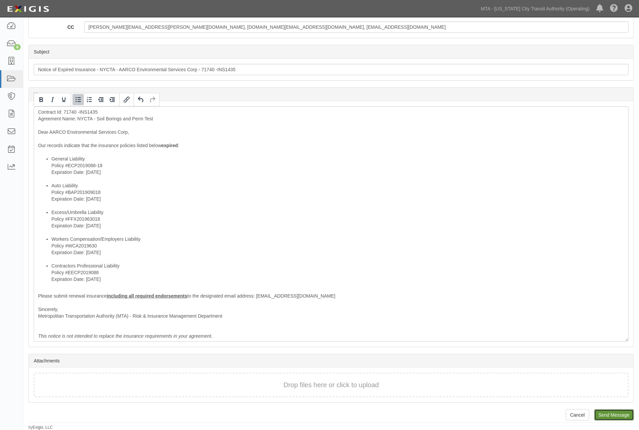
click at [602, 412] on input "Send Message" at bounding box center [614, 414] width 40 height 11
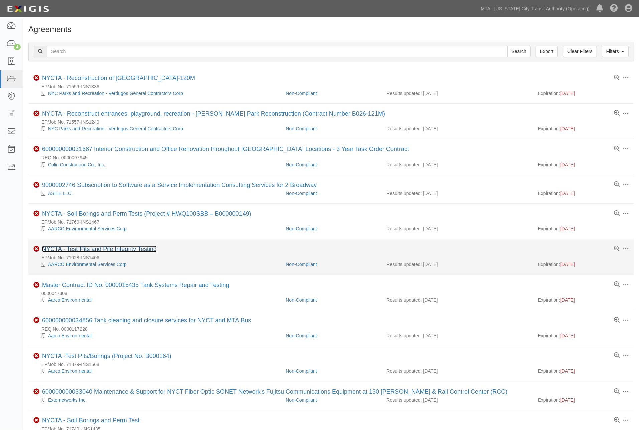
click at [145, 250] on link "NYCTA - Test Pits and Pile Integrity Testing" at bounding box center [99, 249] width 115 height 7
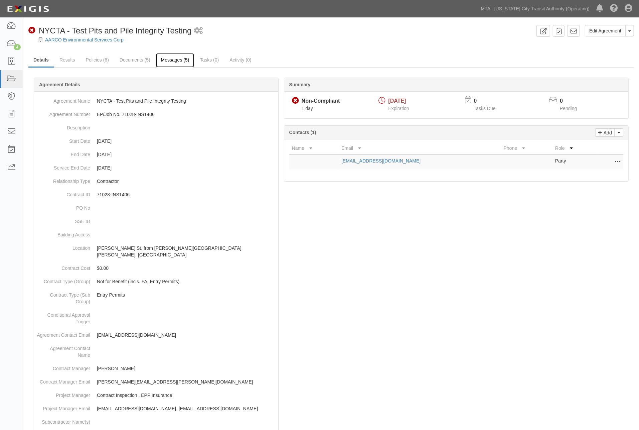
click at [175, 61] on link "Messages (5)" at bounding box center [175, 60] width 38 height 14
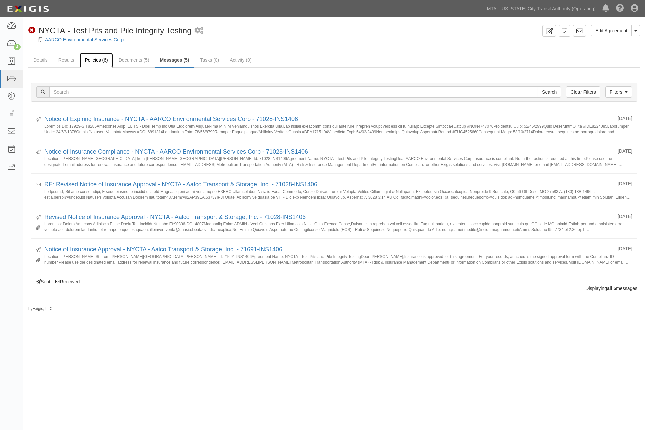
click at [93, 58] on link "Policies (6)" at bounding box center [96, 60] width 33 height 14
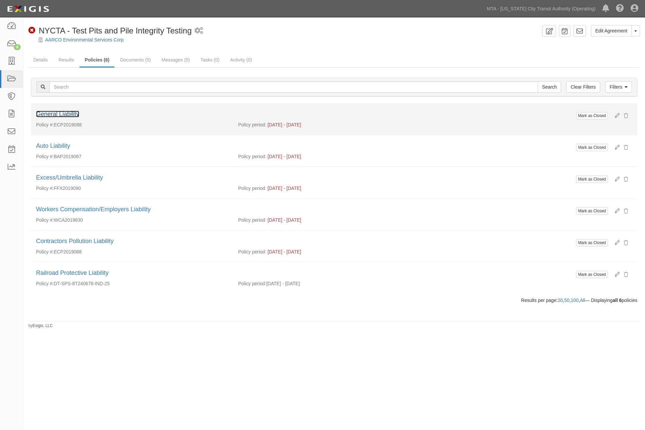
click at [72, 114] on link "General Liability" at bounding box center [57, 114] width 43 height 7
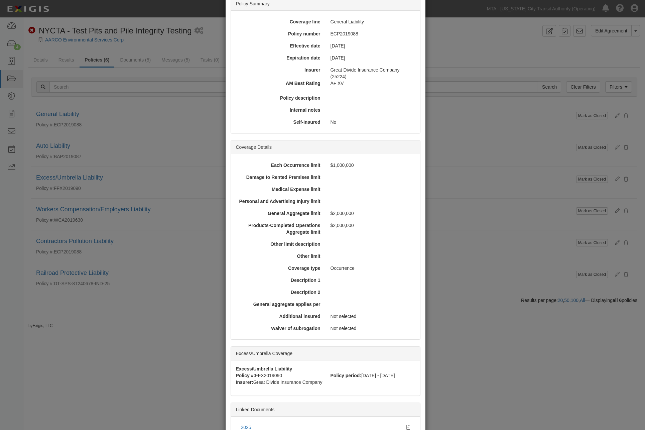
scroll to position [111, 0]
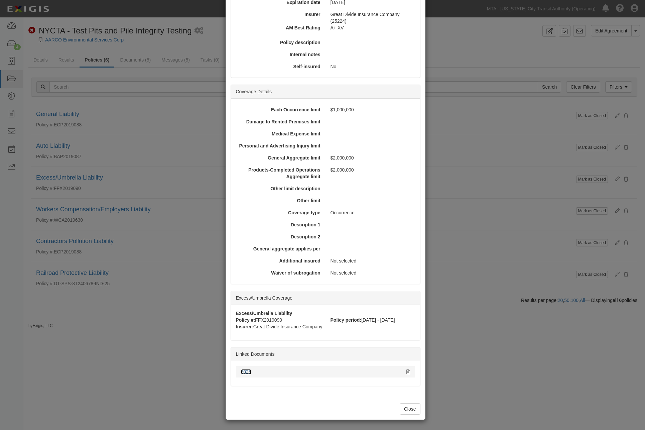
click at [245, 373] on link "2025" at bounding box center [246, 371] width 10 height 5
click at [464, 280] on div "× View Policy Mark as Closed Edit Policy Toggle Dropdown Delete Policy Policy S…" at bounding box center [322, 215] width 645 height 430
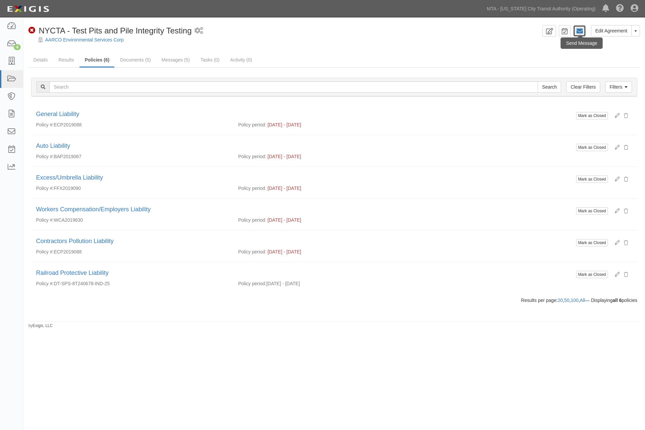
click at [578, 30] on icon at bounding box center [579, 31] width 7 height 7
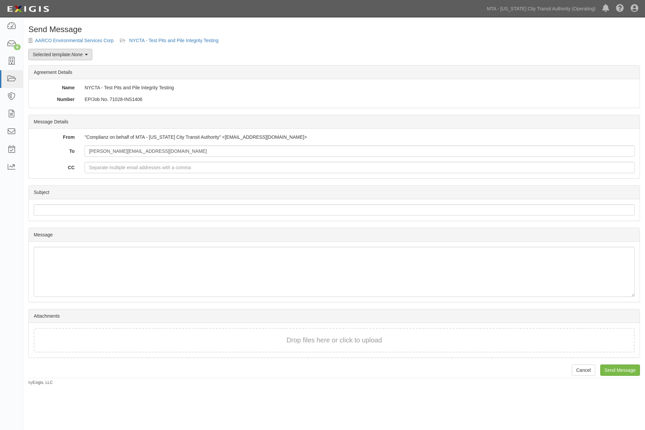
click at [61, 53] on link "Selected template: None" at bounding box center [60, 54] width 64 height 11
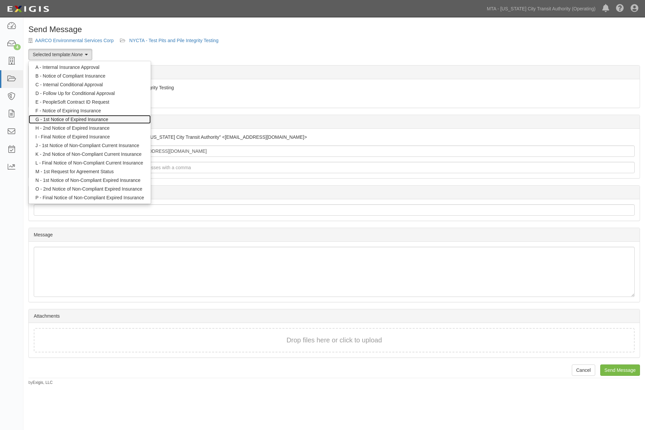
click at [75, 119] on link "G - 1st Notice of Expired Insurance" at bounding box center [90, 119] width 122 height 9
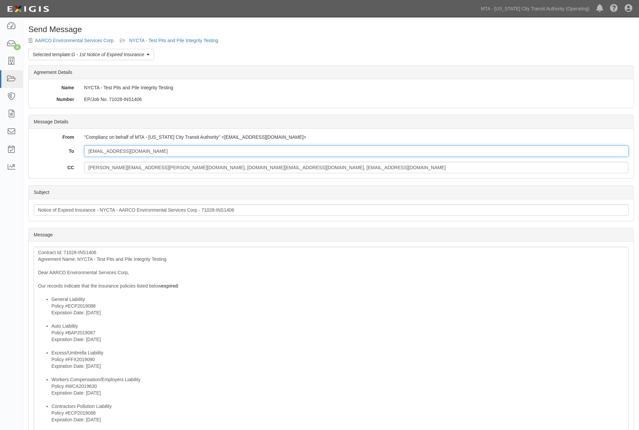
click at [164, 153] on input "taraw@aarcocorp.com" at bounding box center [356, 150] width 545 height 11
paste input "Diana_Bertoni@ajg.com"
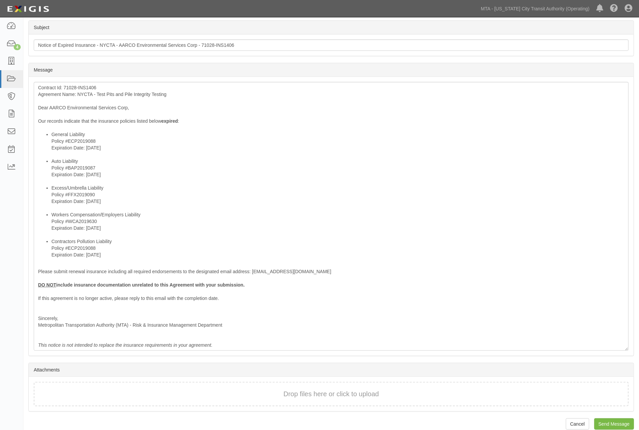
scroll to position [174, 0]
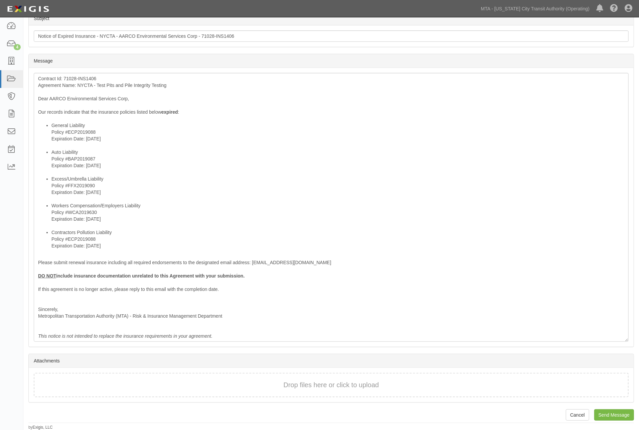
type input "taraw@aarcocorp.com; Diana_Bertoni@ajg.com"
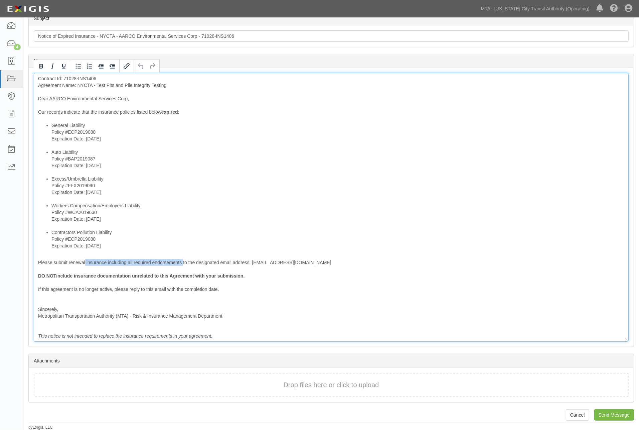
drag, startPoint x: 85, startPoint y: 263, endPoint x: 183, endPoint y: 263, distance: 98.2
click at [183, 263] on div "Contract Id: 71028-INS1406 Agreement Name: NYCTA - Test Pits and Pile Integrity…" at bounding box center [331, 207] width 595 height 269
click at [173, 273] on strong "DO NOT include insurance documentation unrelated to this Agreement with your su…" at bounding box center [141, 275] width 207 height 5
drag, startPoint x: 108, startPoint y: 262, endPoint x: 181, endPoint y: 262, distance: 72.8
click at [181, 262] on div "Contract Id: 71028-INS1406 Agreement Name: NYCTA - Test Pits and Pile Integrity…" at bounding box center [331, 207] width 595 height 269
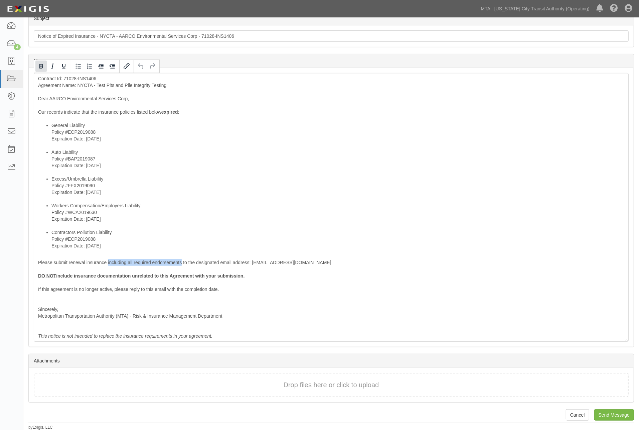
click at [41, 64] on icon "Bold" at bounding box center [41, 66] width 4 height 5
click at [64, 67] on icon "Underline" at bounding box center [63, 66] width 3 height 5
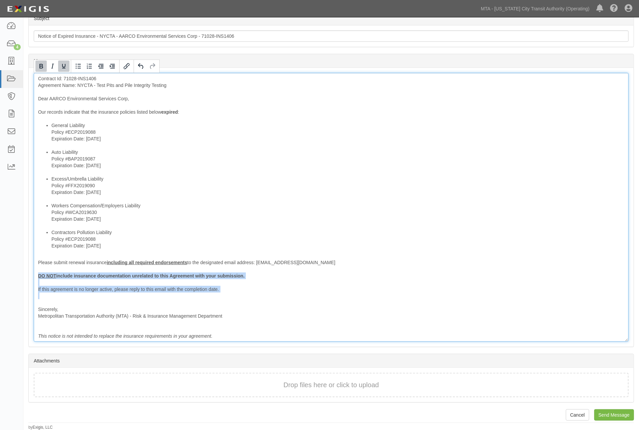
drag, startPoint x: 62, startPoint y: 303, endPoint x: 34, endPoint y: 275, distance: 39.5
click at [34, 275] on div "Contract Id: 71028-INS1406 Agreement Name: NYCTA - Test Pits and Pile Integrity…" at bounding box center [331, 207] width 595 height 269
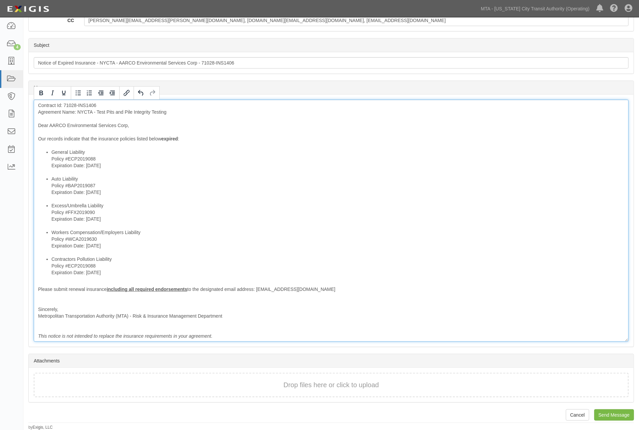
scroll to position [140, 0]
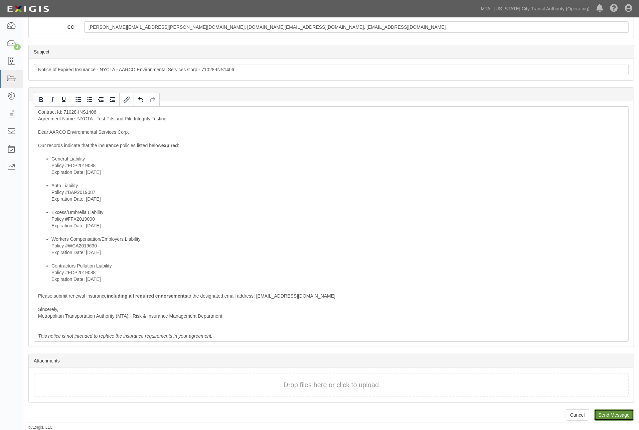
click at [607, 412] on input "Send Message" at bounding box center [614, 414] width 40 height 11
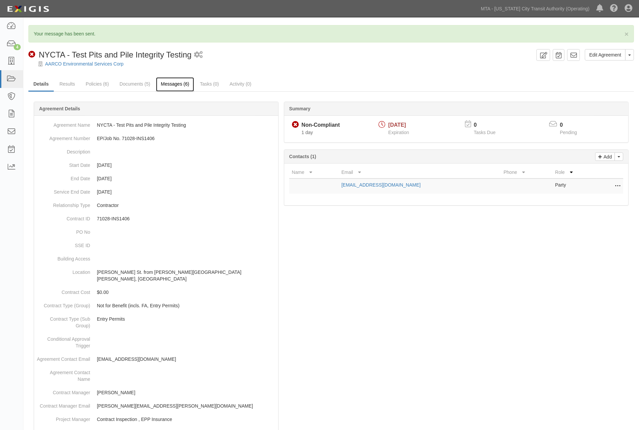
click at [168, 84] on link "Messages (6)" at bounding box center [175, 84] width 38 height 14
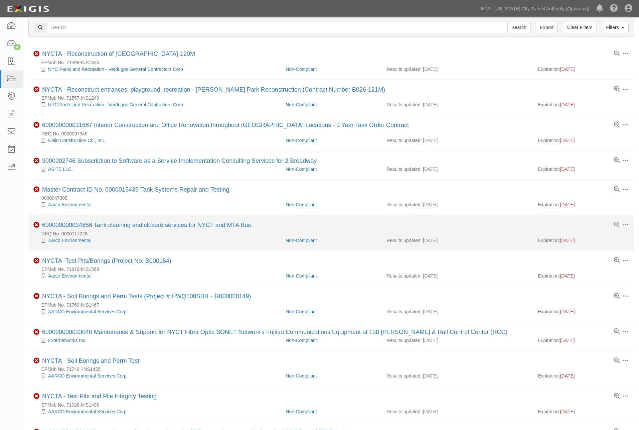
scroll to position [37, 0]
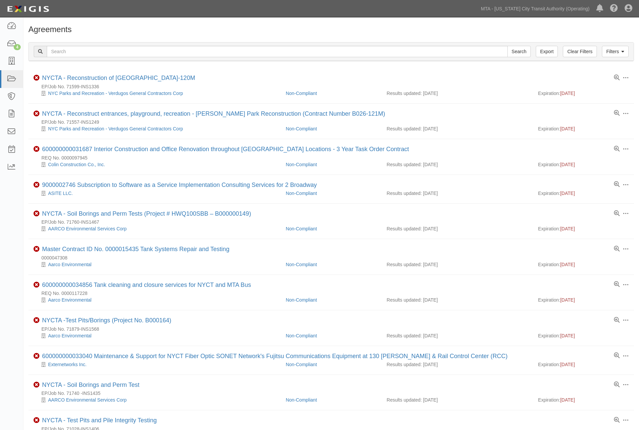
scroll to position [37, 0]
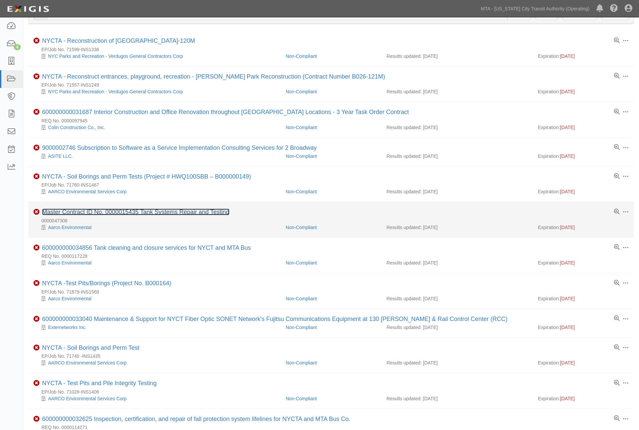
click at [111, 214] on link "Master Contract ID No. 0000015435 Tank Systems Repair and Testing" at bounding box center [135, 212] width 187 height 7
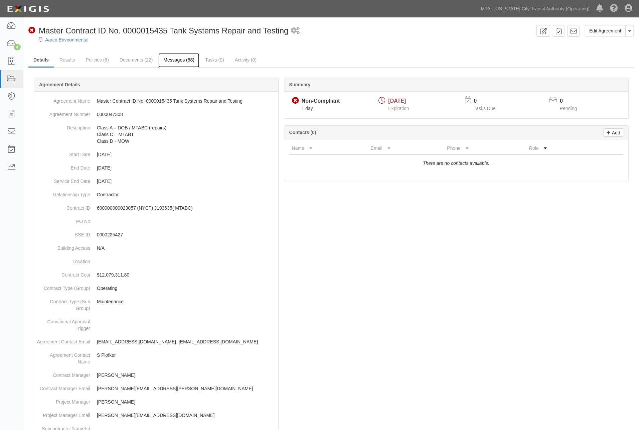
click at [173, 57] on link "Messages (58)" at bounding box center [178, 60] width 41 height 14
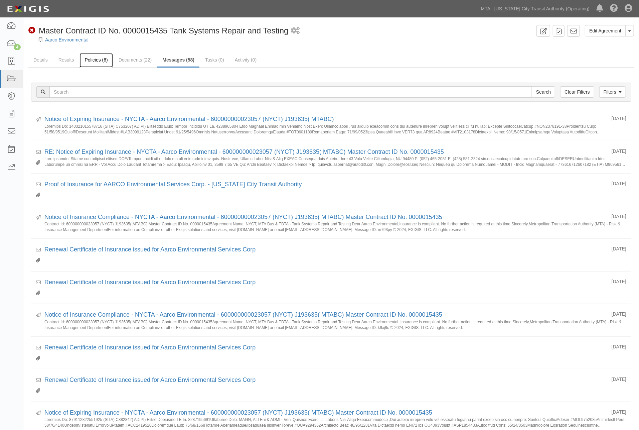
click at [95, 59] on link "Policies (6)" at bounding box center [96, 60] width 33 height 14
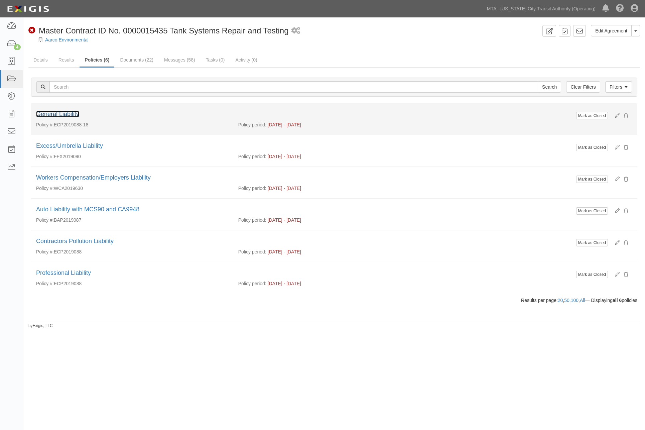
click at [64, 113] on link "General Liability" at bounding box center [57, 114] width 43 height 7
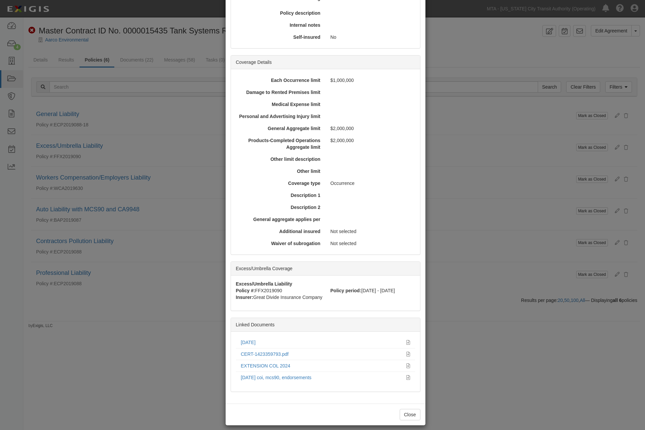
scroll to position [146, 0]
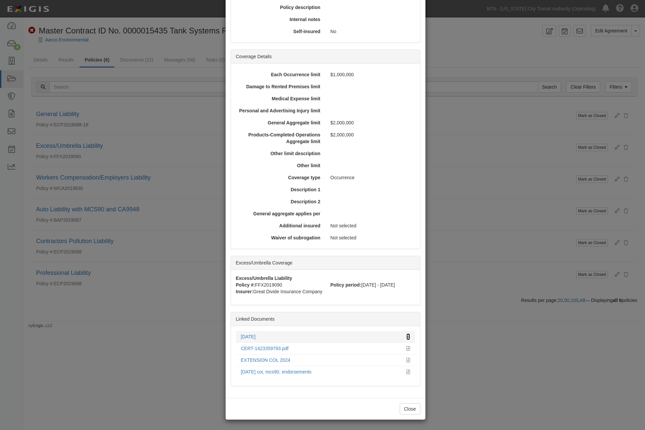
click at [406, 335] on icon at bounding box center [408, 336] width 4 height 5
click at [436, 281] on div "× View Policy Mark as Closed Edit Policy Toggle Dropdown Delete Policy Policy S…" at bounding box center [322, 215] width 645 height 430
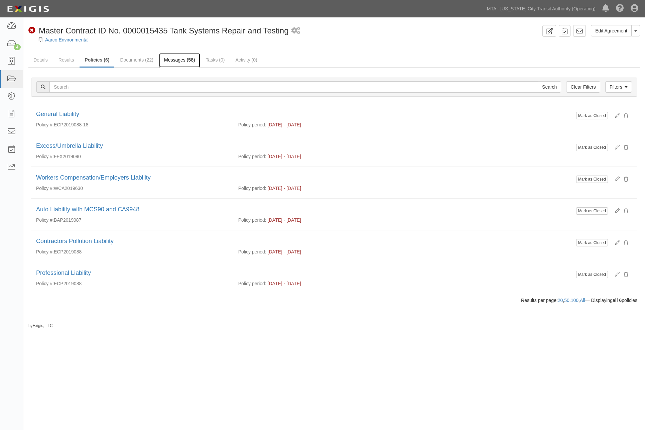
click at [188, 60] on link "Messages (58)" at bounding box center [179, 60] width 41 height 14
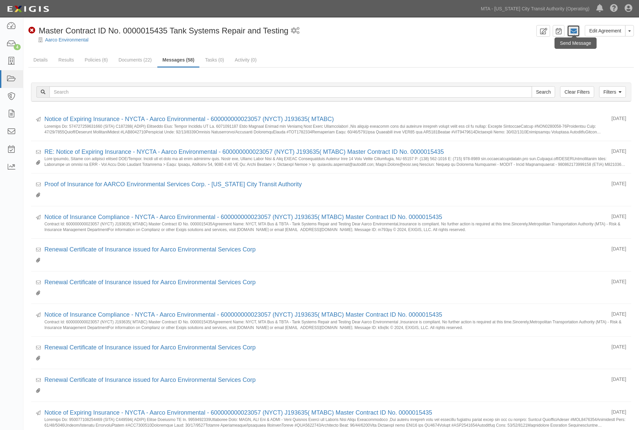
click at [575, 31] on icon at bounding box center [573, 31] width 7 height 7
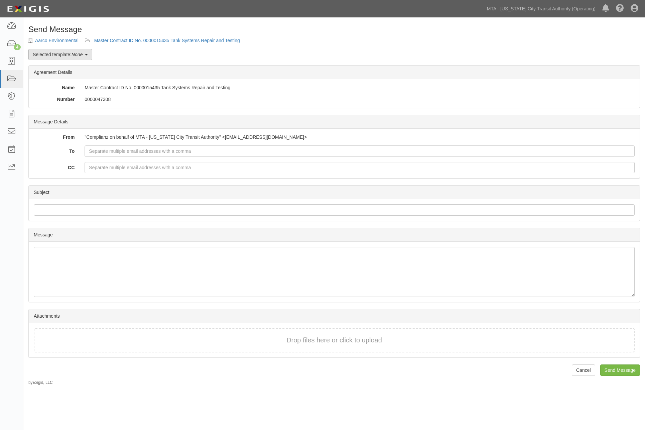
click at [78, 53] on em "None" at bounding box center [77, 54] width 11 height 5
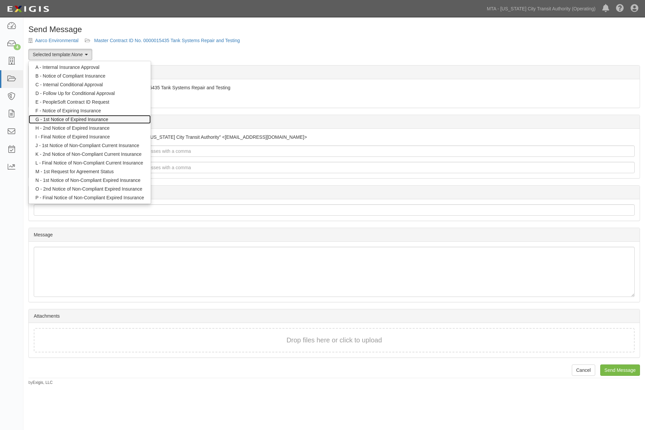
click at [79, 117] on link "G - 1st Notice of Expired Insurance" at bounding box center [90, 119] width 122 height 9
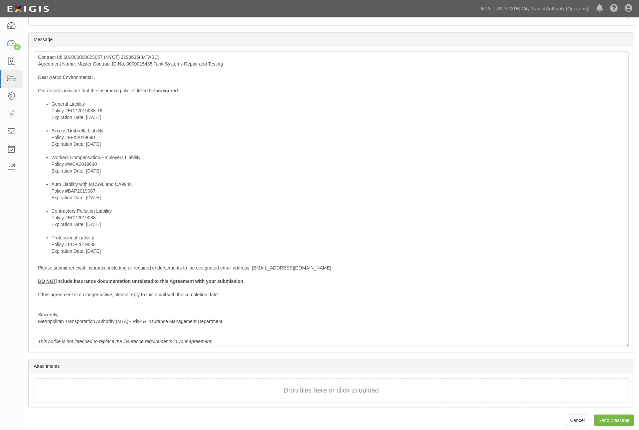
scroll to position [200, 0]
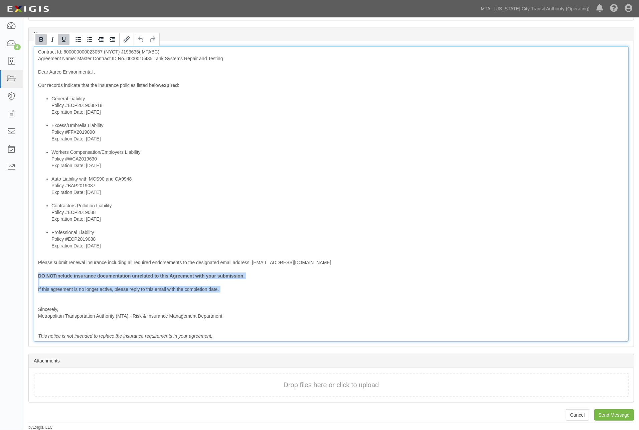
drag, startPoint x: 70, startPoint y: 298, endPoint x: 32, endPoint y: 273, distance: 45.9
click at [32, 273] on div "Message Contract Id: 600000000023057 (NYCT) J193635( MTABC) Agreement Name: Mas…" at bounding box center [331, 193] width 605 height 305
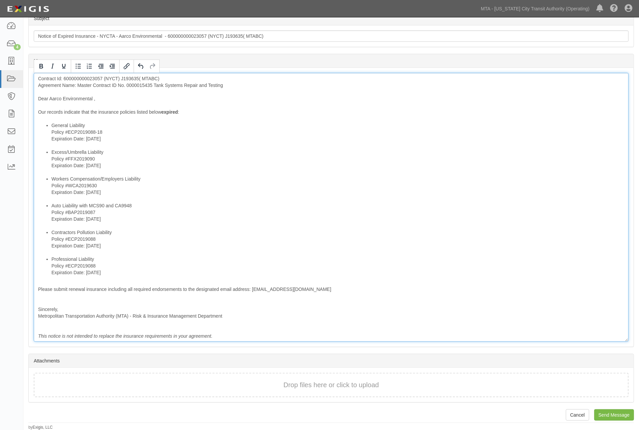
scroll to position [167, 0]
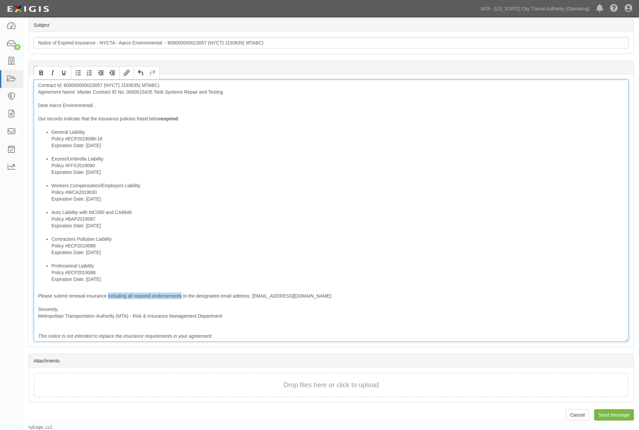
drag, startPoint x: 108, startPoint y: 295, endPoint x: 181, endPoint y: 298, distance: 73.6
click at [181, 298] on div "Contract Id: 600000000023057 (NYCT) J193635( MTABC) Agreement Name: Master Cont…" at bounding box center [331, 211] width 595 height 262
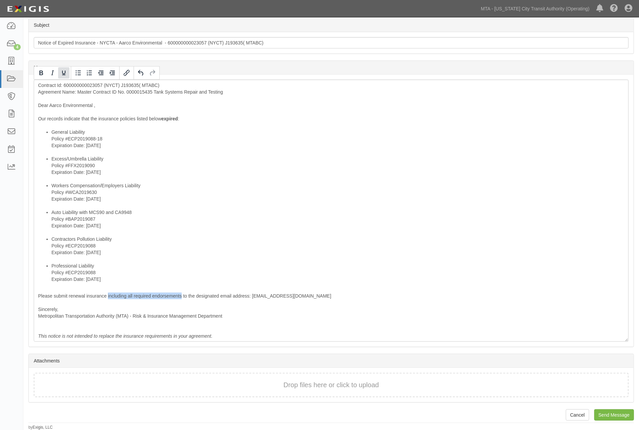
click at [66, 72] on icon "Underline" at bounding box center [64, 73] width 8 height 8
click at [41, 73] on icon "Bold" at bounding box center [41, 73] width 4 height 5
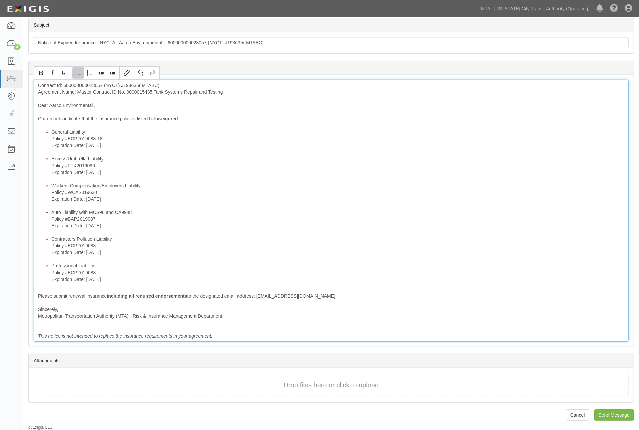
click at [277, 197] on li "Workers Compensation/Employers Liability Policy #WCA2019630 Expiration Date: 10…" at bounding box center [337, 195] width 573 height 27
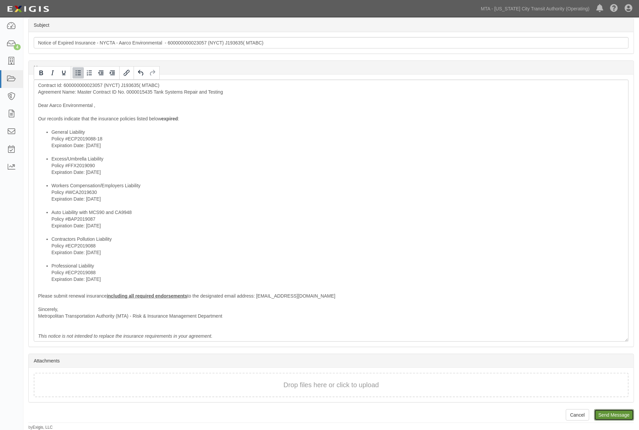
drag, startPoint x: 619, startPoint y: 415, endPoint x: 351, endPoint y: 22, distance: 475.4
click at [619, 415] on input "Send Message" at bounding box center [614, 414] width 40 height 11
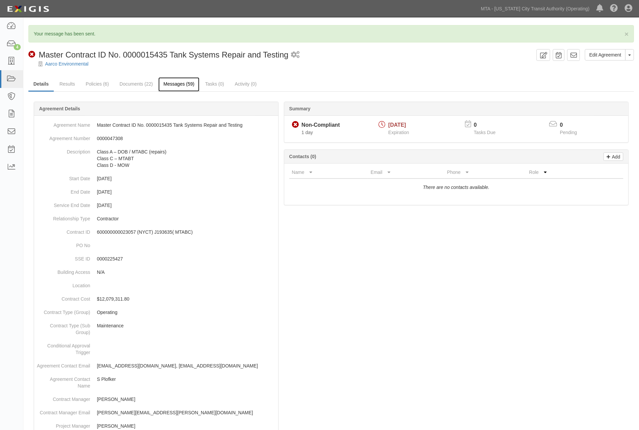
click at [172, 82] on link "Messages (59)" at bounding box center [178, 84] width 41 height 14
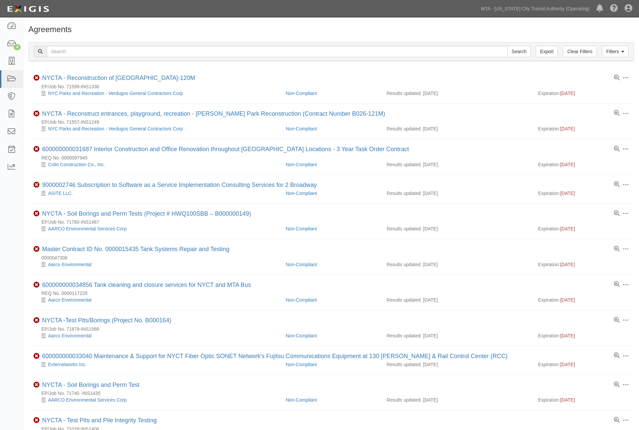
scroll to position [37, 0]
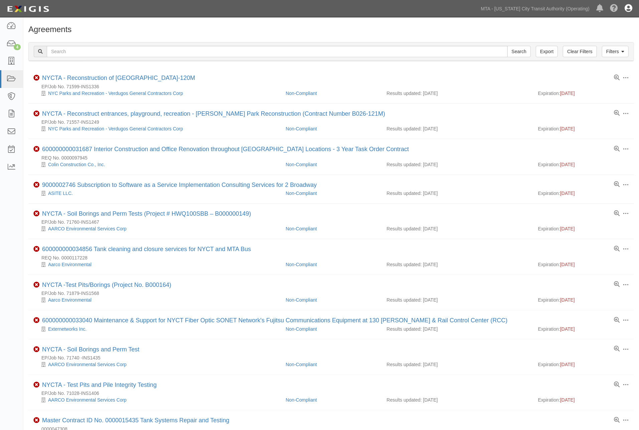
click at [630, 7] on icon at bounding box center [629, 9] width 8 height 8
click at [597, 42] on link "Sign Out" at bounding box center [609, 38] width 53 height 13
